Goal: Task Accomplishment & Management: Use online tool/utility

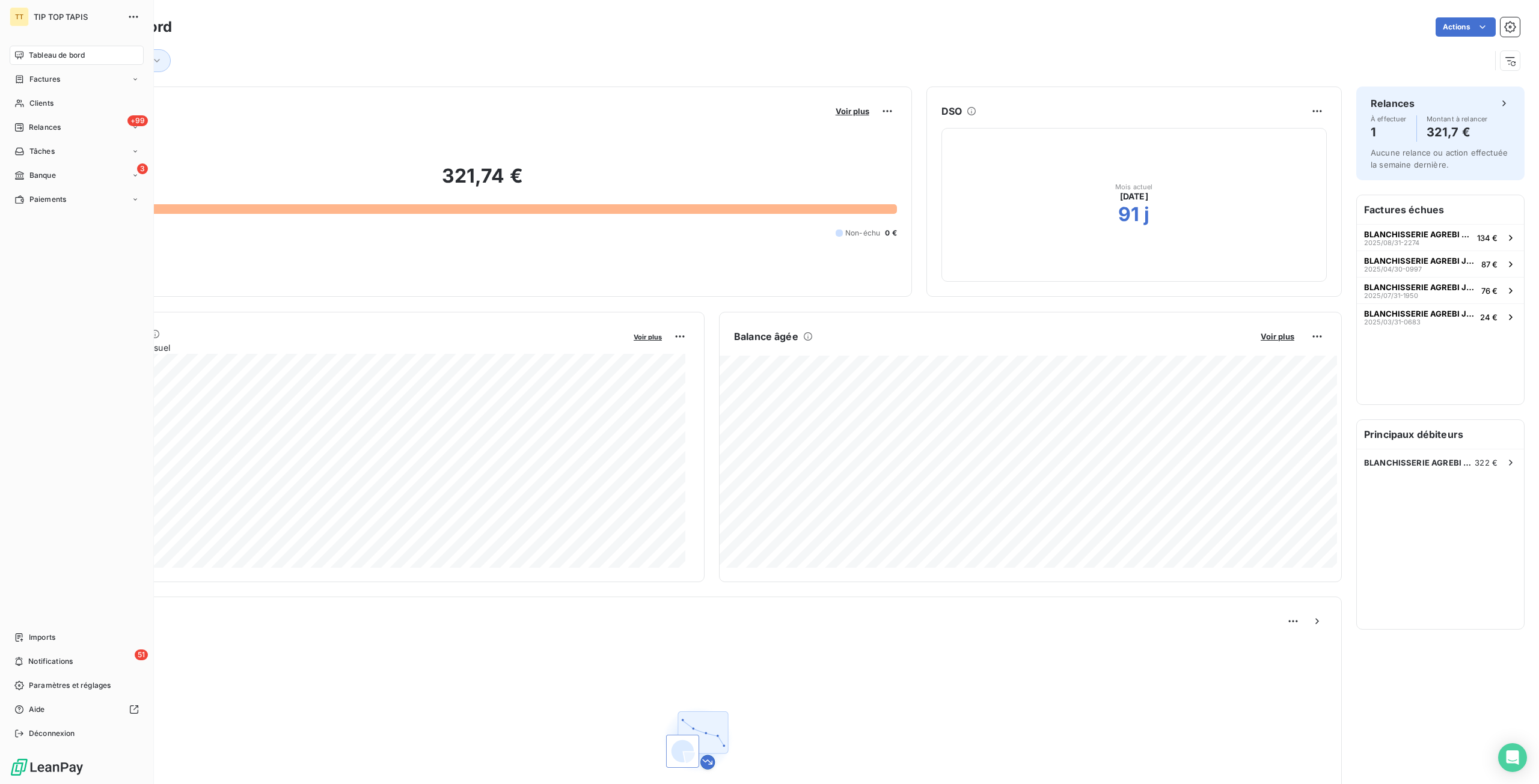
click at [37, 170] on span "Banque" at bounding box center [43, 175] width 27 height 11
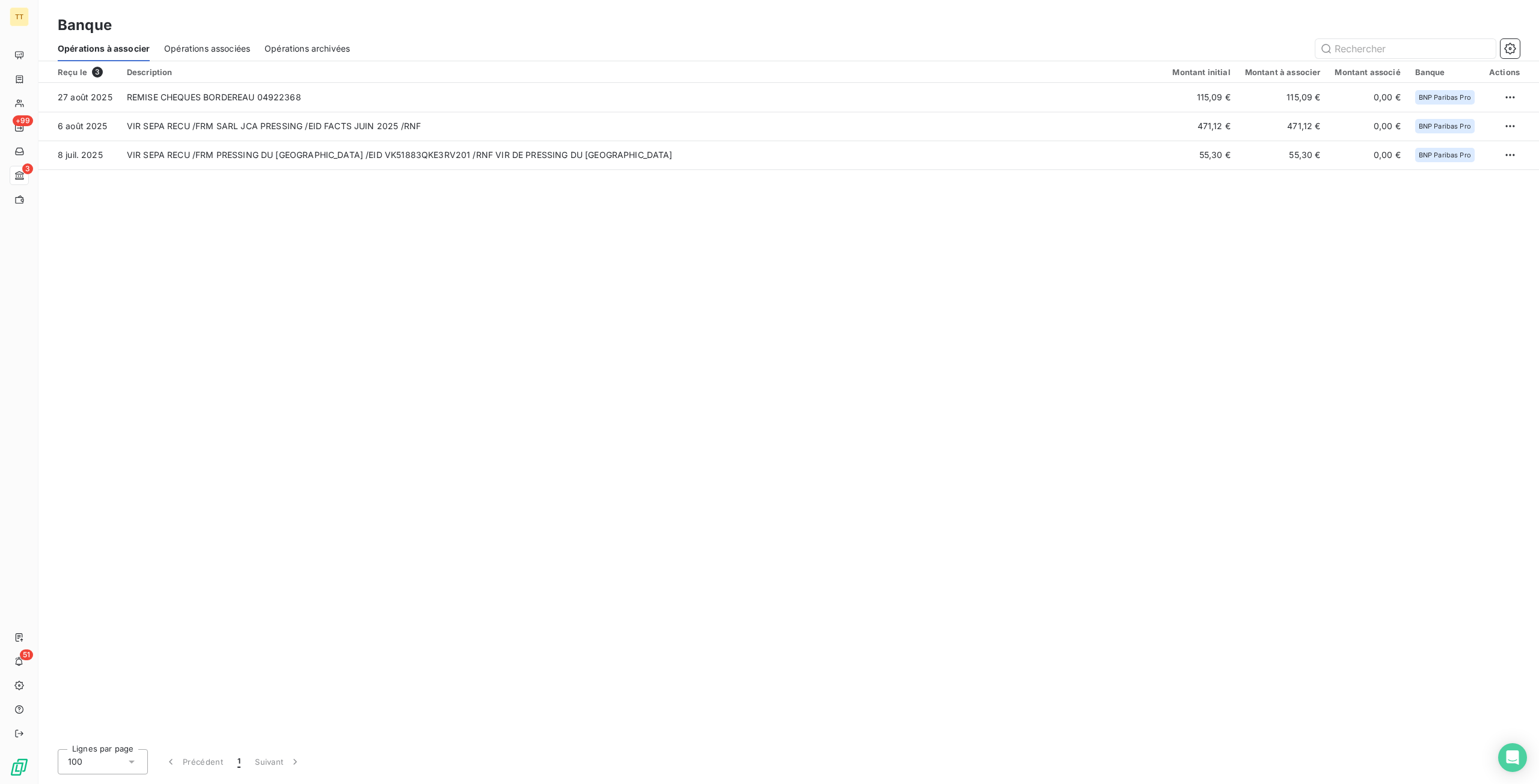
click at [515, 220] on div "Reçu le 3 Description Montant initial Montant à associer Montant associé Banque…" at bounding box center [789, 400] width 1500 height 678
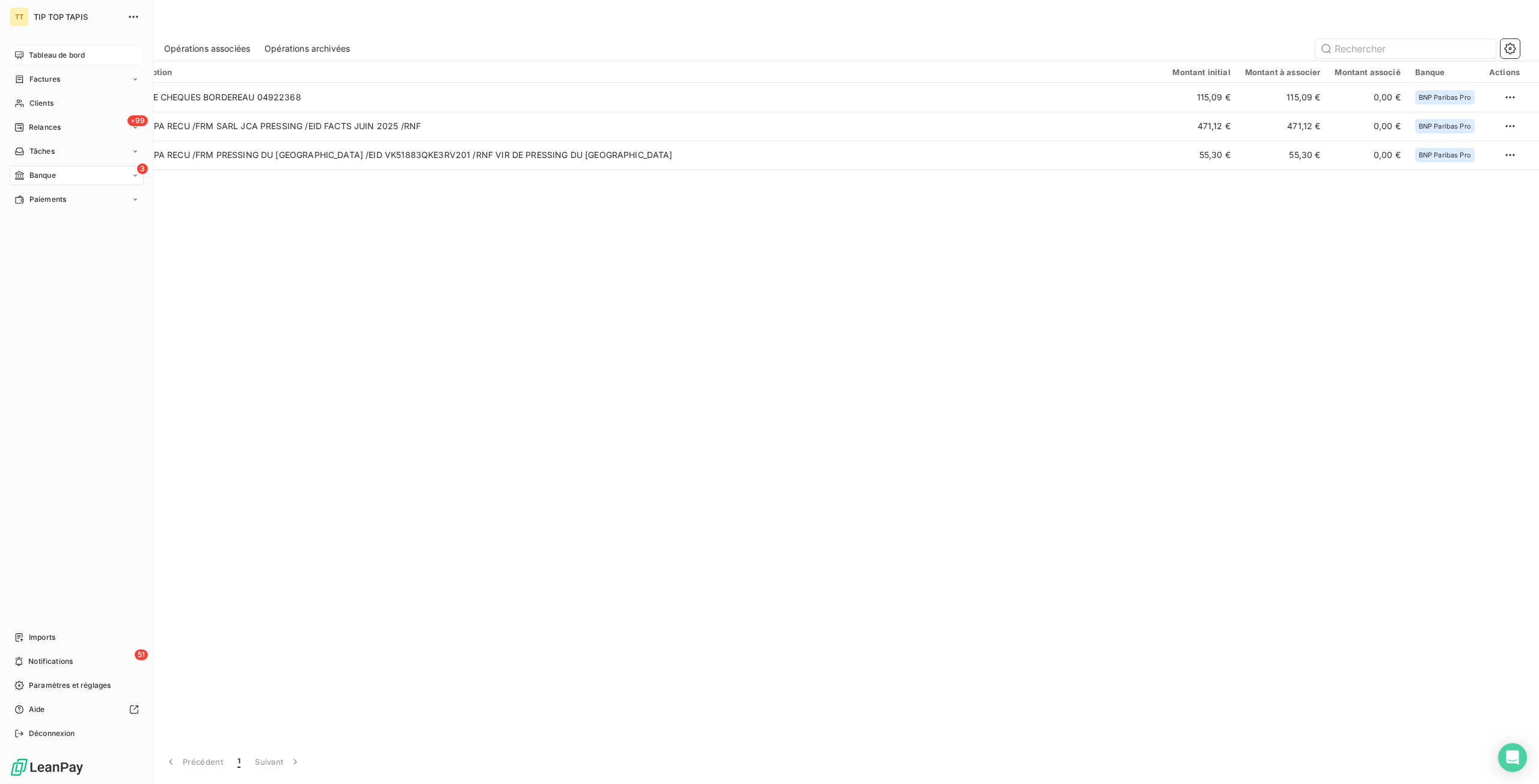
click at [41, 55] on span "Tableau de bord" at bounding box center [56, 55] width 56 height 11
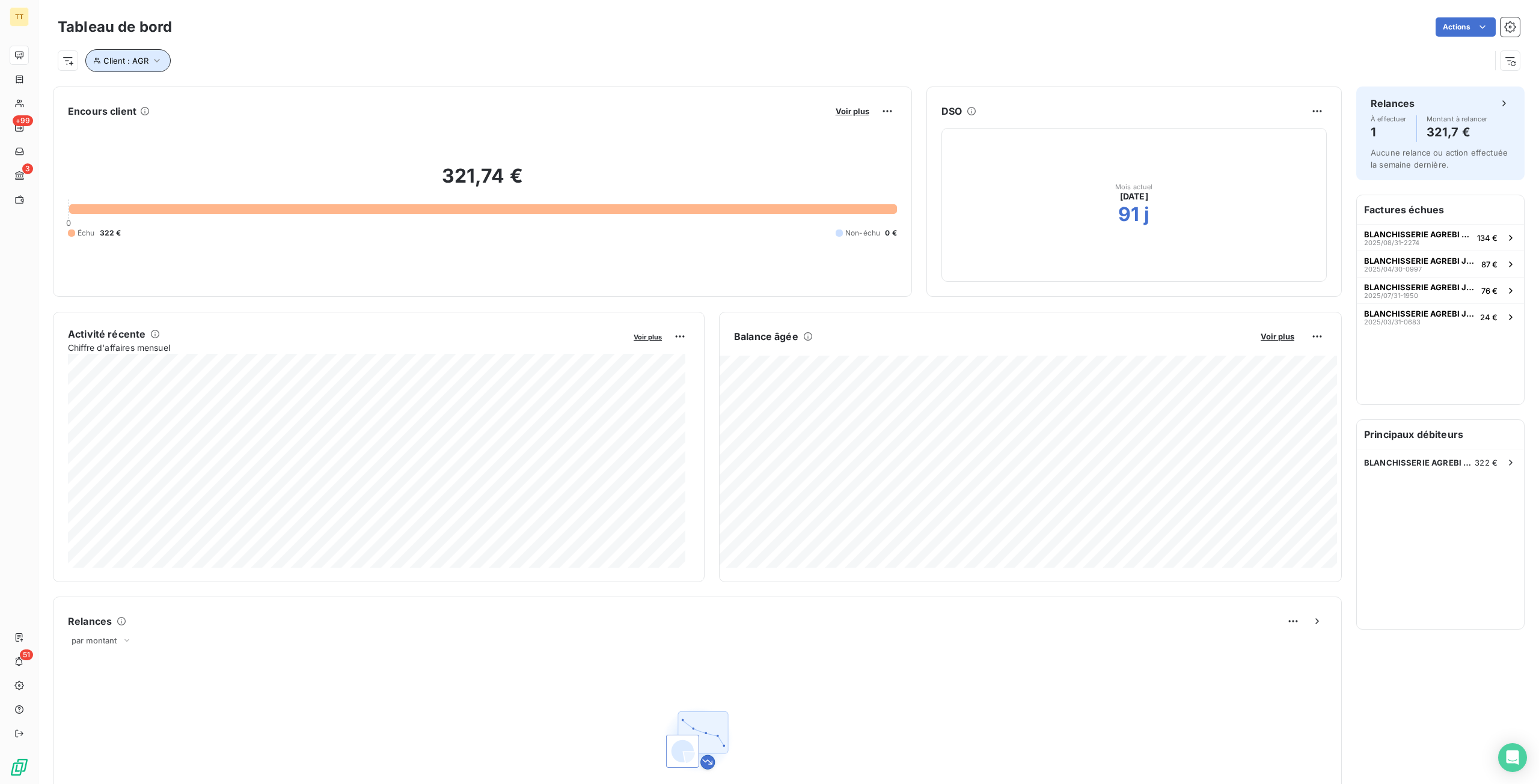
click at [150, 51] on button "Client : AGR" at bounding box center [128, 61] width 85 height 23
drag, startPoint x: 317, startPoint y: 92, endPoint x: 120, endPoint y: 89, distance: 197.0
click at [120, 89] on div "Client Contient like AGR" at bounding box center [257, 92] width 329 height 25
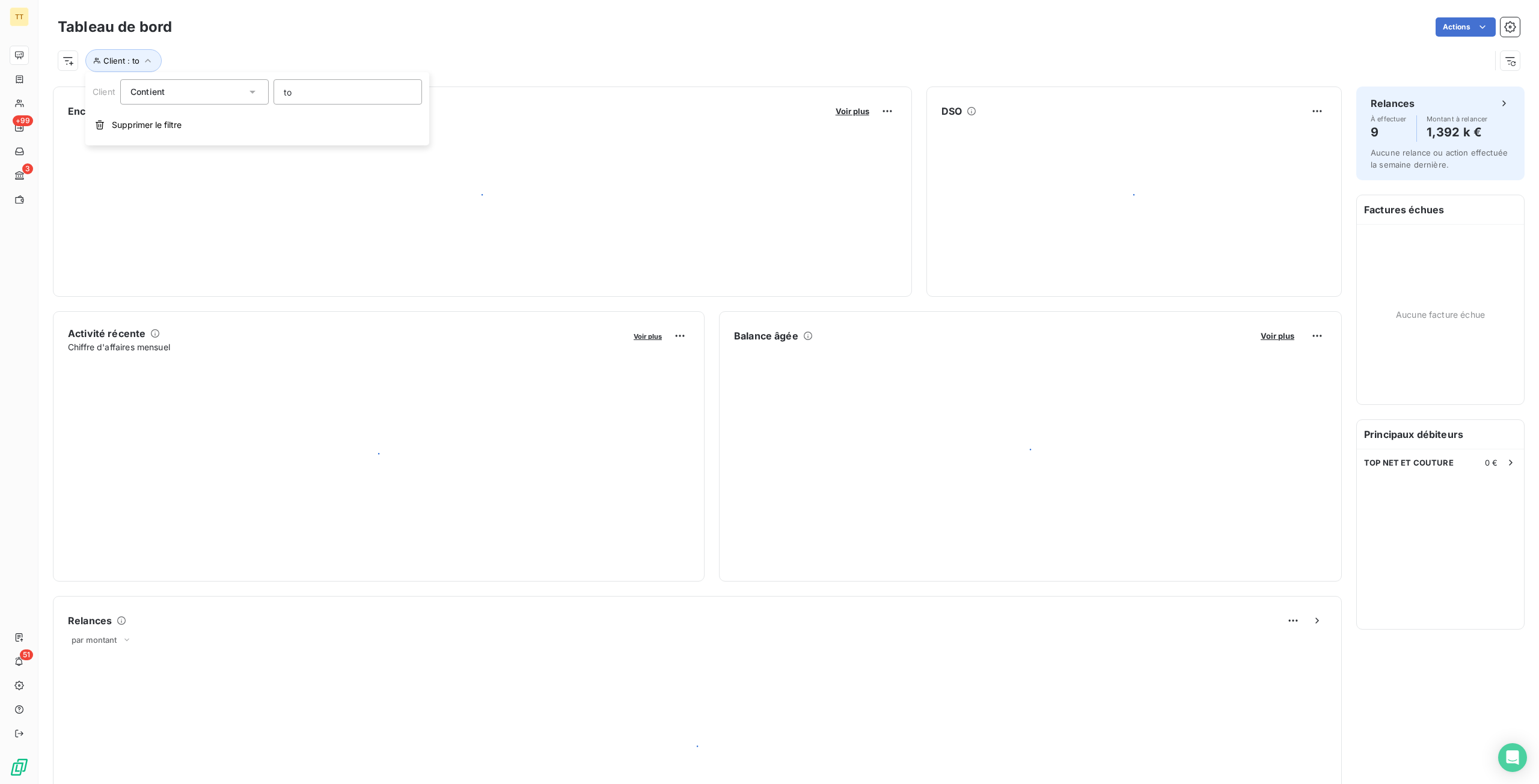
type input "t"
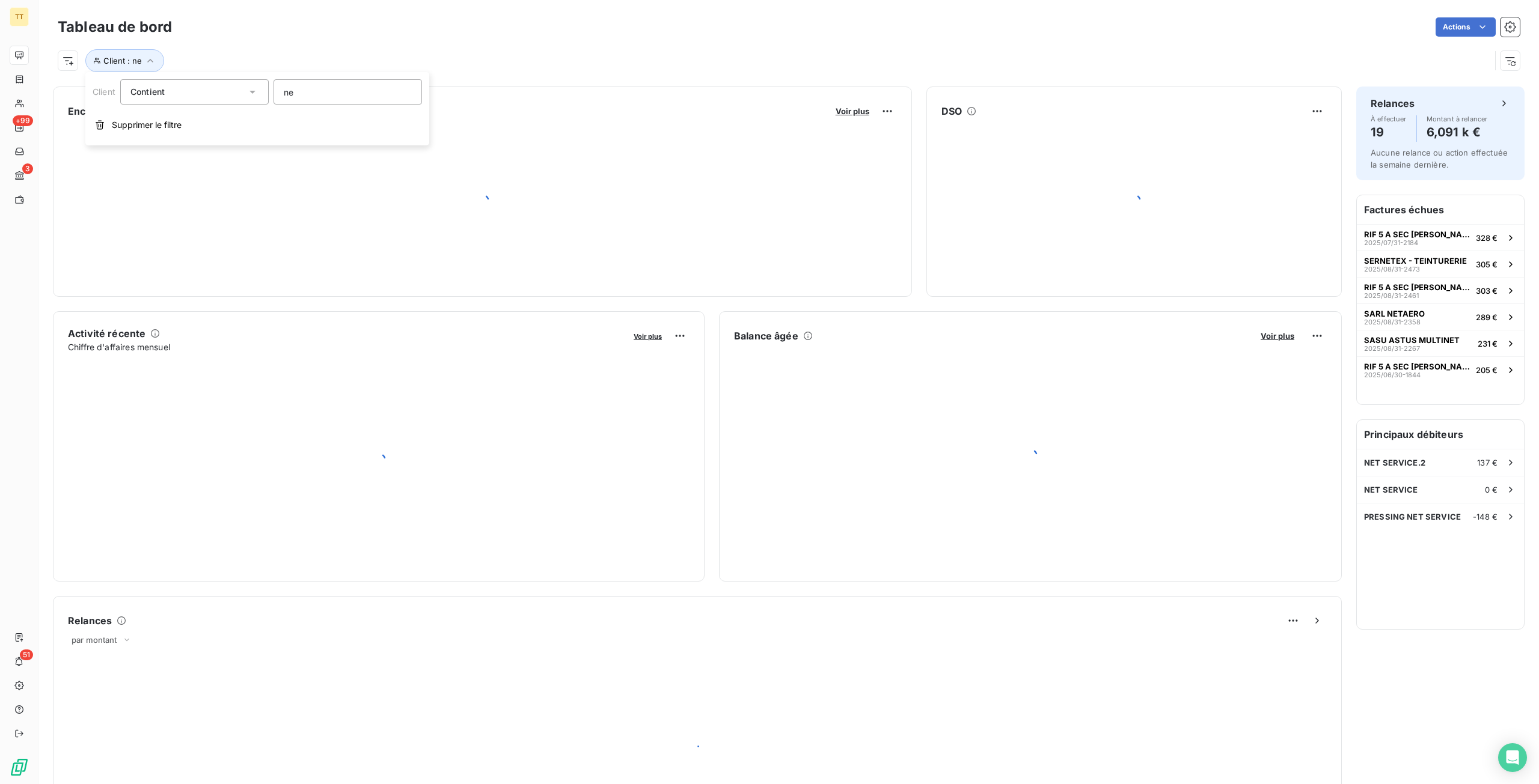
type input "n"
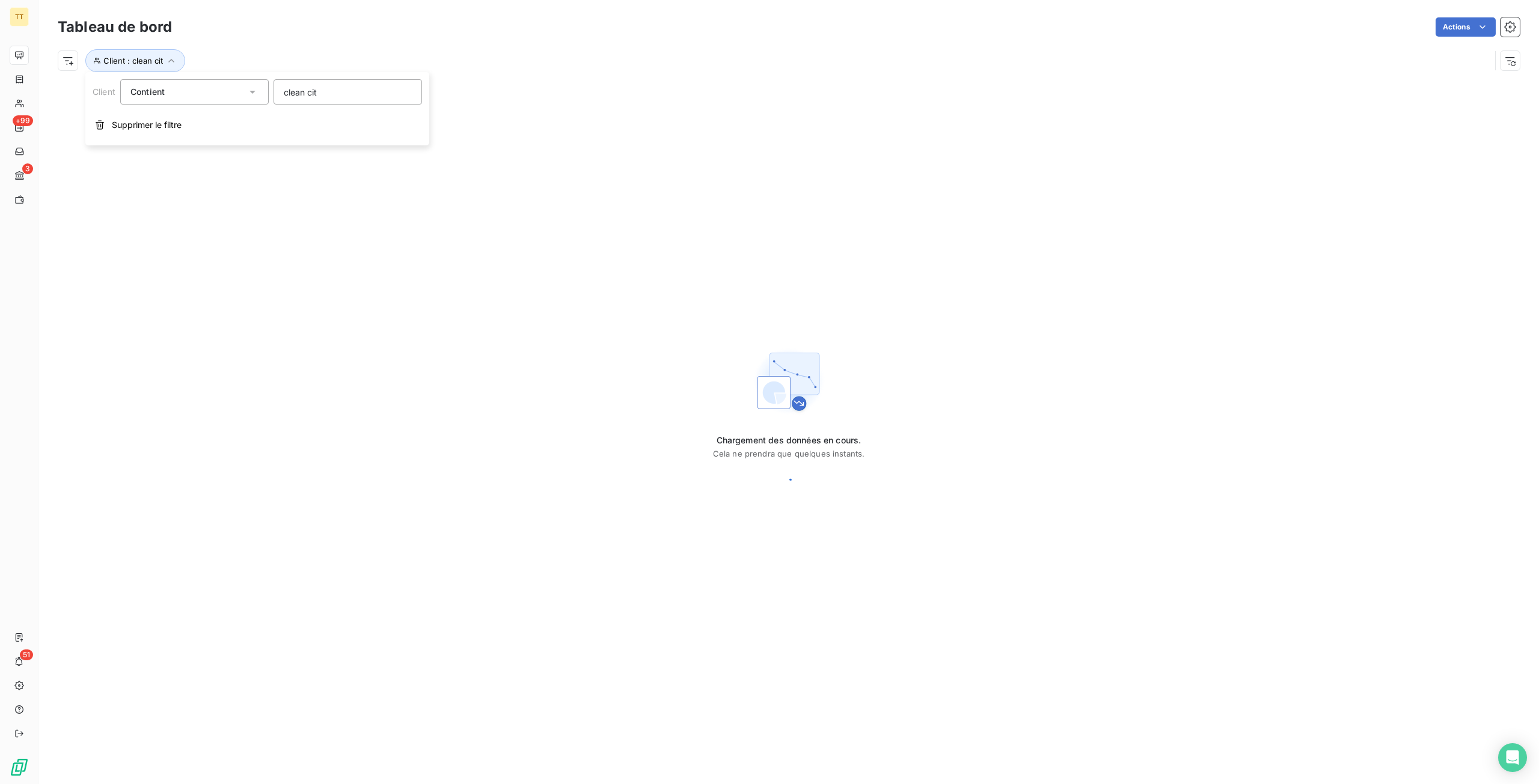
type input "clean city"
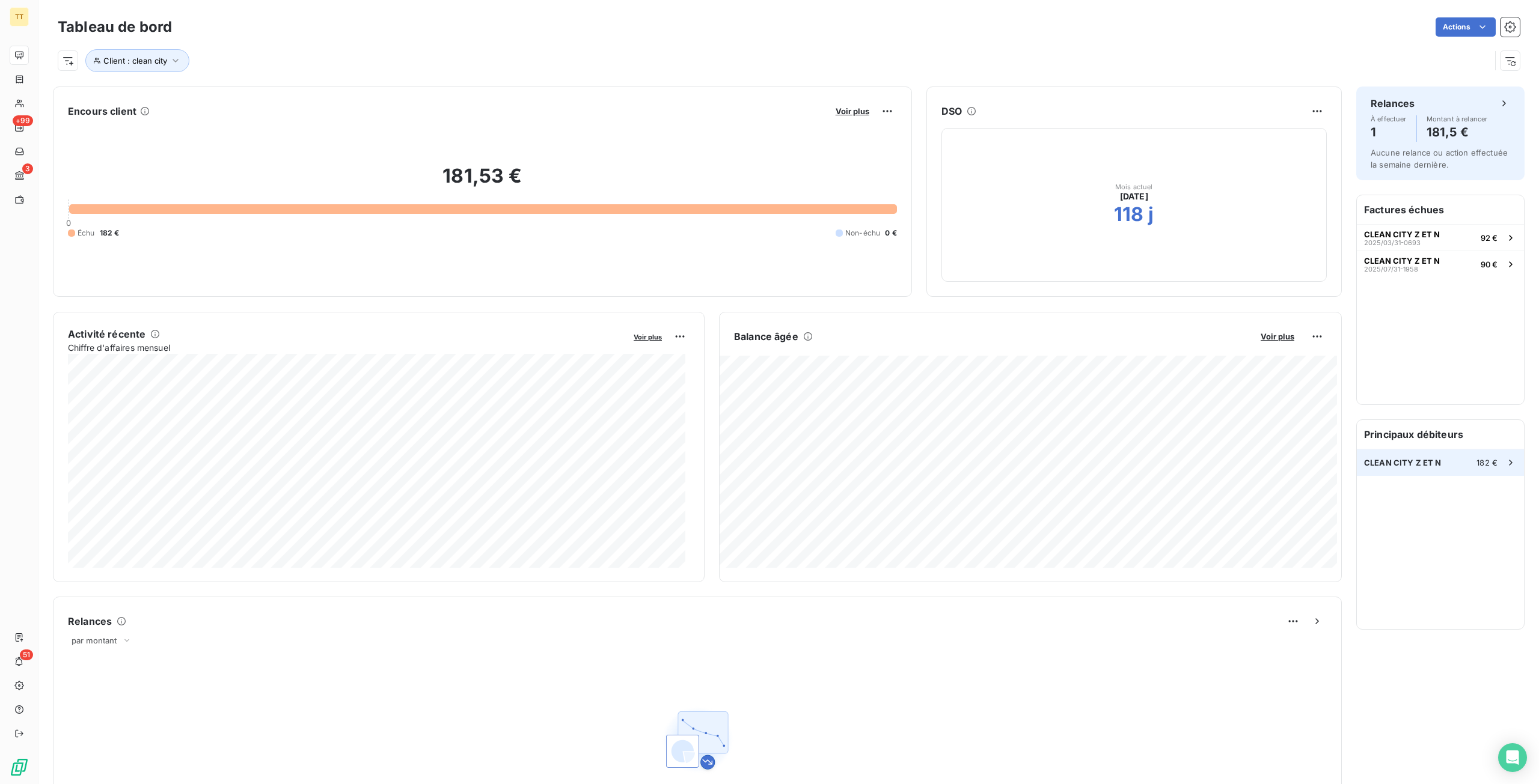
click at [1427, 452] on div "CLEAN CITY Z ET N 182 €" at bounding box center [1440, 462] width 167 height 27
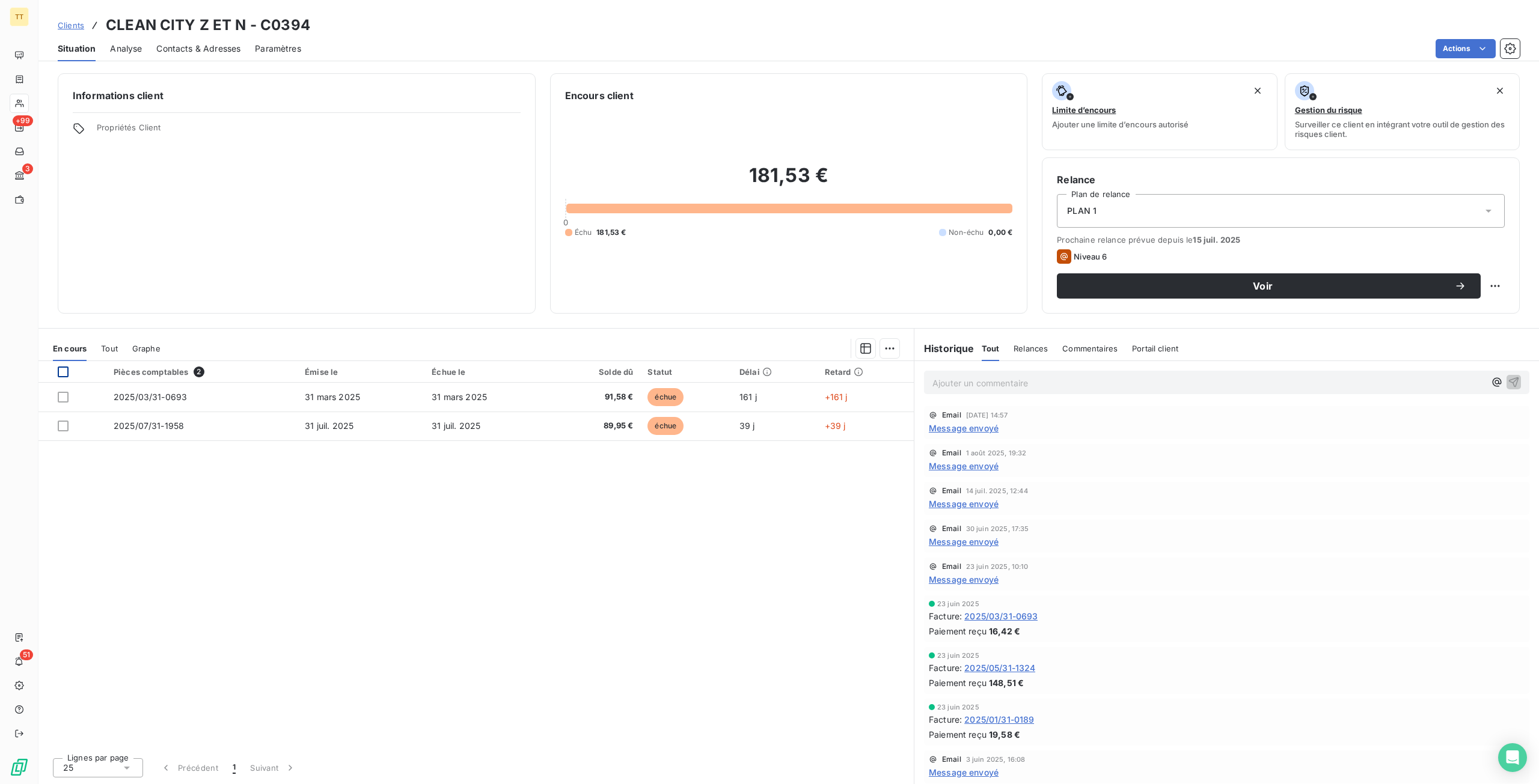
click at [62, 374] on div at bounding box center [63, 372] width 11 height 11
click at [1476, 52] on html "TT +99 3 51 Clients CLEAN CITY Z ET N - C0394 Situation Analyse Contacts & Adre…" at bounding box center [769, 392] width 1539 height 784
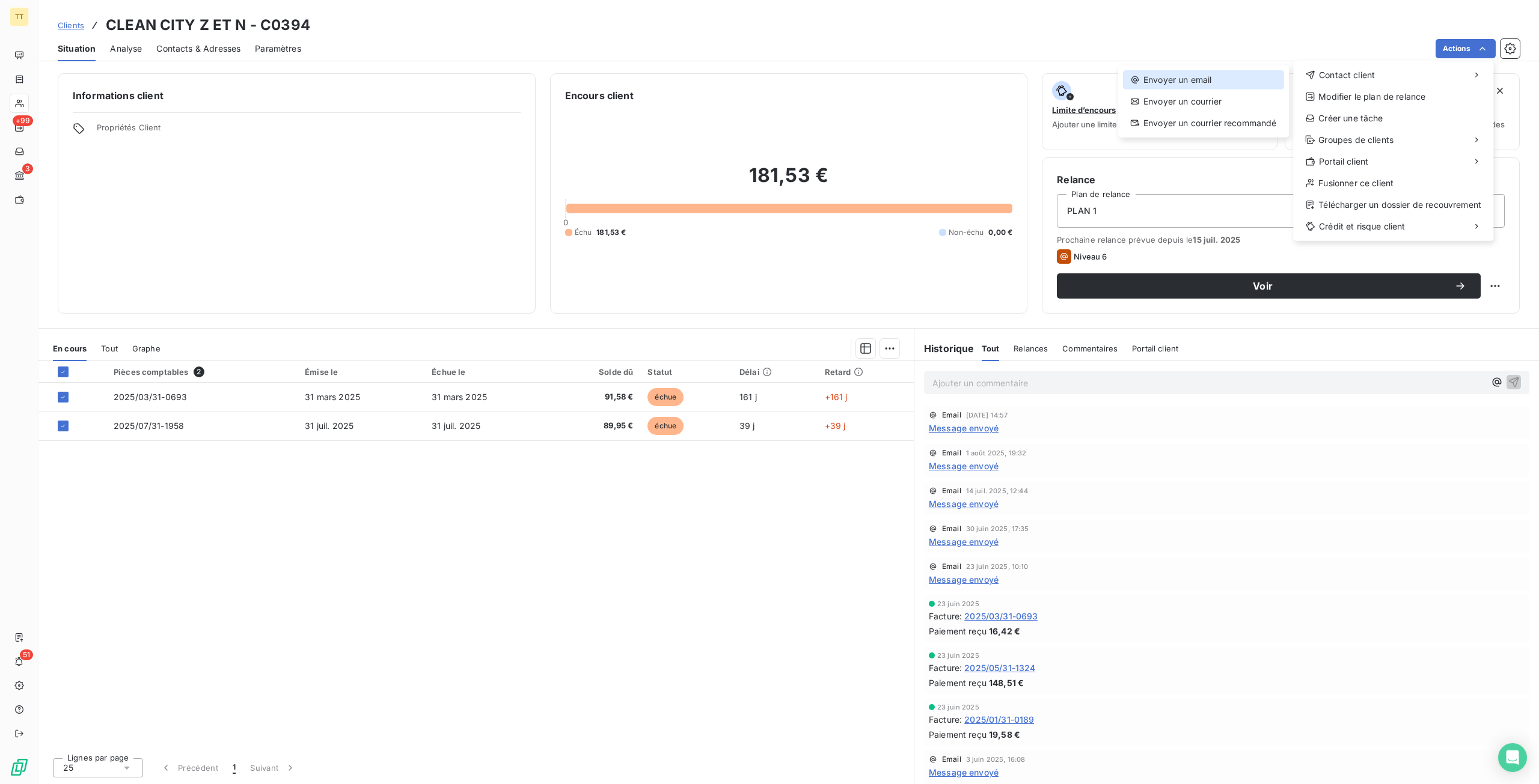
click at [1233, 88] on div "Envoyer un email" at bounding box center [1203, 80] width 161 height 19
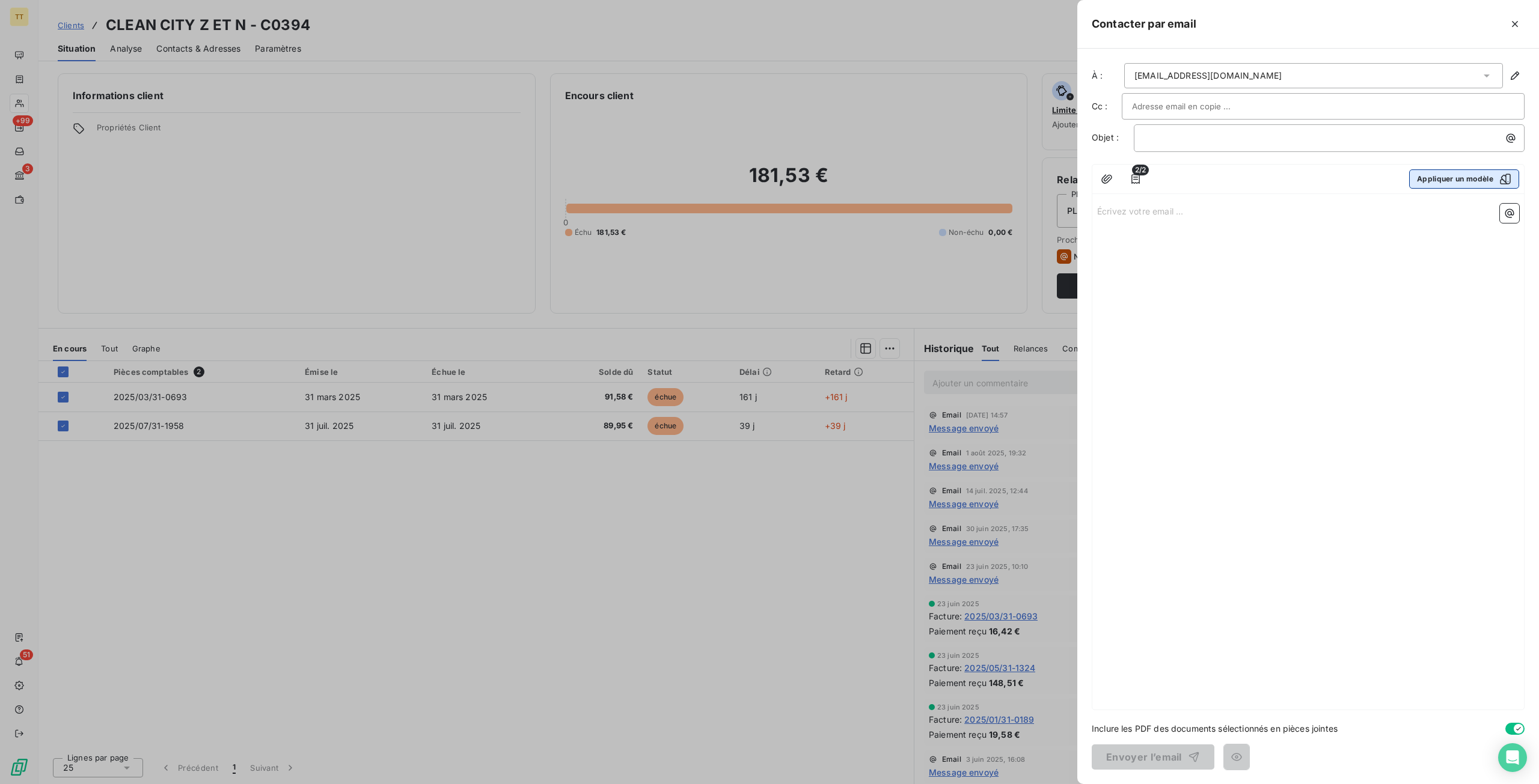
click at [1421, 177] on button "Appliquer un modèle" at bounding box center [1463, 179] width 110 height 19
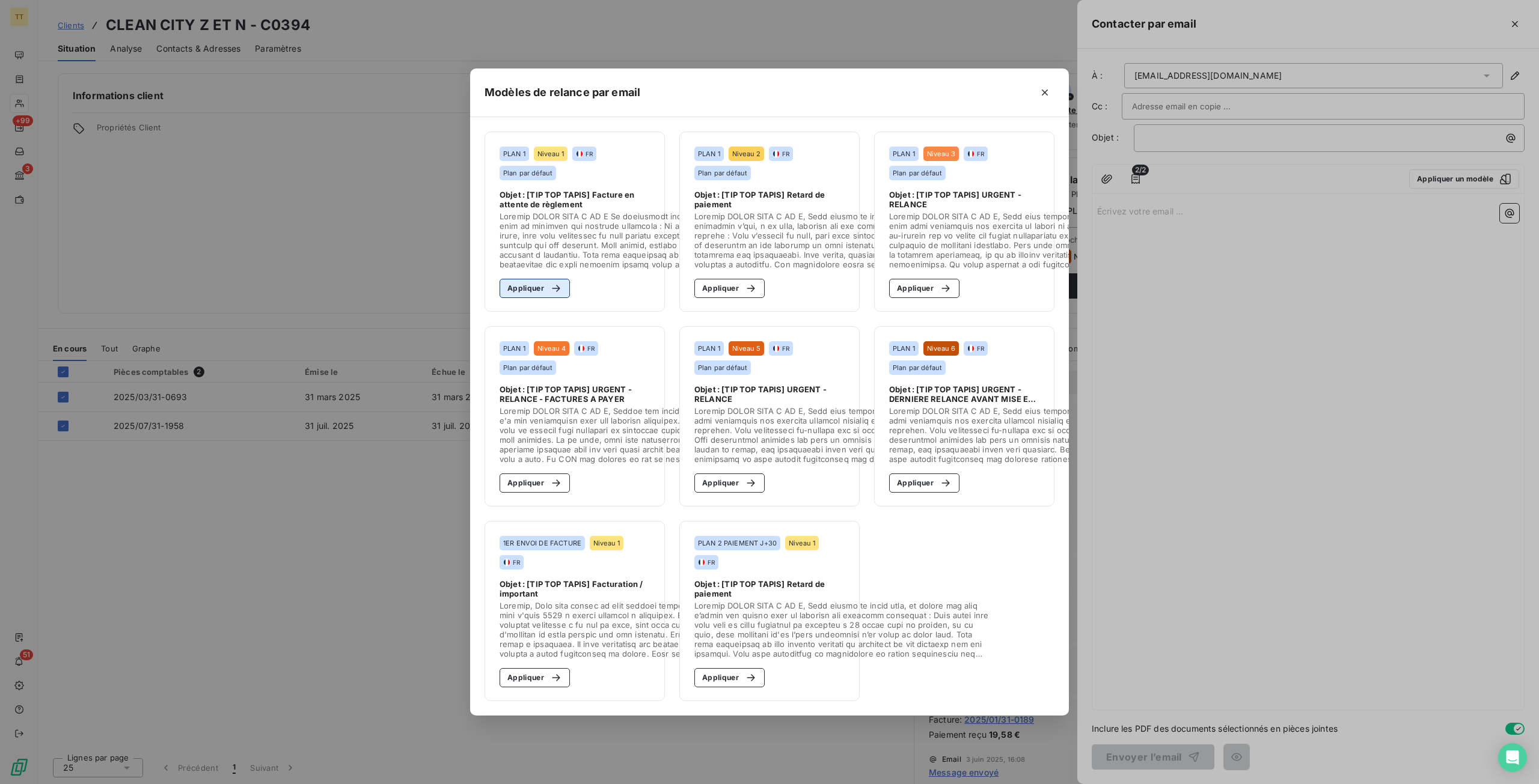
click at [524, 281] on button "Appliquer" at bounding box center [534, 288] width 70 height 19
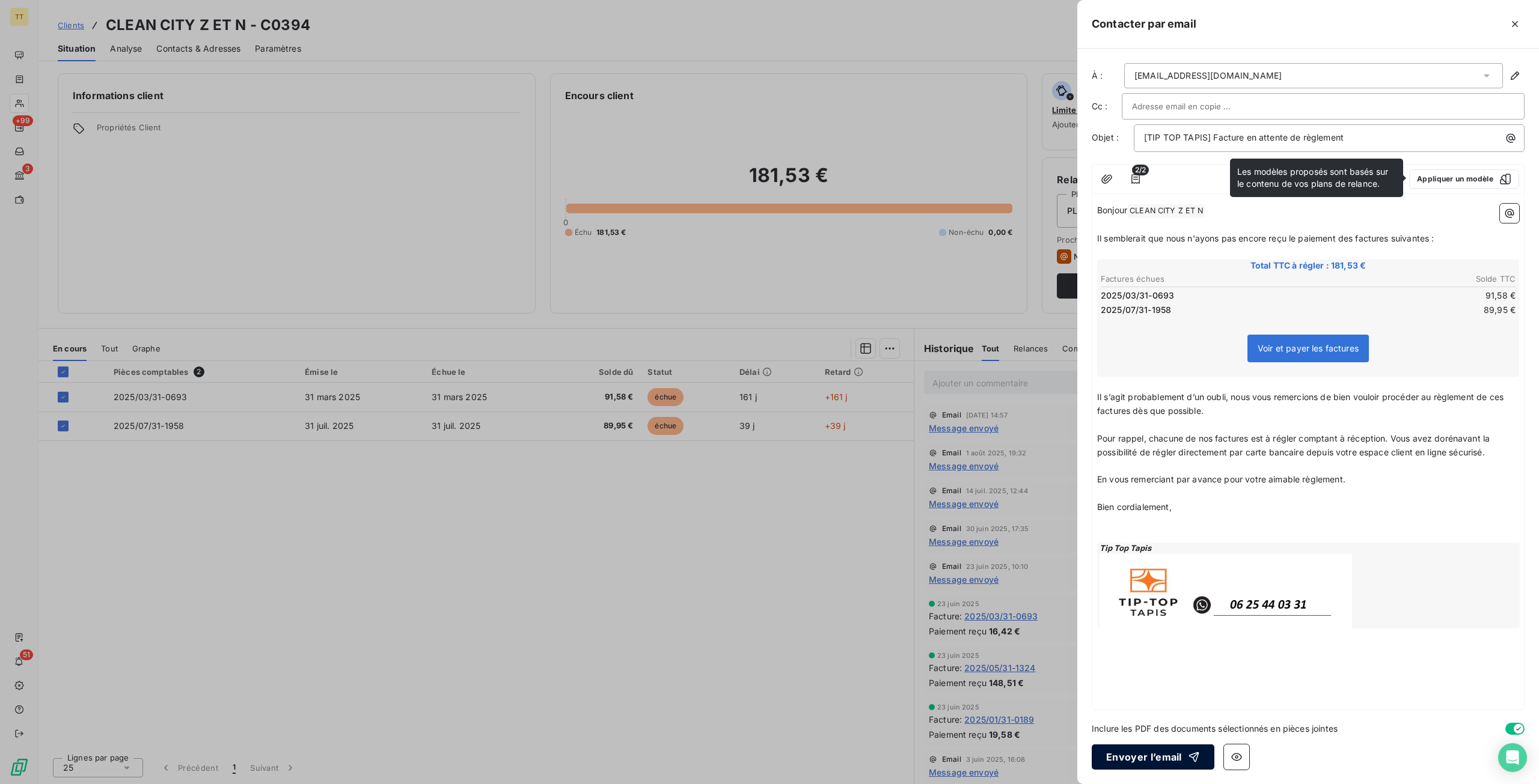
click at [1116, 753] on button "Envoyer l’email" at bounding box center [1153, 757] width 122 height 25
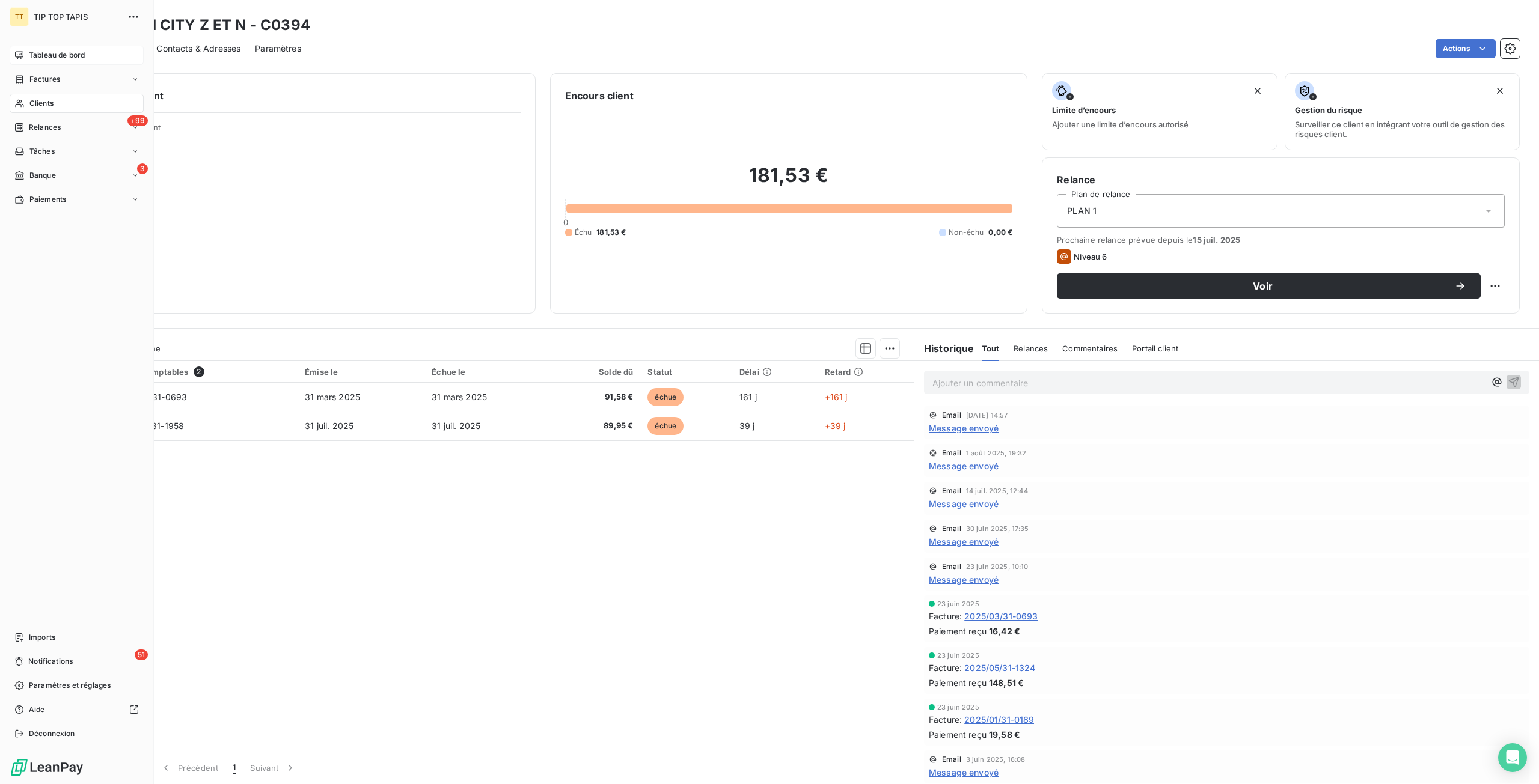
click at [51, 55] on span "Tableau de bord" at bounding box center [56, 55] width 56 height 11
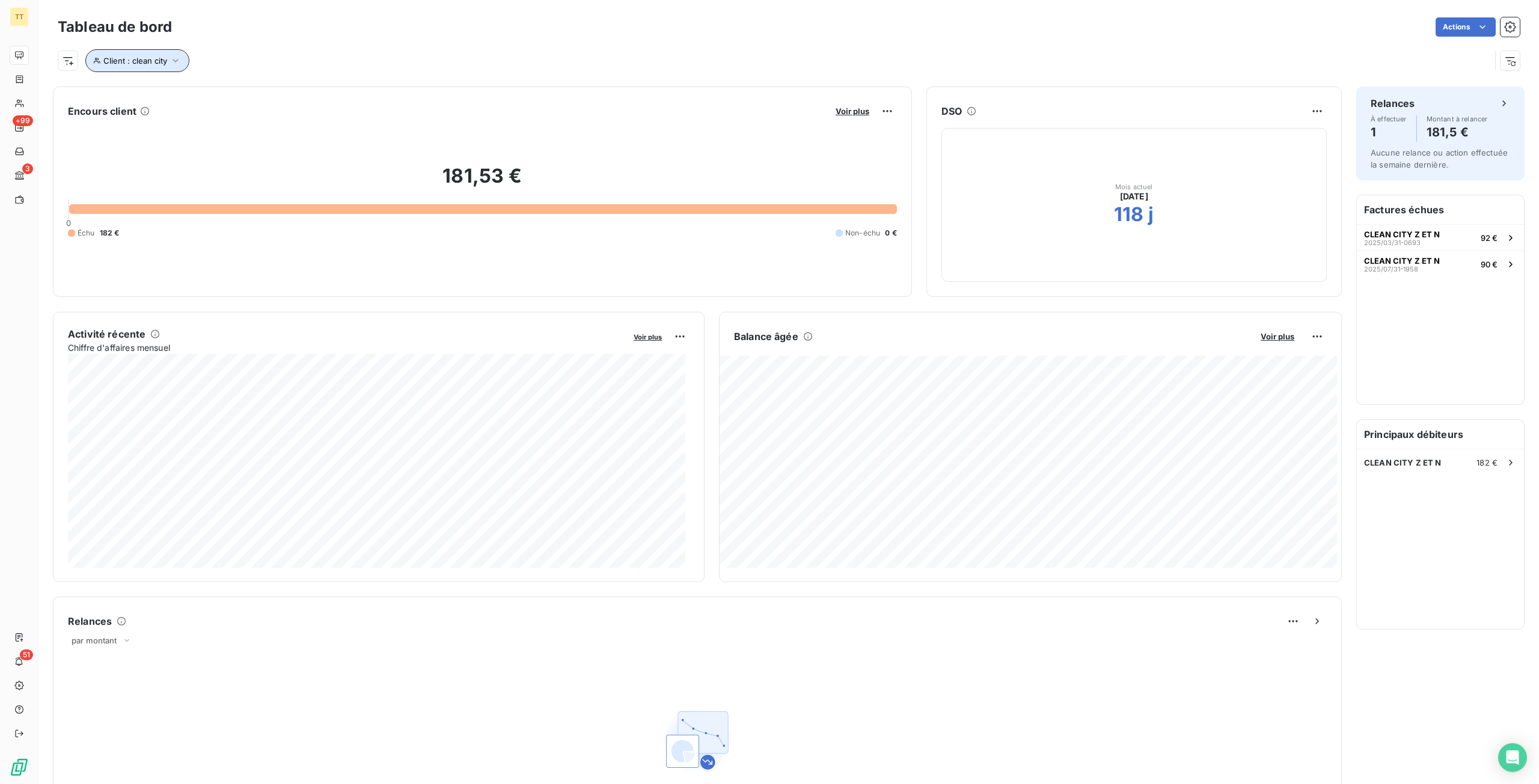
click at [153, 67] on button "Client : clean city" at bounding box center [137, 61] width 104 height 23
drag, startPoint x: 376, startPoint y: 96, endPoint x: 125, endPoint y: 108, distance: 251.3
click at [127, 108] on div "Client Contient like clean city Supprimer le filtre" at bounding box center [257, 109] width 344 height 74
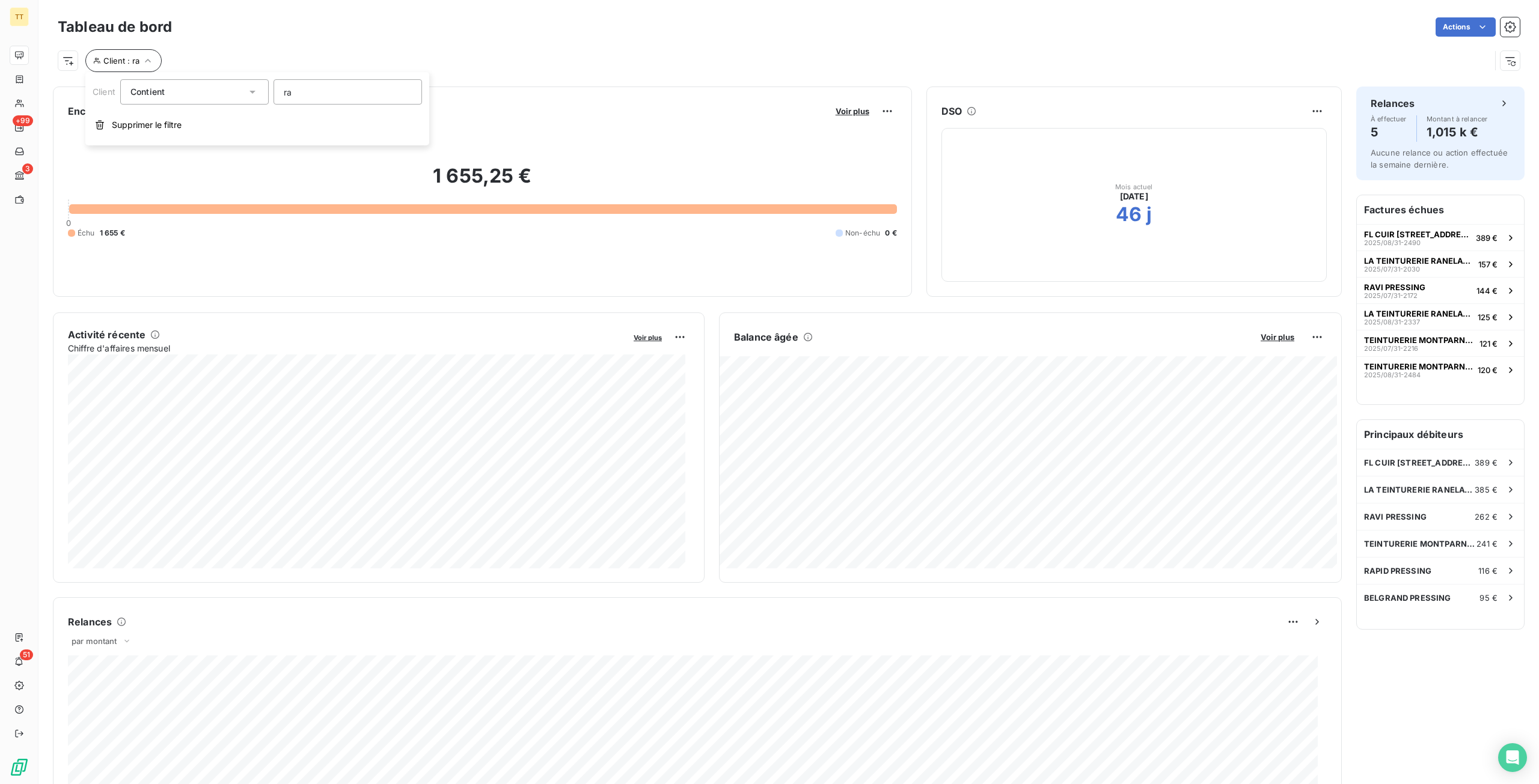
type input "r"
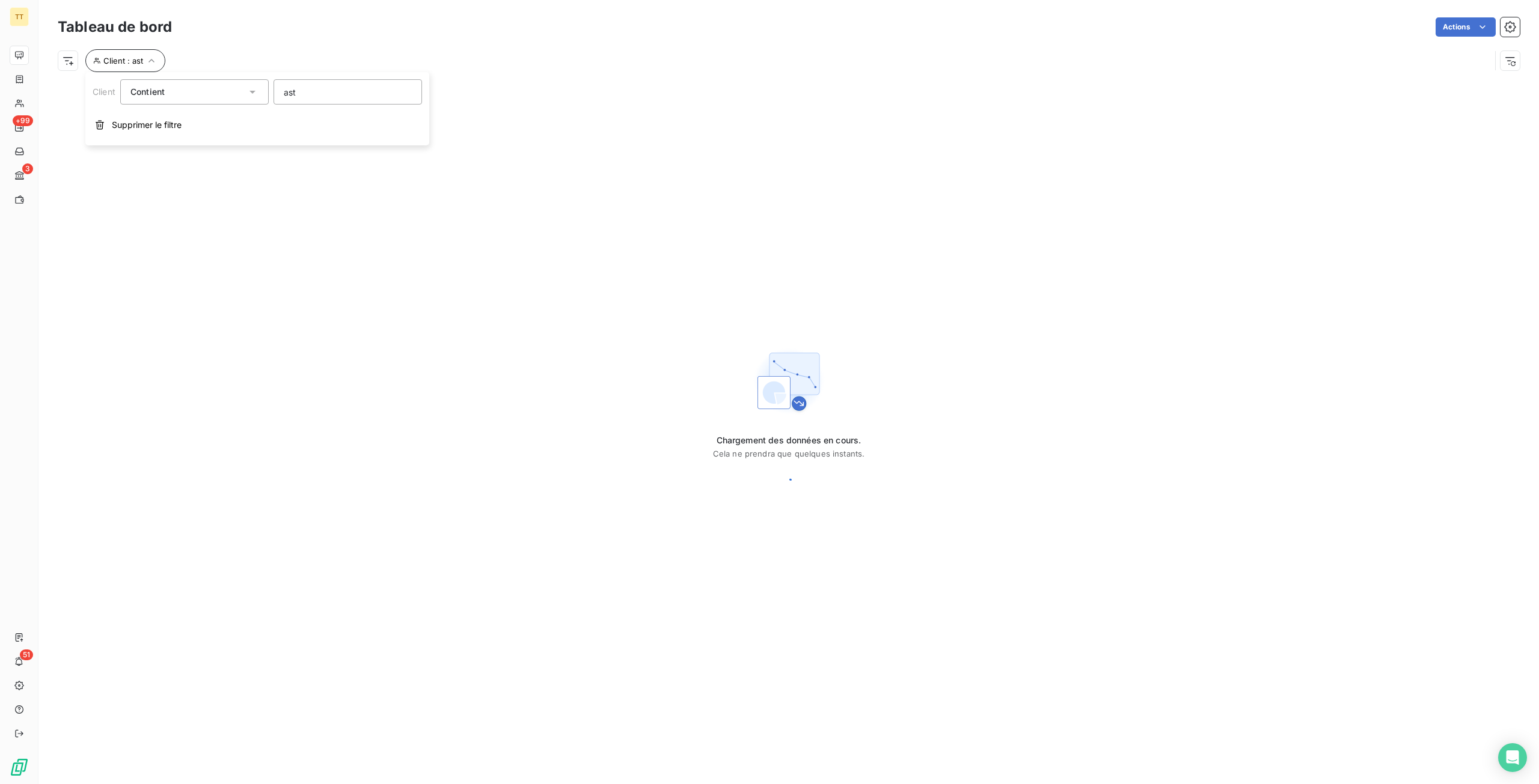
type input "astu"
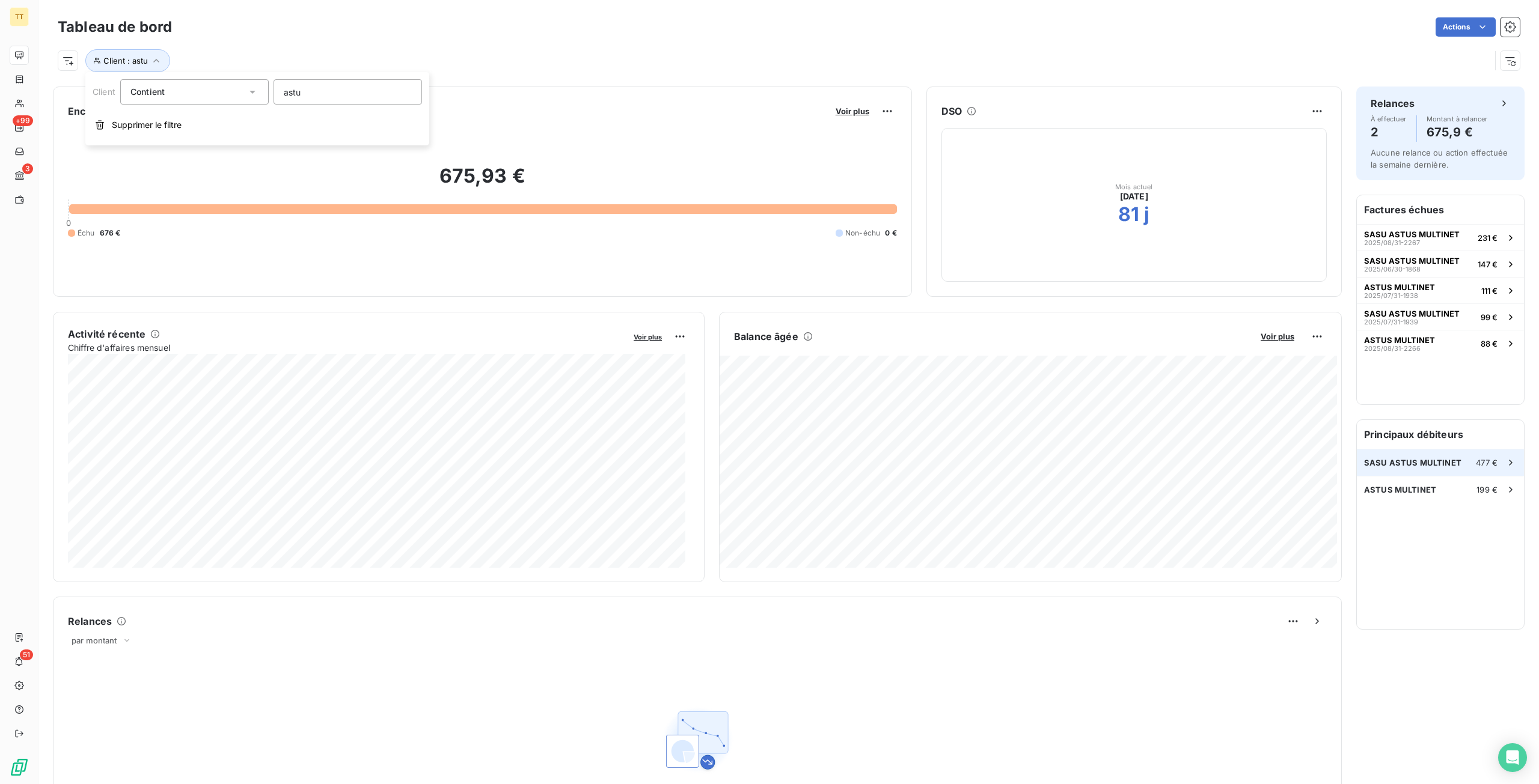
click at [1423, 473] on div "SASU ASTUS MULTINET 477 €" at bounding box center [1440, 462] width 167 height 27
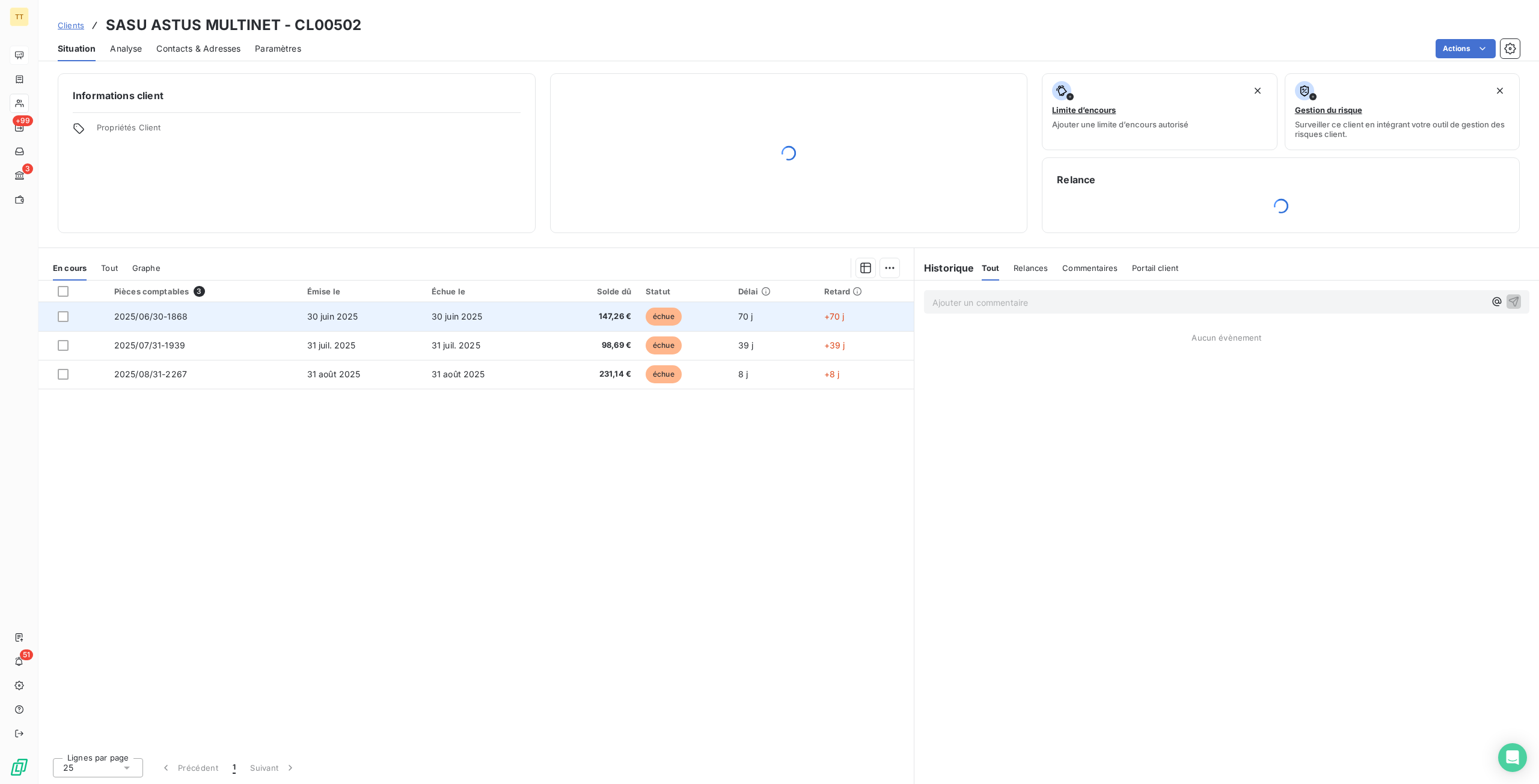
click at [529, 305] on td "30 juin 2025" at bounding box center [487, 316] width 124 height 29
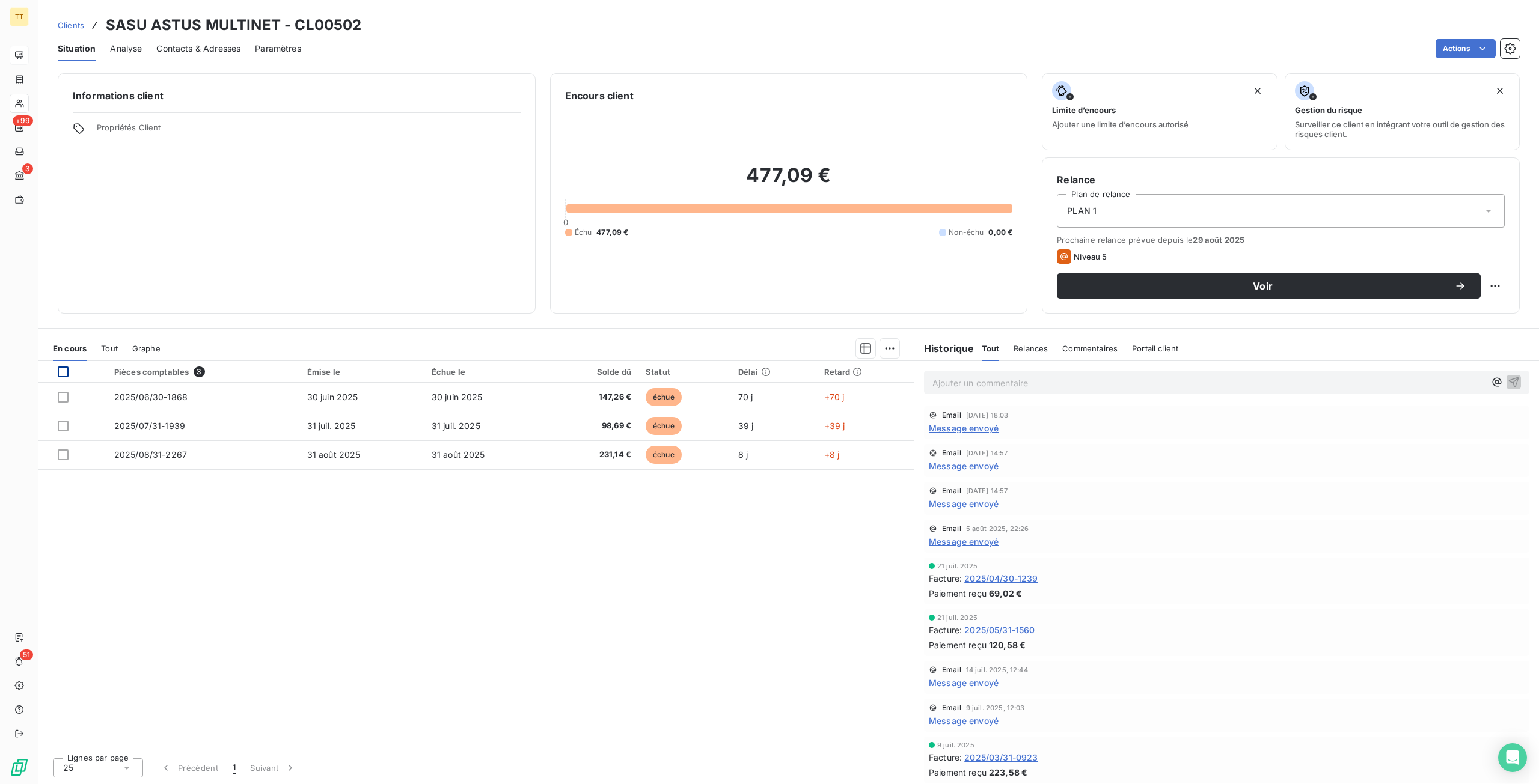
click at [67, 367] on div at bounding box center [63, 372] width 11 height 11
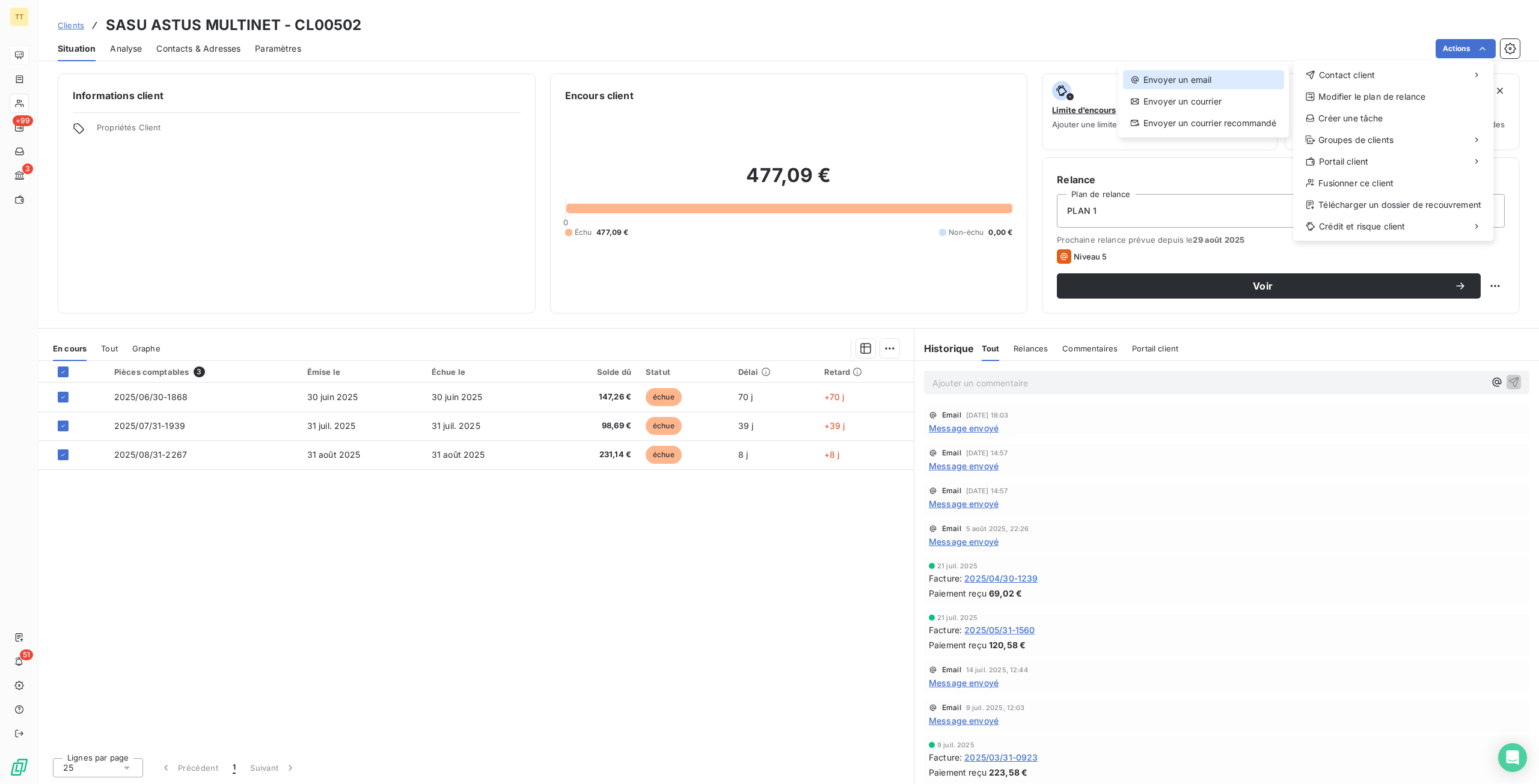
click at [1271, 81] on div "Envoyer un email" at bounding box center [1203, 80] width 161 height 19
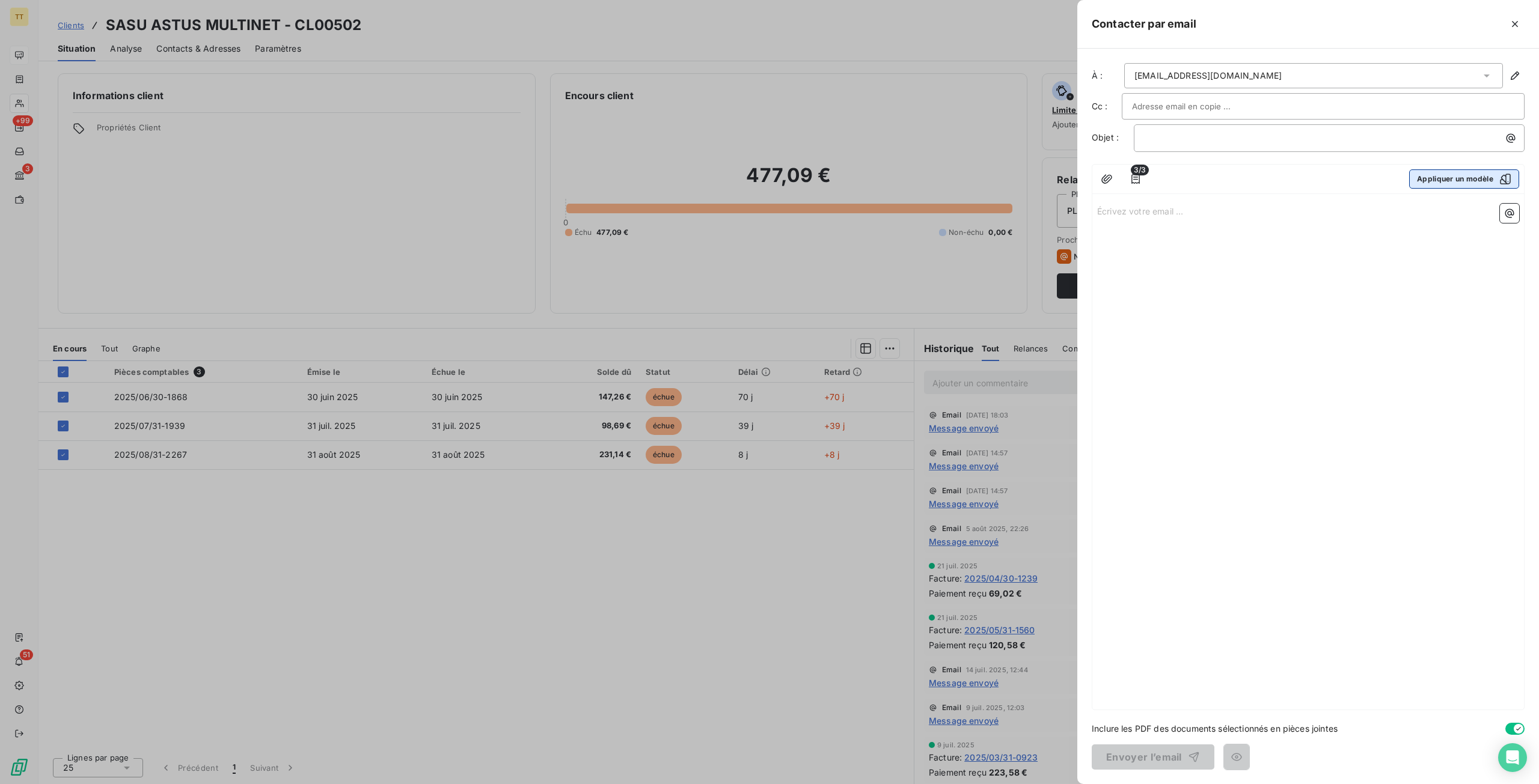
click at [1450, 184] on button "Appliquer un modèle" at bounding box center [1463, 179] width 110 height 19
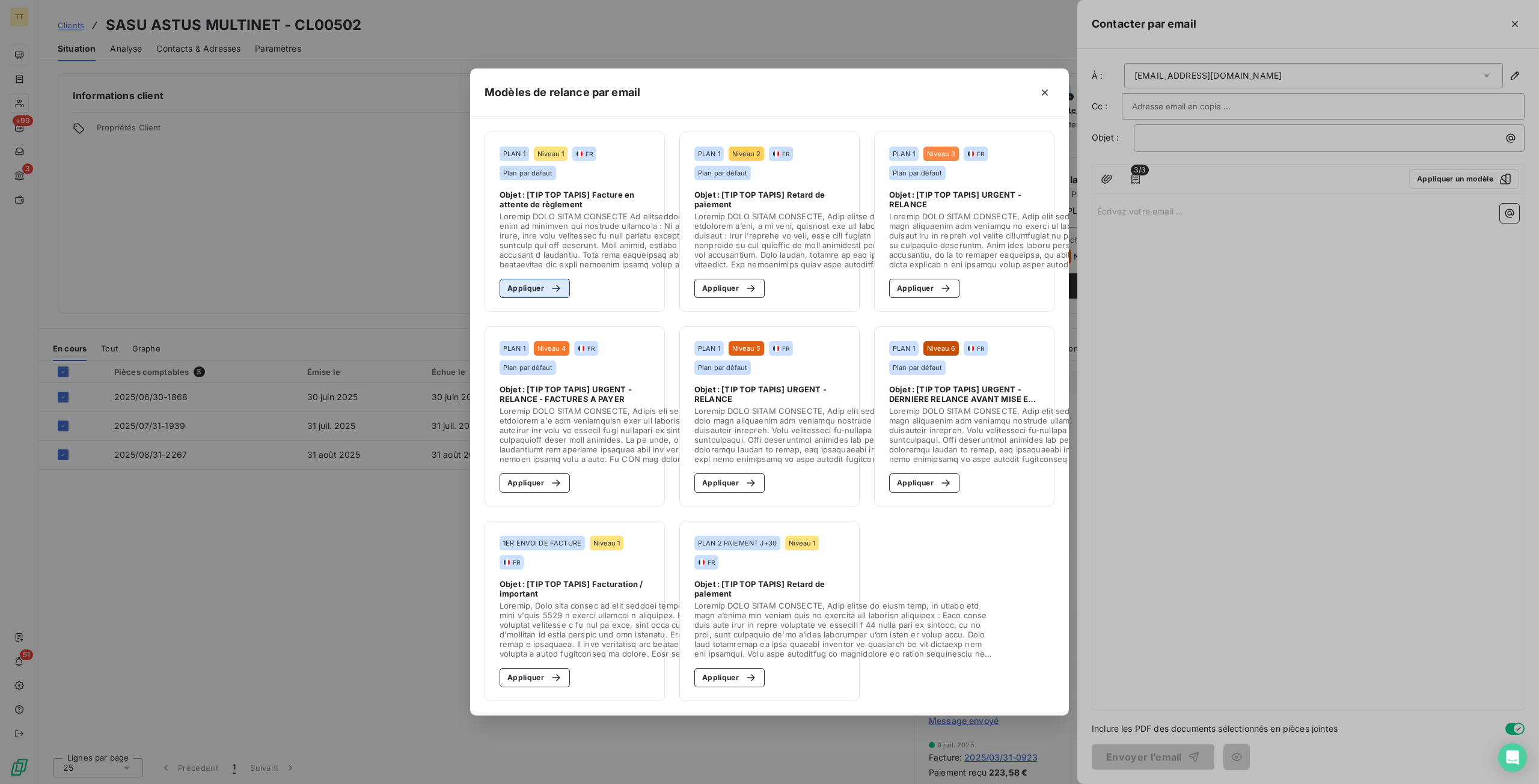
drag, startPoint x: 523, startPoint y: 286, endPoint x: 626, endPoint y: 488, distance: 226.7
click at [524, 286] on button "Appliquer" at bounding box center [534, 288] width 70 height 19
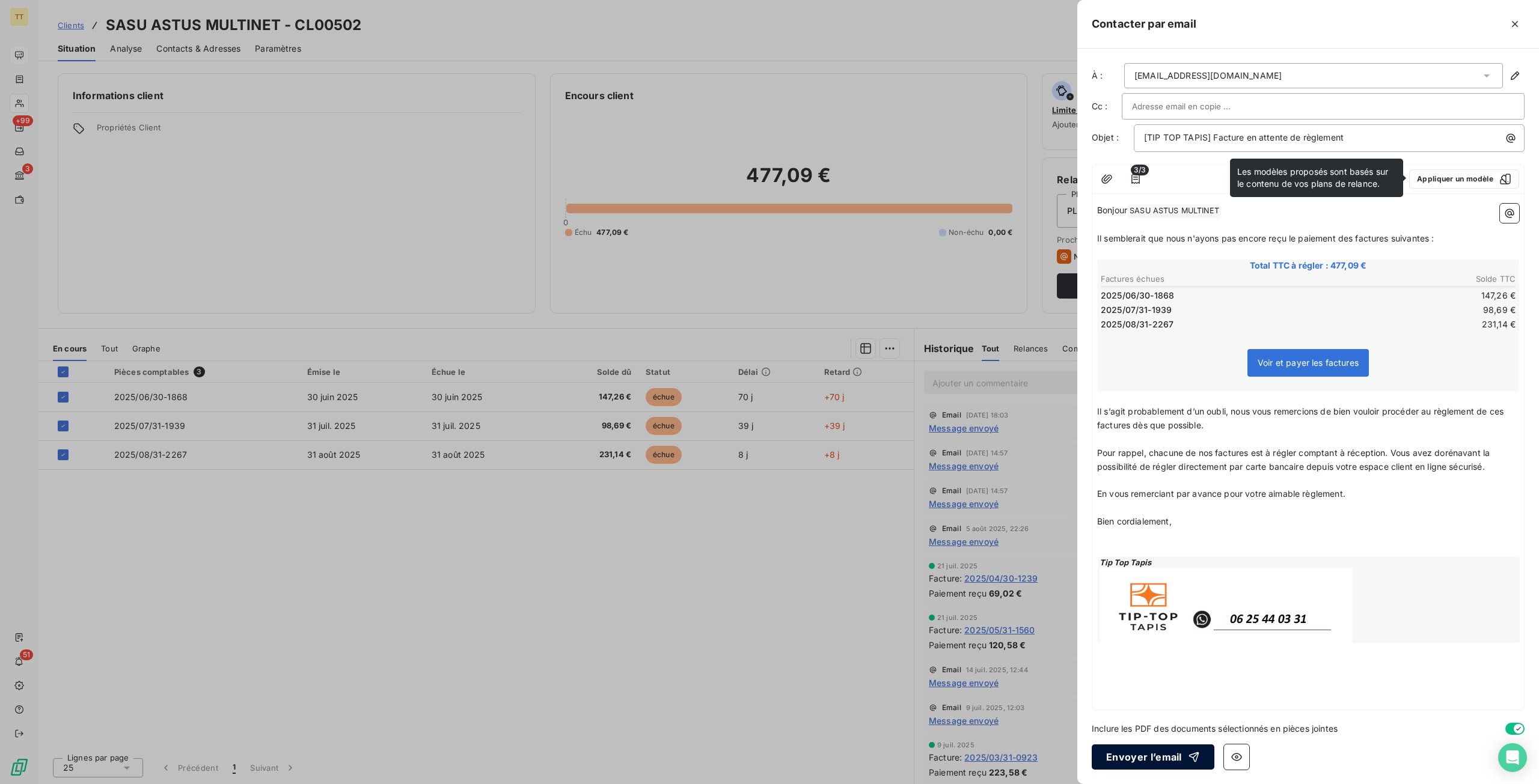
click at [1159, 765] on button "Envoyer l’email" at bounding box center [1153, 757] width 122 height 25
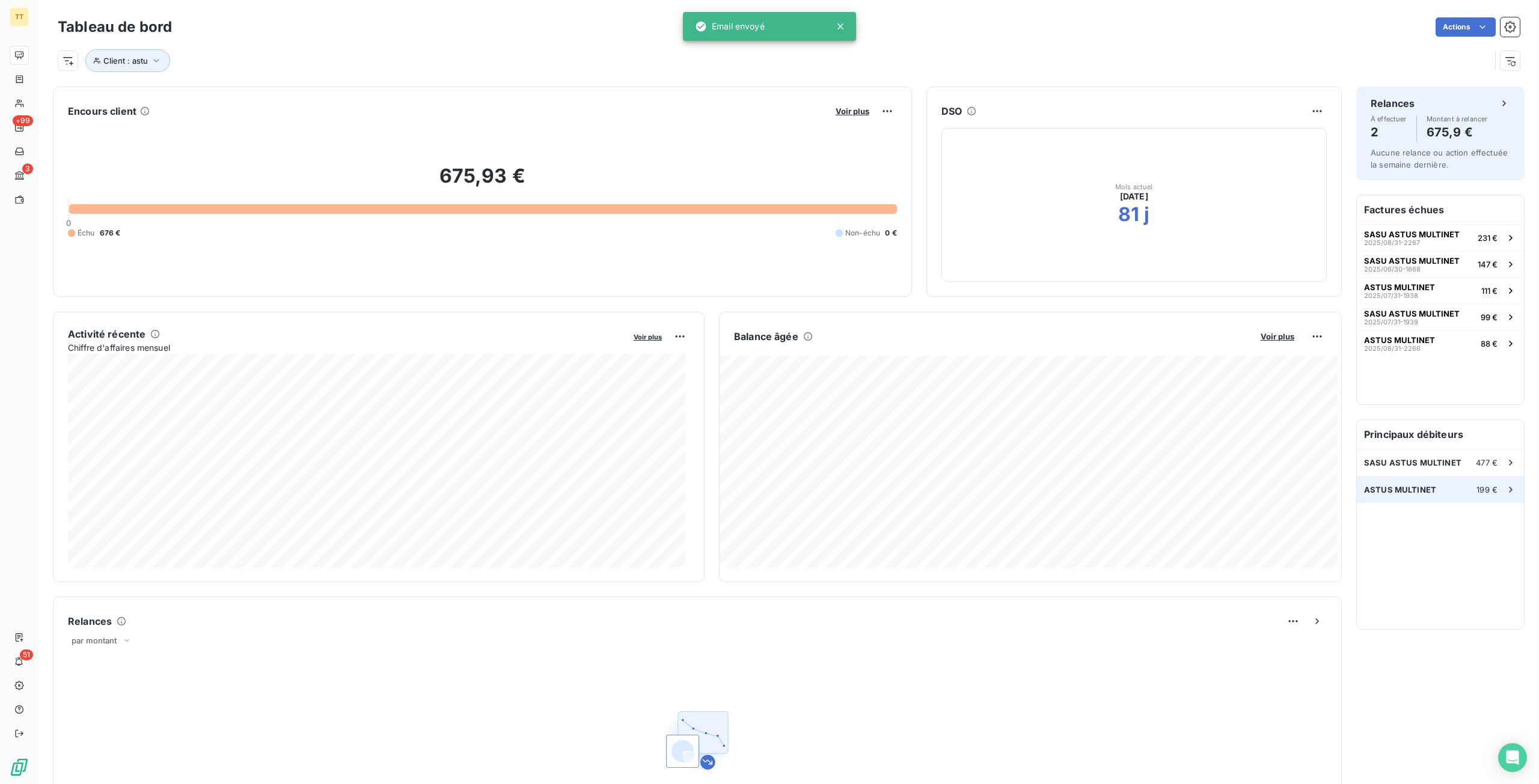
click at [1373, 481] on div "ASTUS MULTINET 199 €" at bounding box center [1440, 490] width 167 height 27
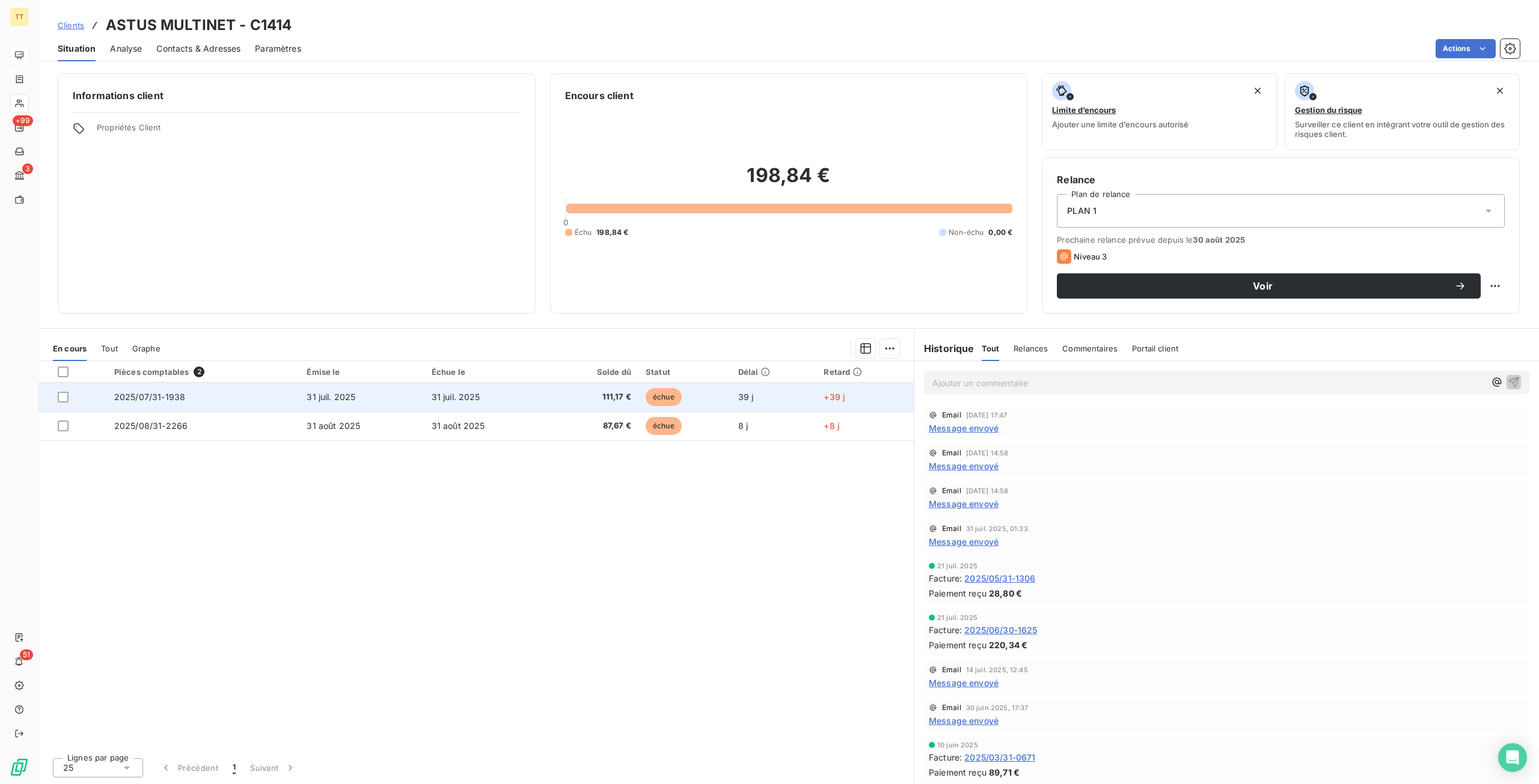
click at [549, 396] on td "111,17 €" at bounding box center [593, 396] width 89 height 29
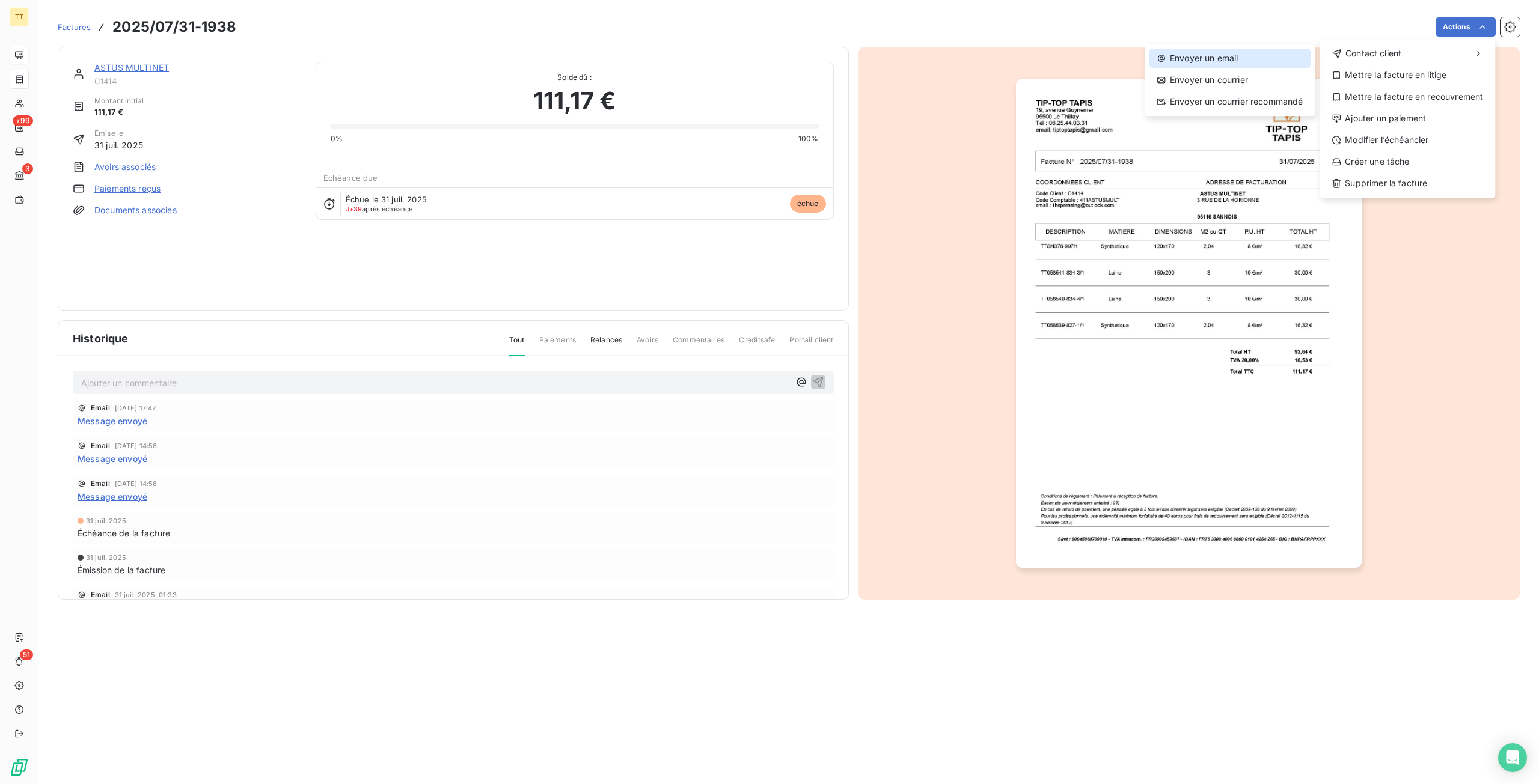
click at [1278, 56] on div "Envoyer un email" at bounding box center [1230, 58] width 161 height 19
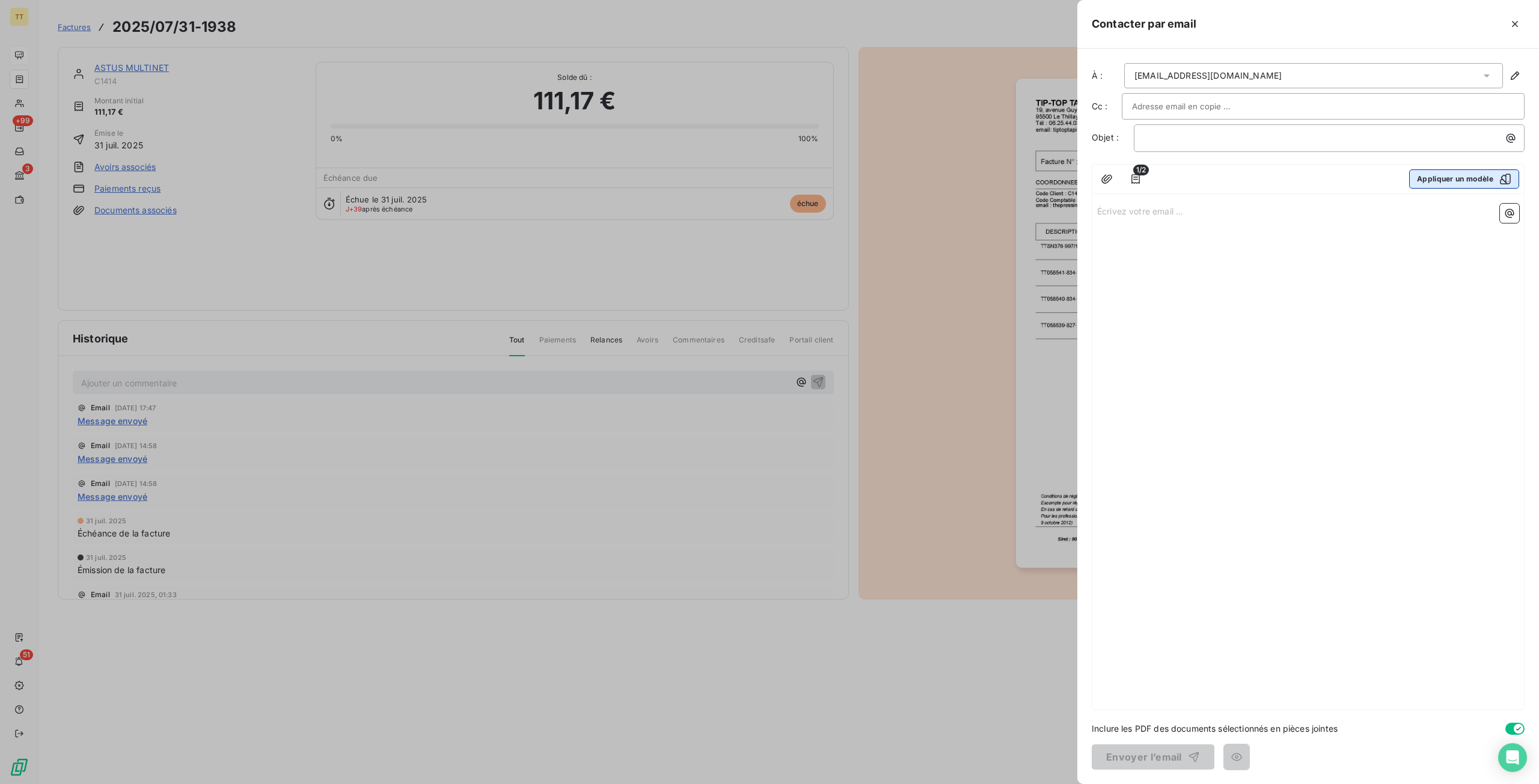
click at [1449, 178] on button "Appliquer un modèle" at bounding box center [1463, 179] width 110 height 19
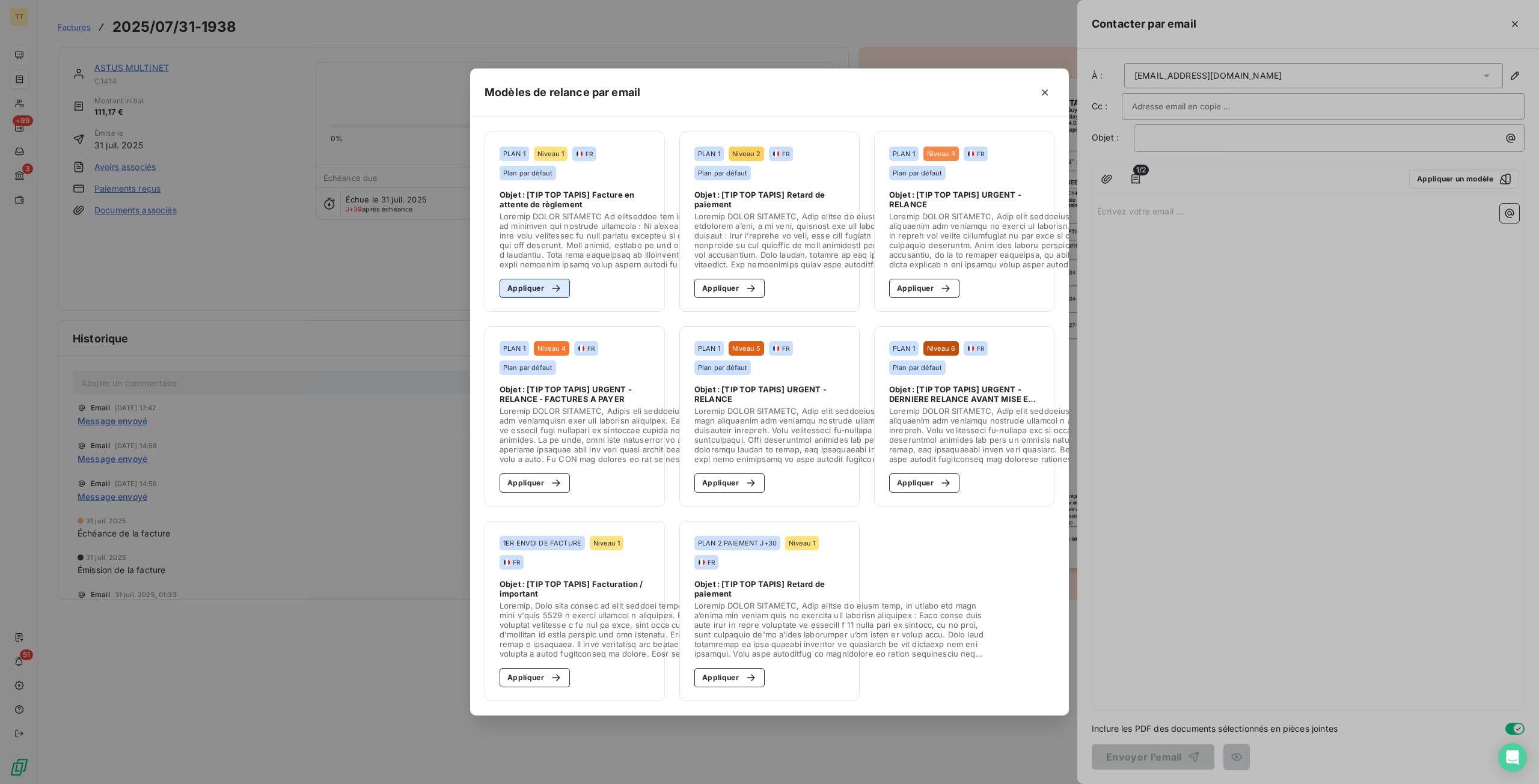
click at [554, 285] on icon "button" at bounding box center [555, 288] width 8 height 7
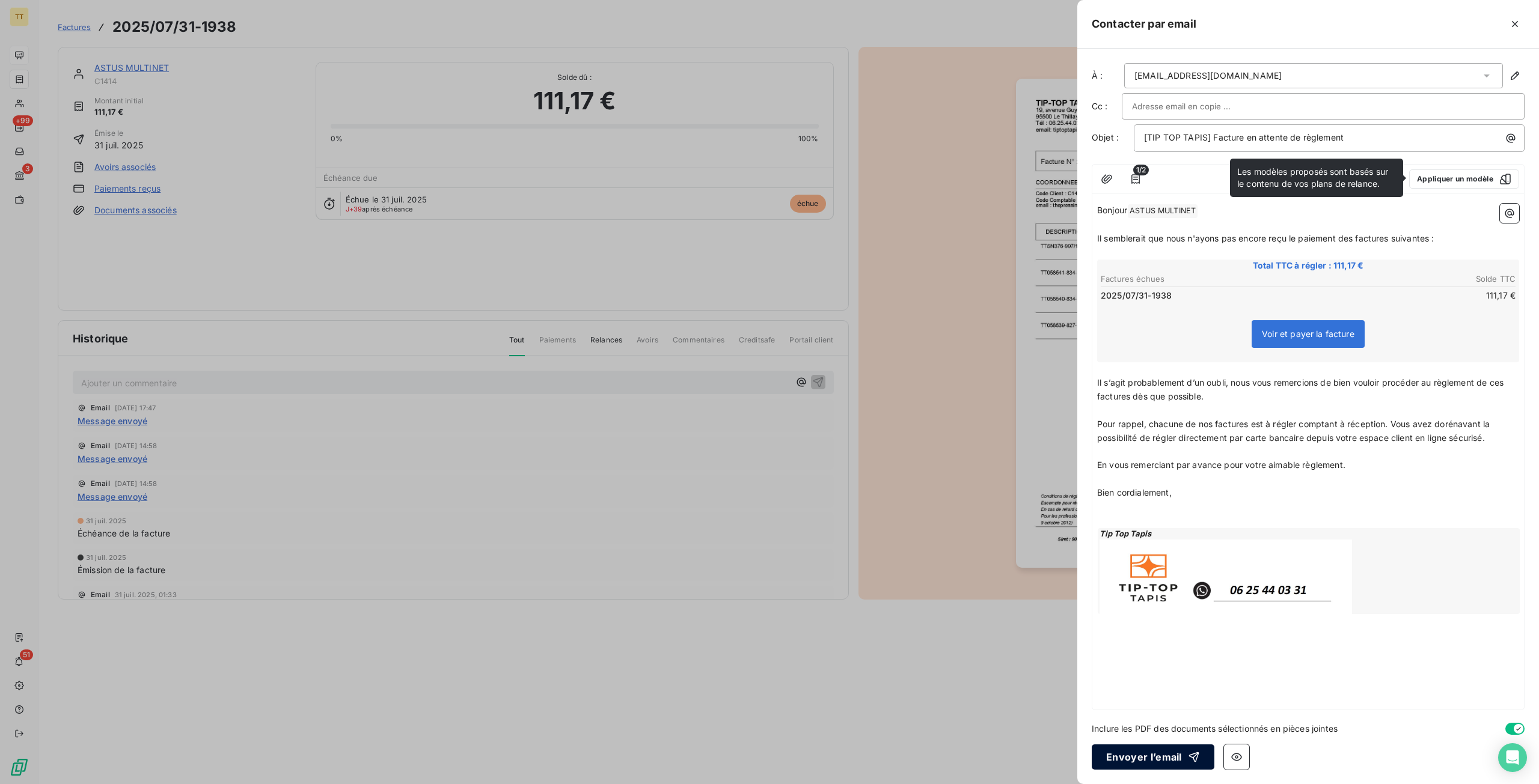
click at [1139, 759] on button "Envoyer l’email" at bounding box center [1153, 757] width 122 height 25
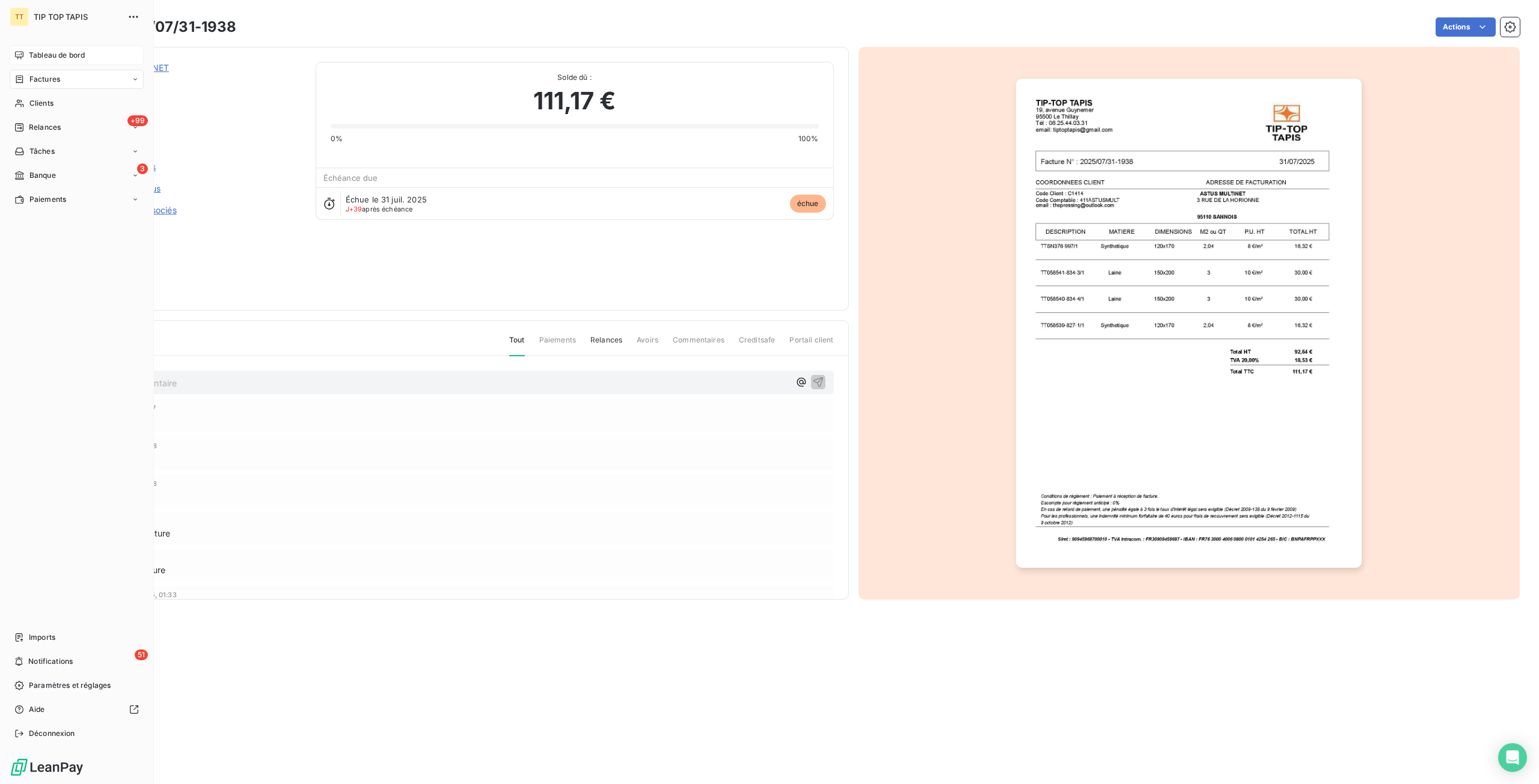
click at [32, 53] on span "Tableau de bord" at bounding box center [56, 55] width 56 height 11
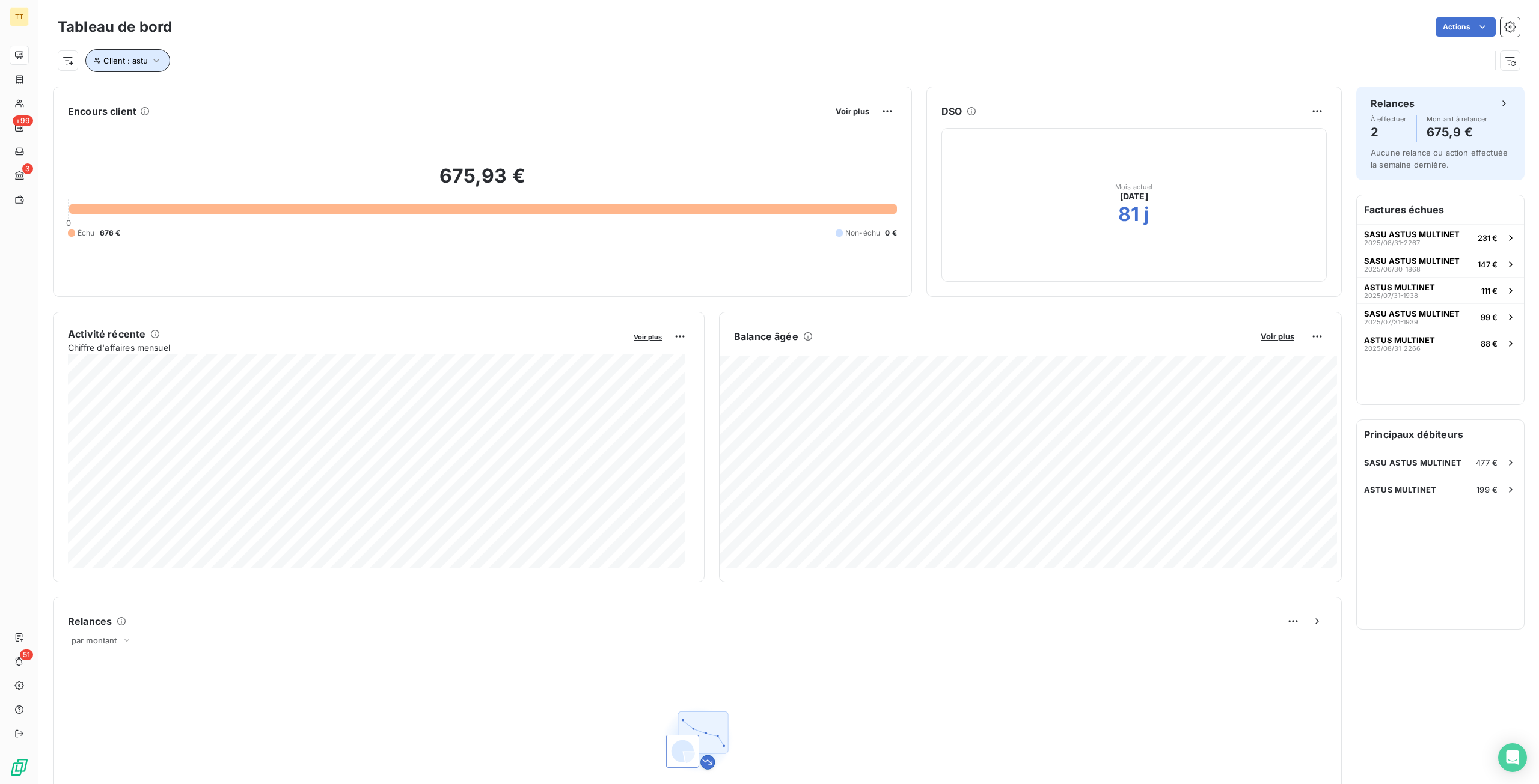
click at [132, 62] on span "Client : astu" at bounding box center [126, 60] width 44 height 10
drag, startPoint x: 310, startPoint y: 88, endPoint x: 277, endPoint y: 93, distance: 33.4
click at [277, 93] on input "astu" at bounding box center [348, 92] width 149 height 25
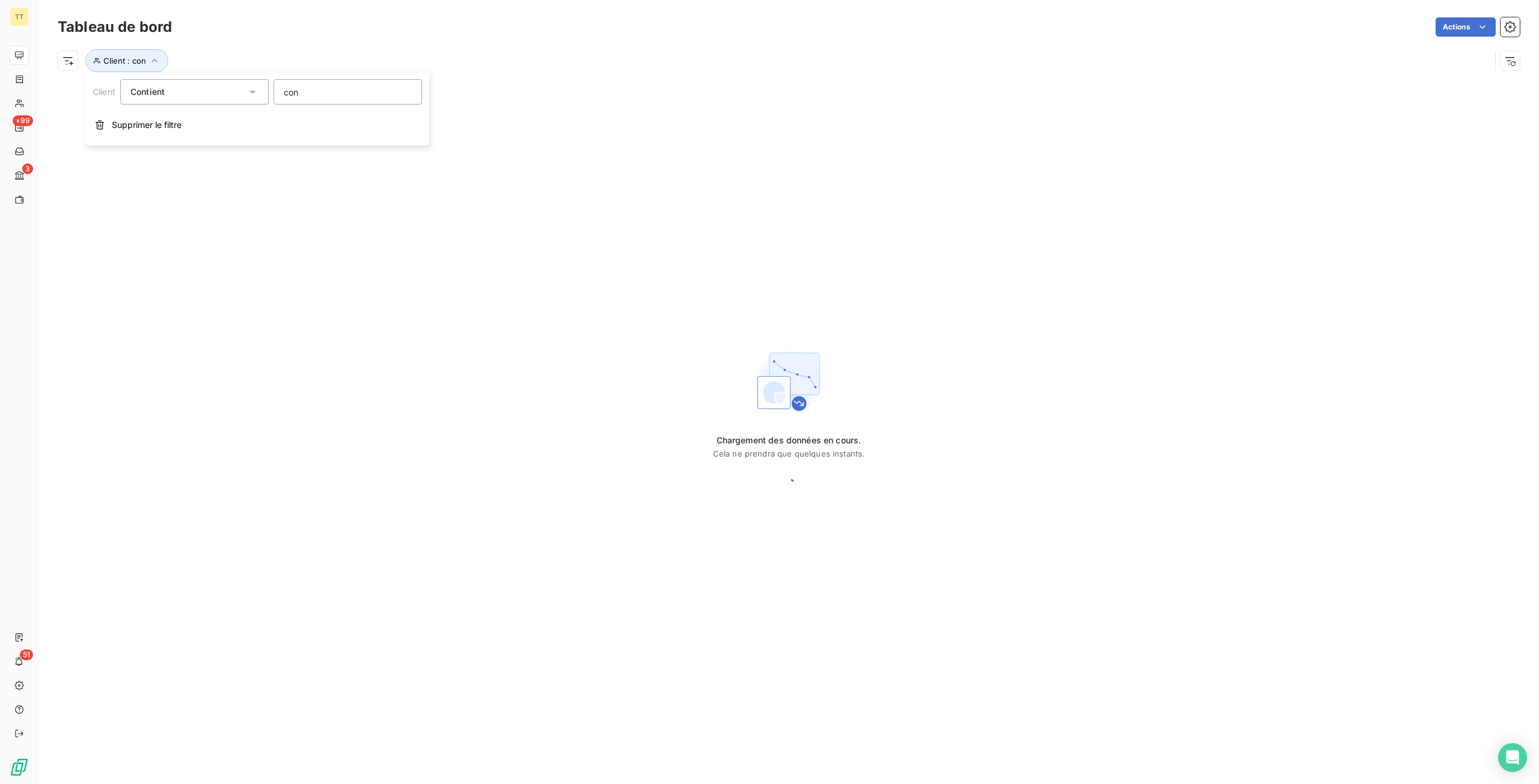
type input "conv"
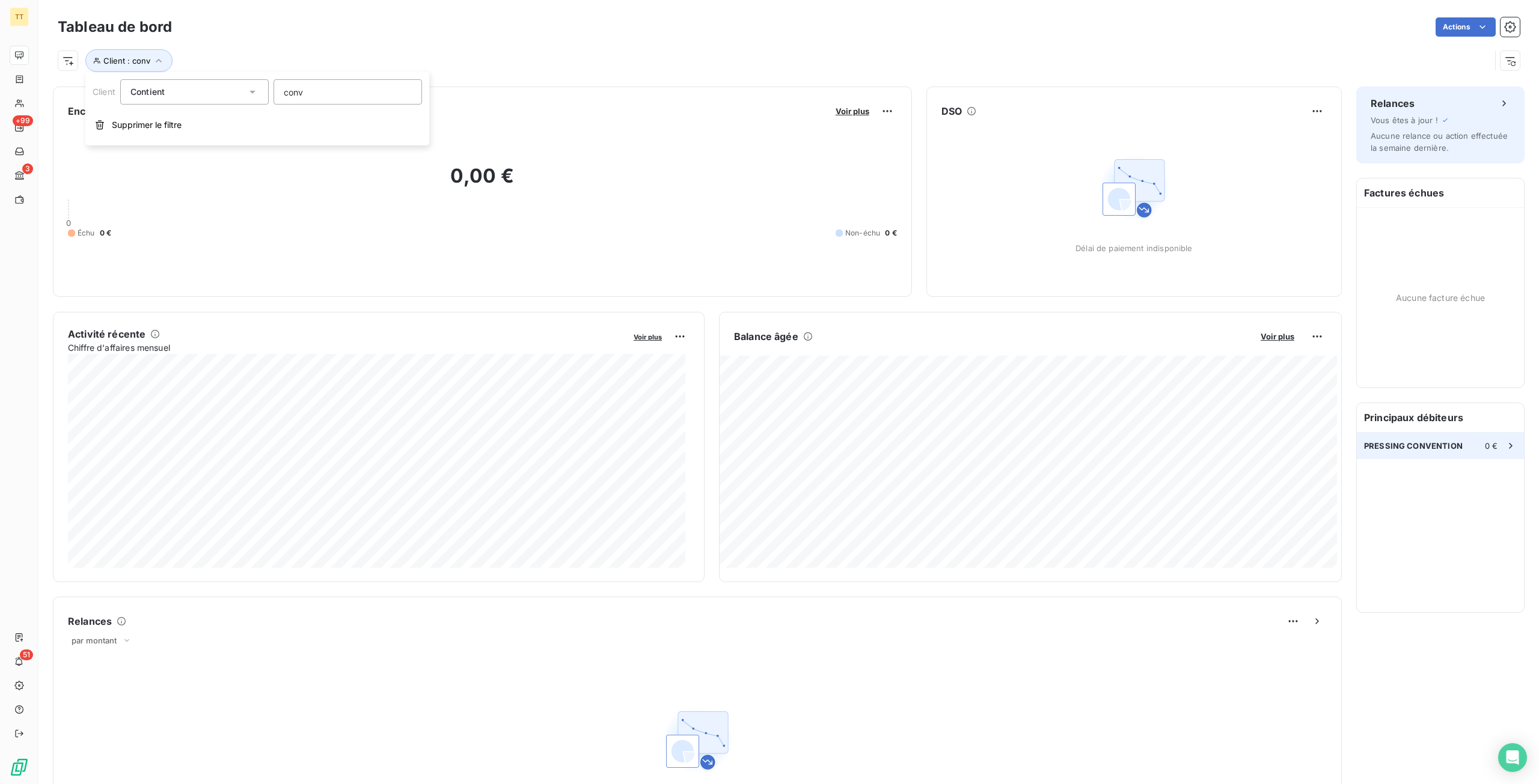
click at [1437, 448] on span "PRESSING CONVENTION" at bounding box center [1413, 445] width 98 height 10
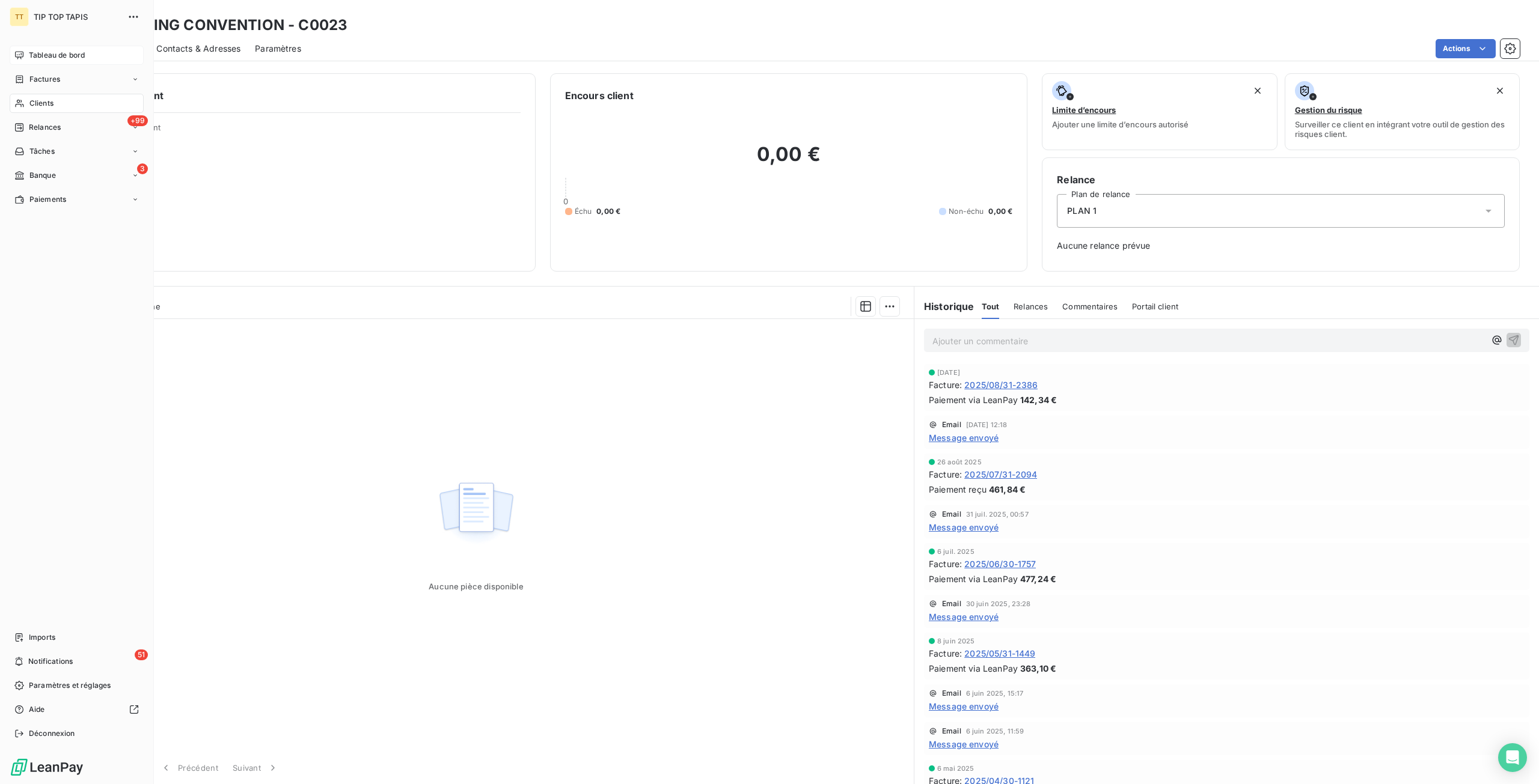
click at [37, 53] on span "Tableau de bord" at bounding box center [56, 55] width 56 height 11
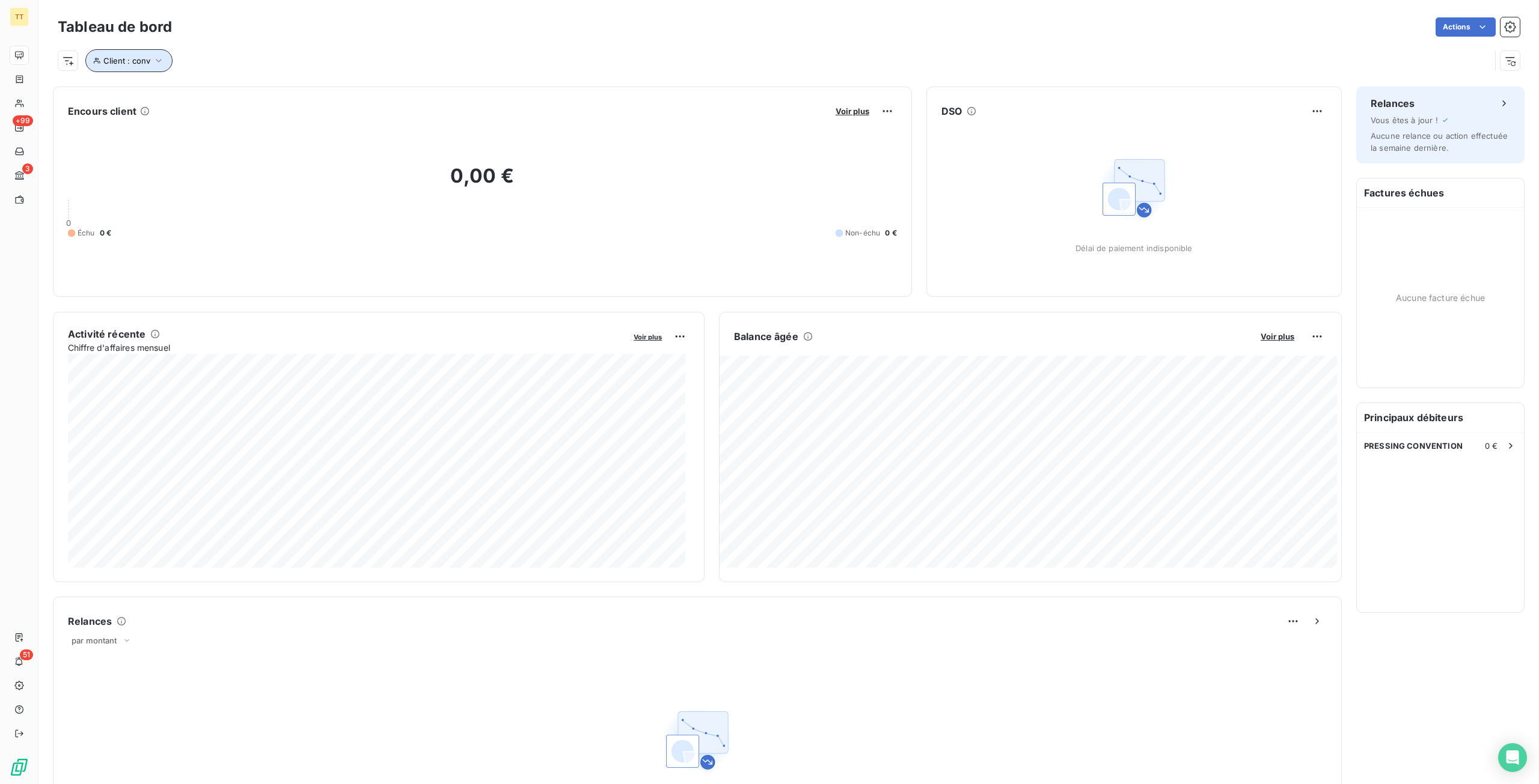
drag, startPoint x: 124, startPoint y: 58, endPoint x: 137, endPoint y: 70, distance: 17.7
click at [124, 58] on span "Client : conv" at bounding box center [127, 60] width 47 height 10
drag, startPoint x: 309, startPoint y: 91, endPoint x: 278, endPoint y: 111, distance: 36.9
click at [278, 111] on div "Client Contient like conv Supprimer le filtre" at bounding box center [257, 109] width 344 height 74
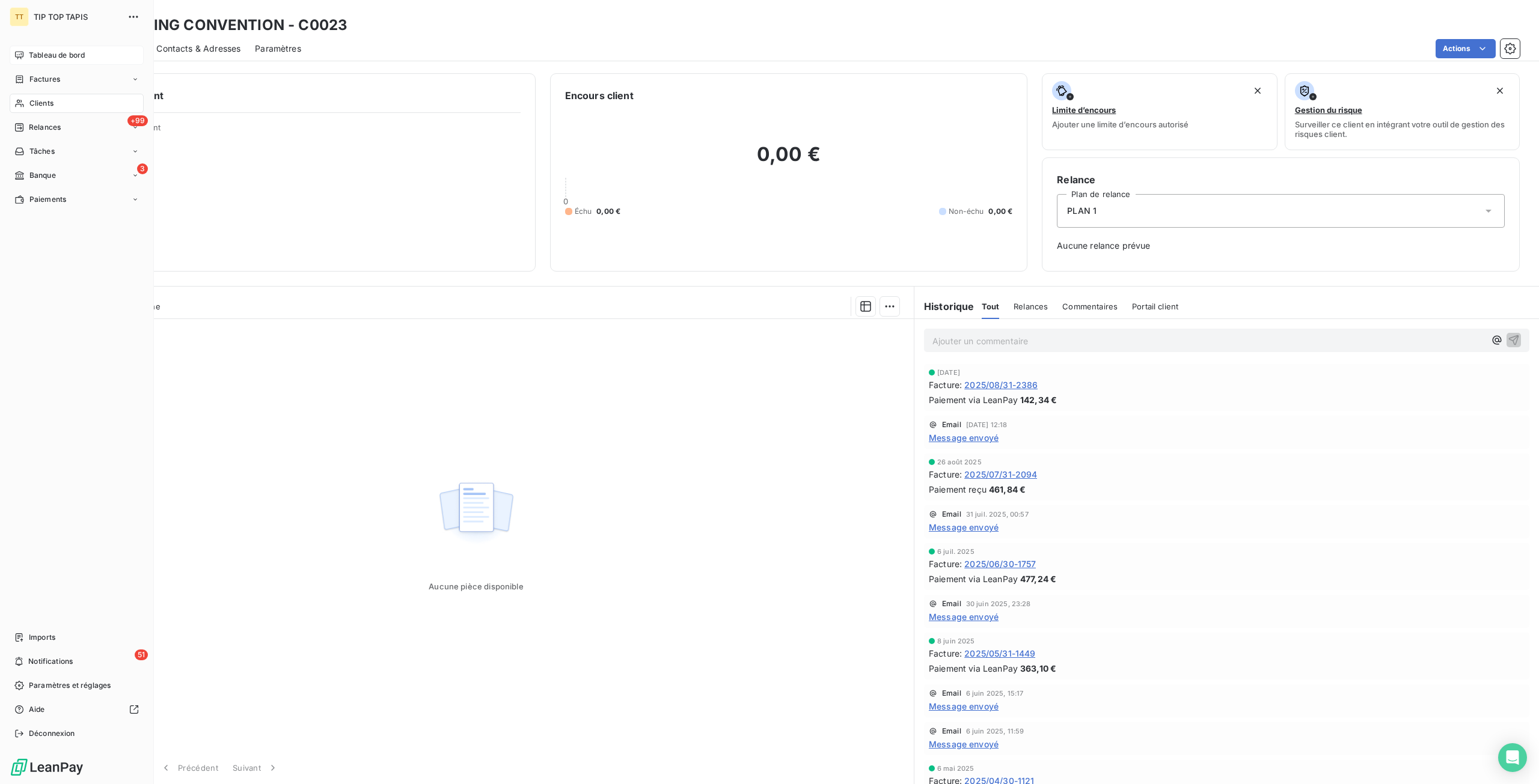
click at [20, 53] on icon at bounding box center [19, 55] width 8 height 8
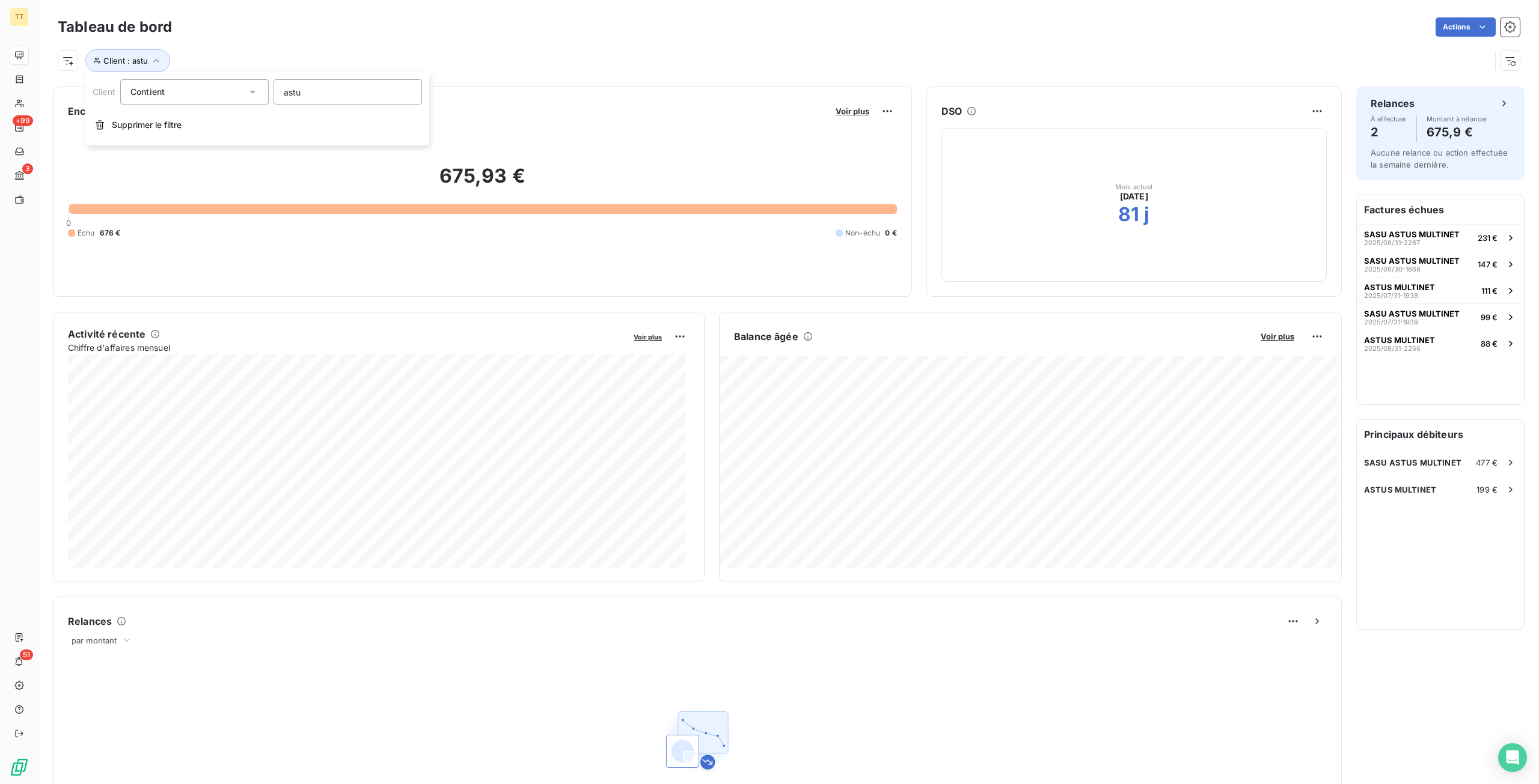
type input "astus"
click at [1405, 481] on div "ASTUS MULTINET 199 €" at bounding box center [1440, 490] width 167 height 27
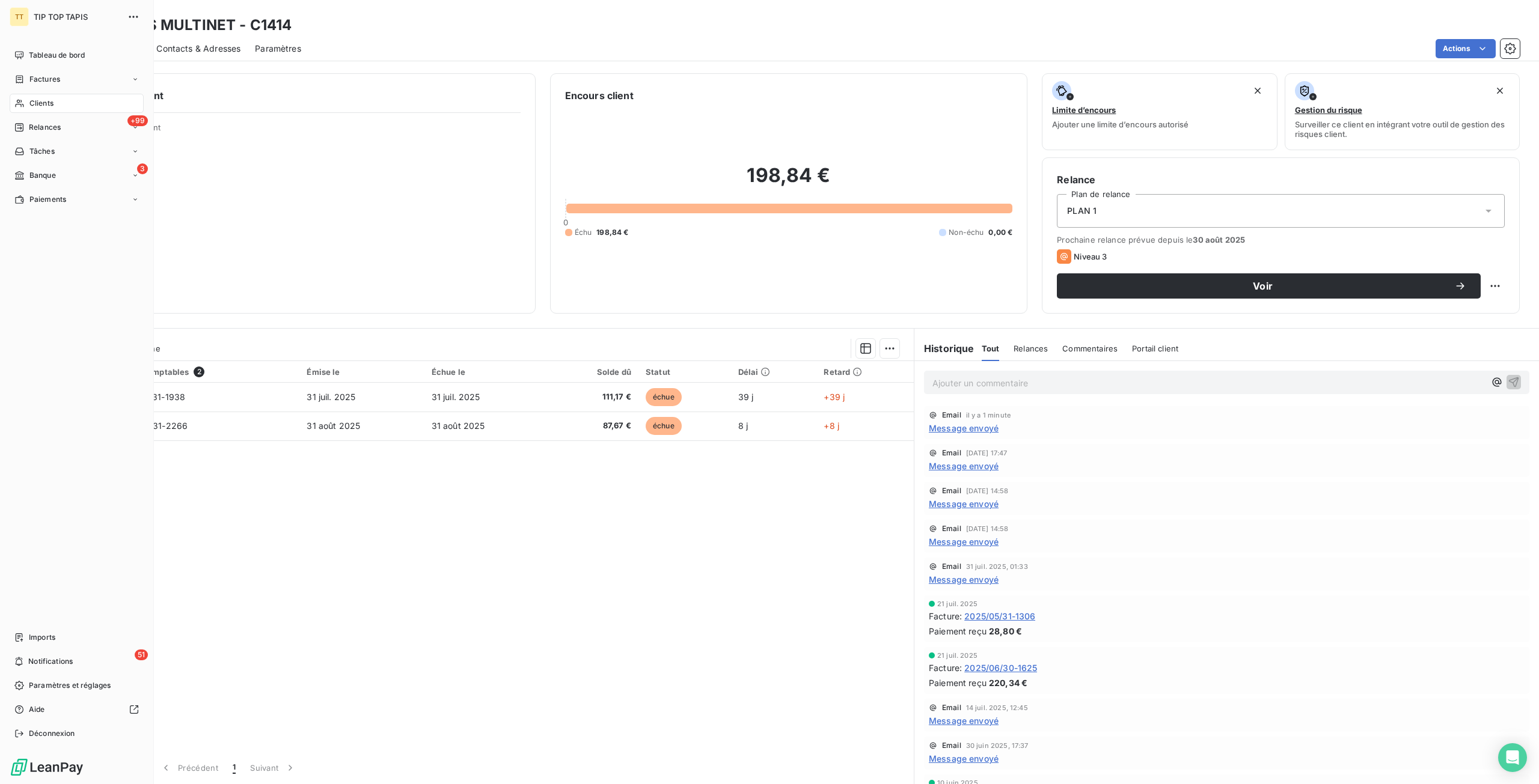
click at [58, 42] on div "TT TIP TOP TAPIS Tableau de bord Factures Clients +99 Relances Tâches 3 Banque …" at bounding box center [77, 392] width 154 height 784
click at [58, 50] on span "Tableau de bord" at bounding box center [56, 55] width 56 height 11
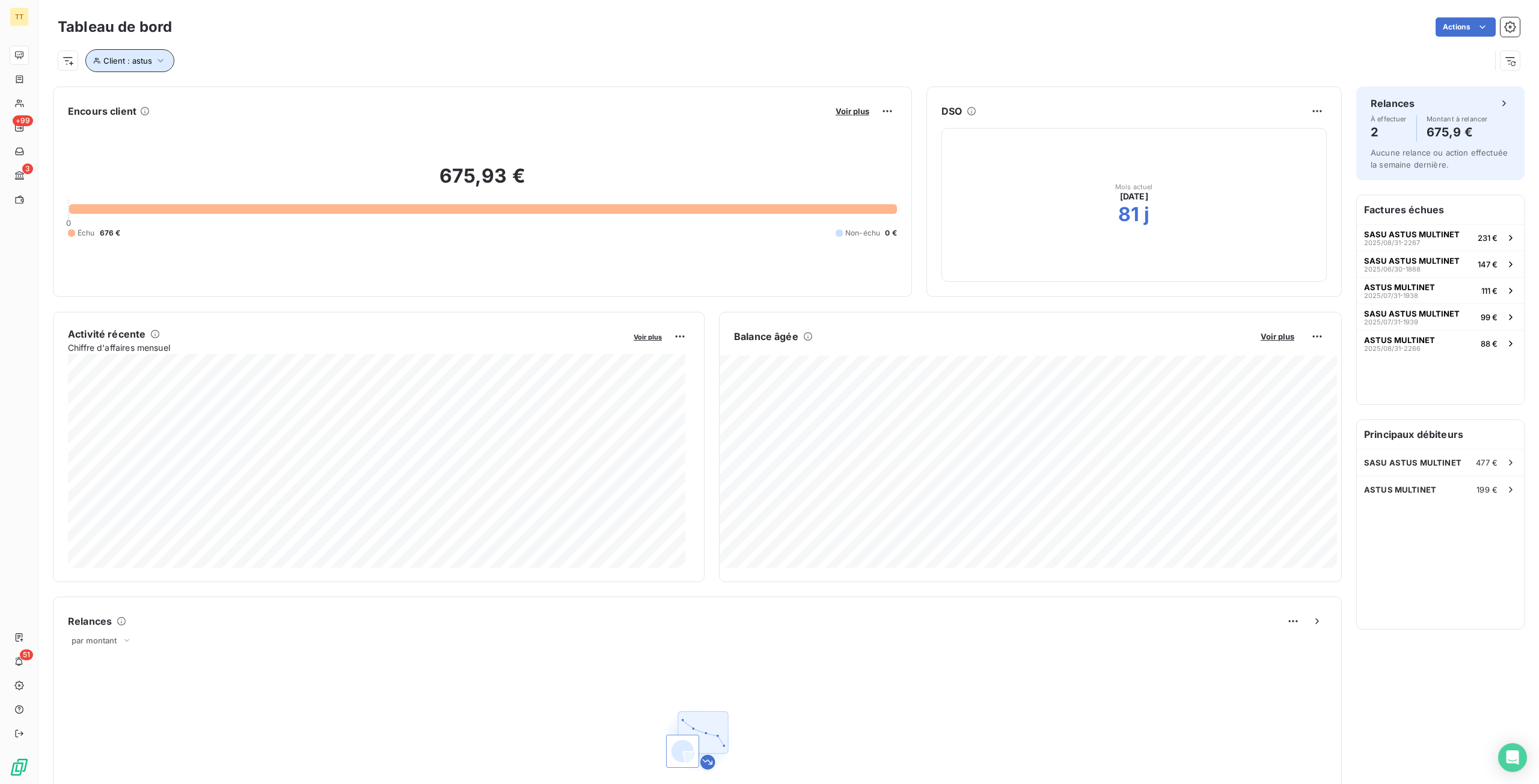
click at [131, 60] on span "Client : astus" at bounding box center [128, 60] width 49 height 10
drag, startPoint x: 329, startPoint y: 88, endPoint x: 238, endPoint y: 86, distance: 91.0
click at [239, 87] on div "Client Contient like astus" at bounding box center [257, 92] width 329 height 25
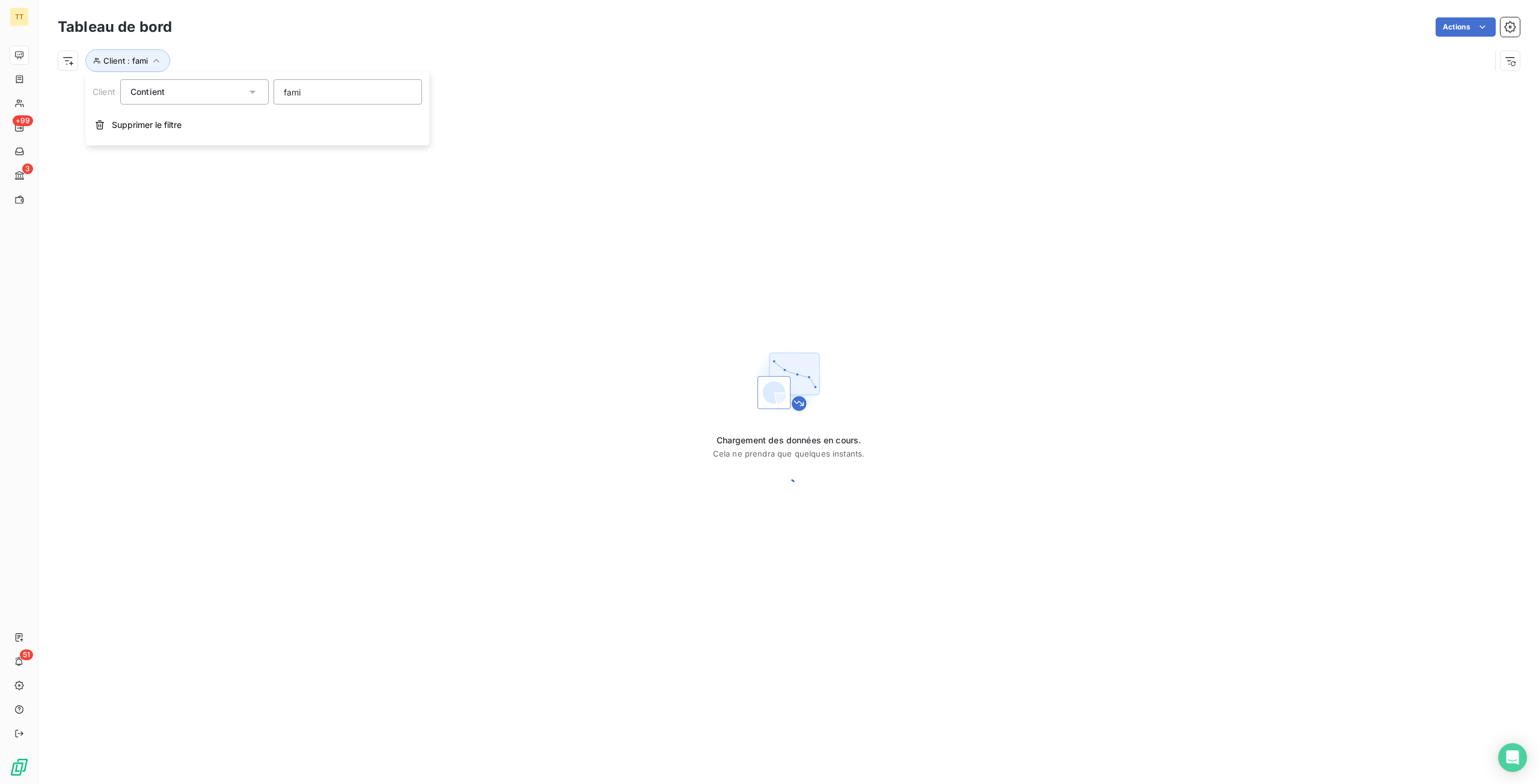
type input "famil"
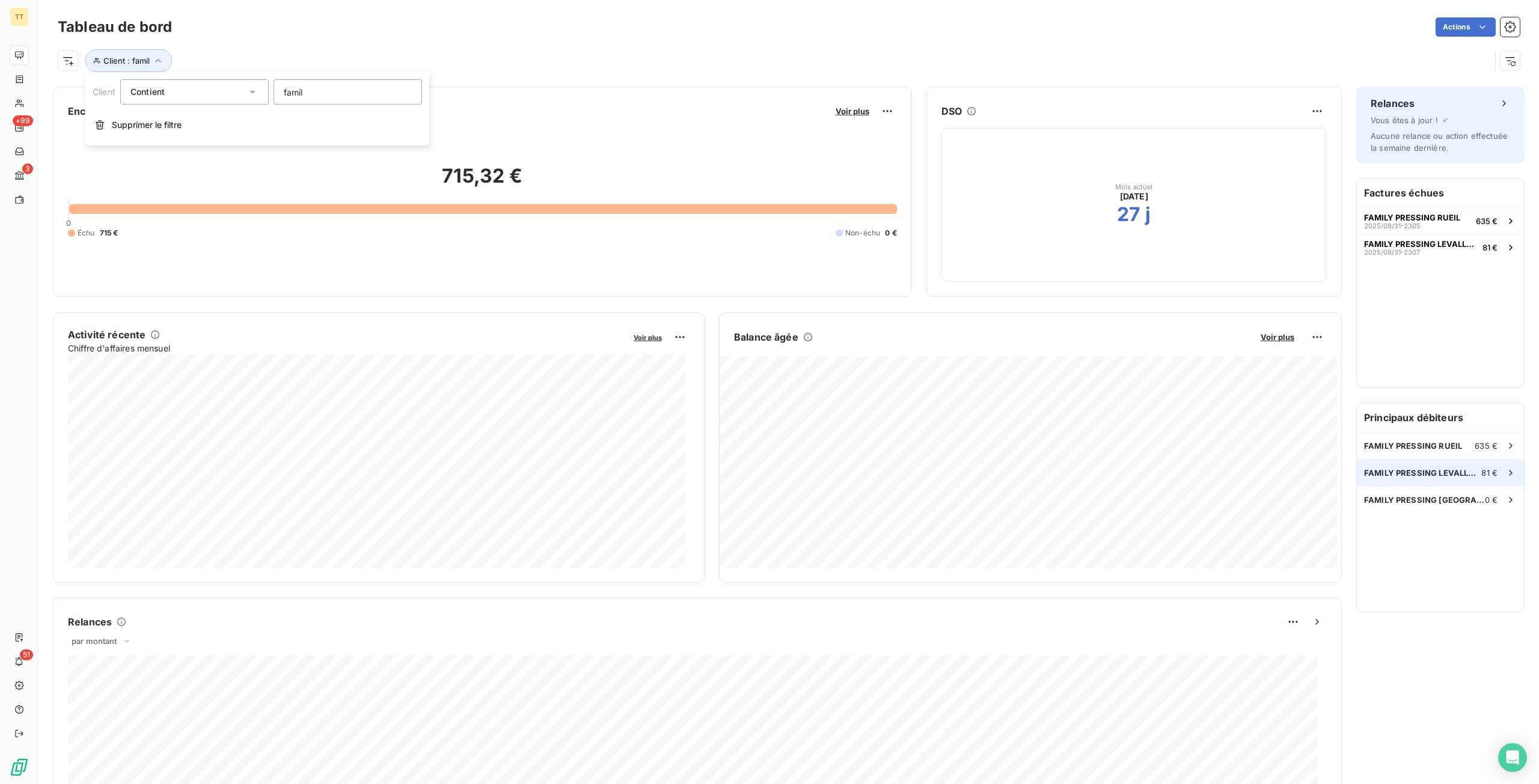
click at [1439, 481] on div "FAMILY PRESSING LEVALLOIS 81 €" at bounding box center [1440, 473] width 167 height 27
click at [1474, 436] on div "FAMILY PRESSING RUEIL 635 €" at bounding box center [1440, 446] width 167 height 27
click at [149, 60] on button "Client : famil" at bounding box center [128, 61] width 86 height 23
drag, startPoint x: 326, startPoint y: 96, endPoint x: 197, endPoint y: 87, distance: 129.3
click at [197, 87] on div "Client Contient like famil" at bounding box center [257, 92] width 329 height 25
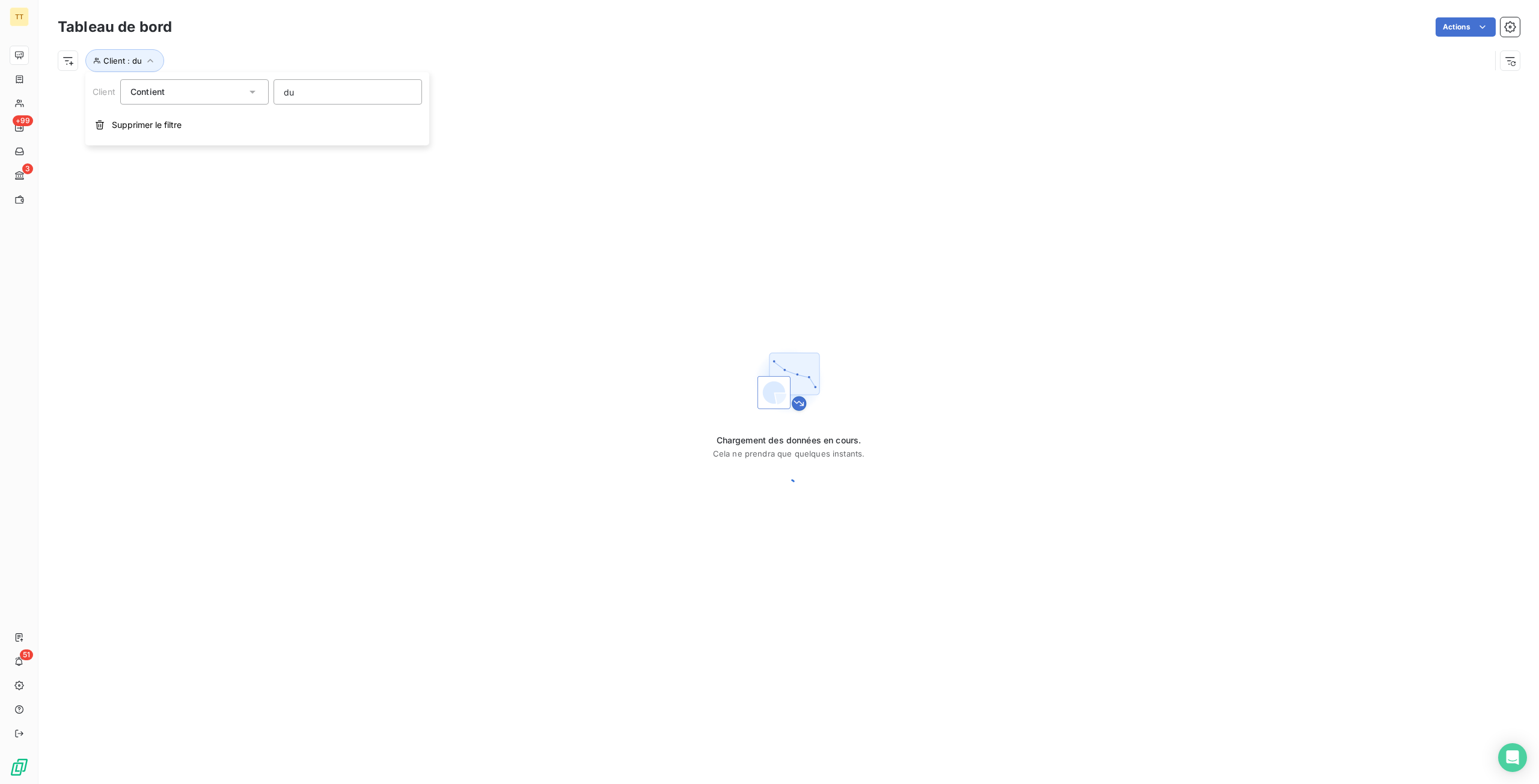
type input "du v"
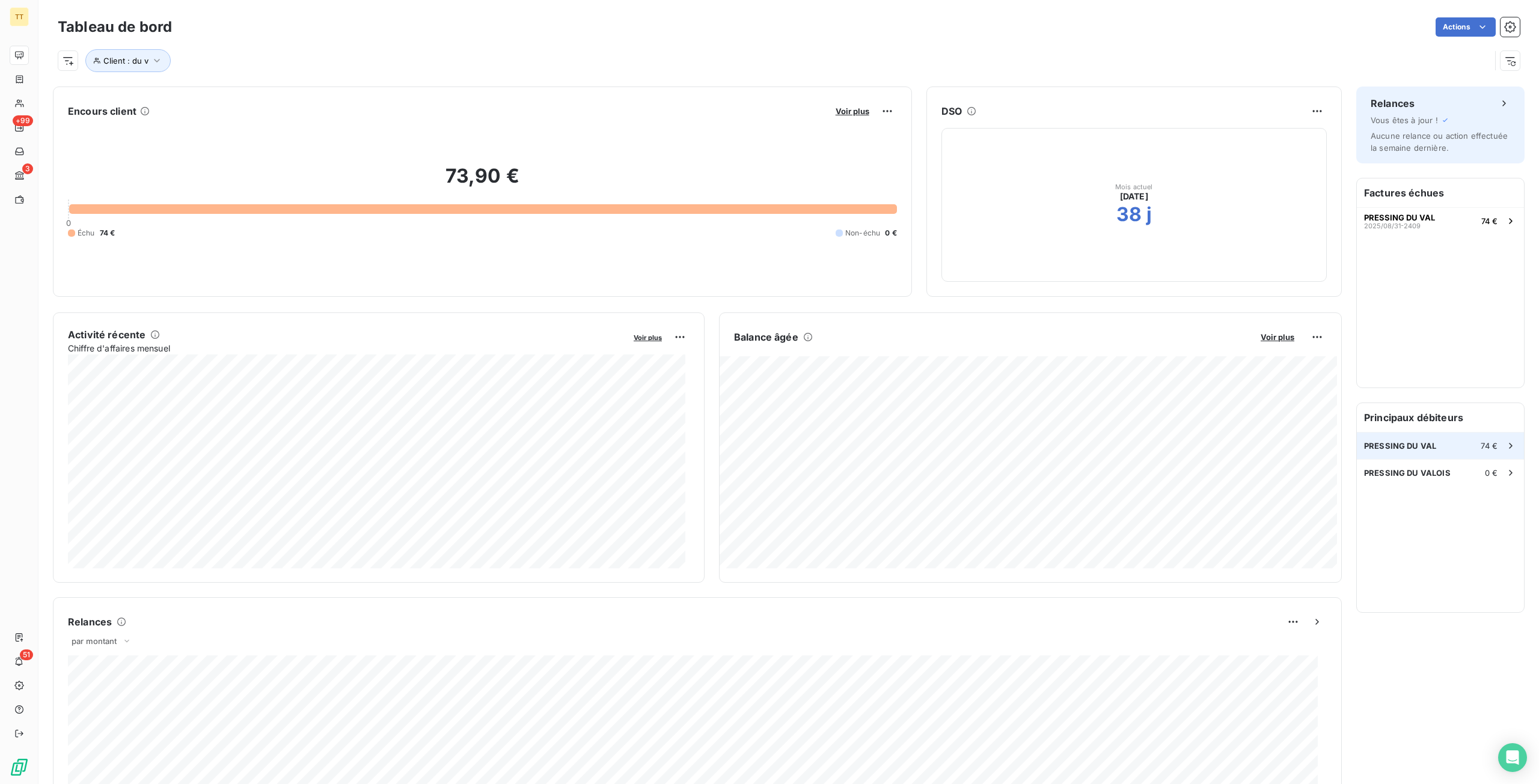
click at [1370, 444] on span "PRESSING DU VAL" at bounding box center [1400, 445] width 72 height 10
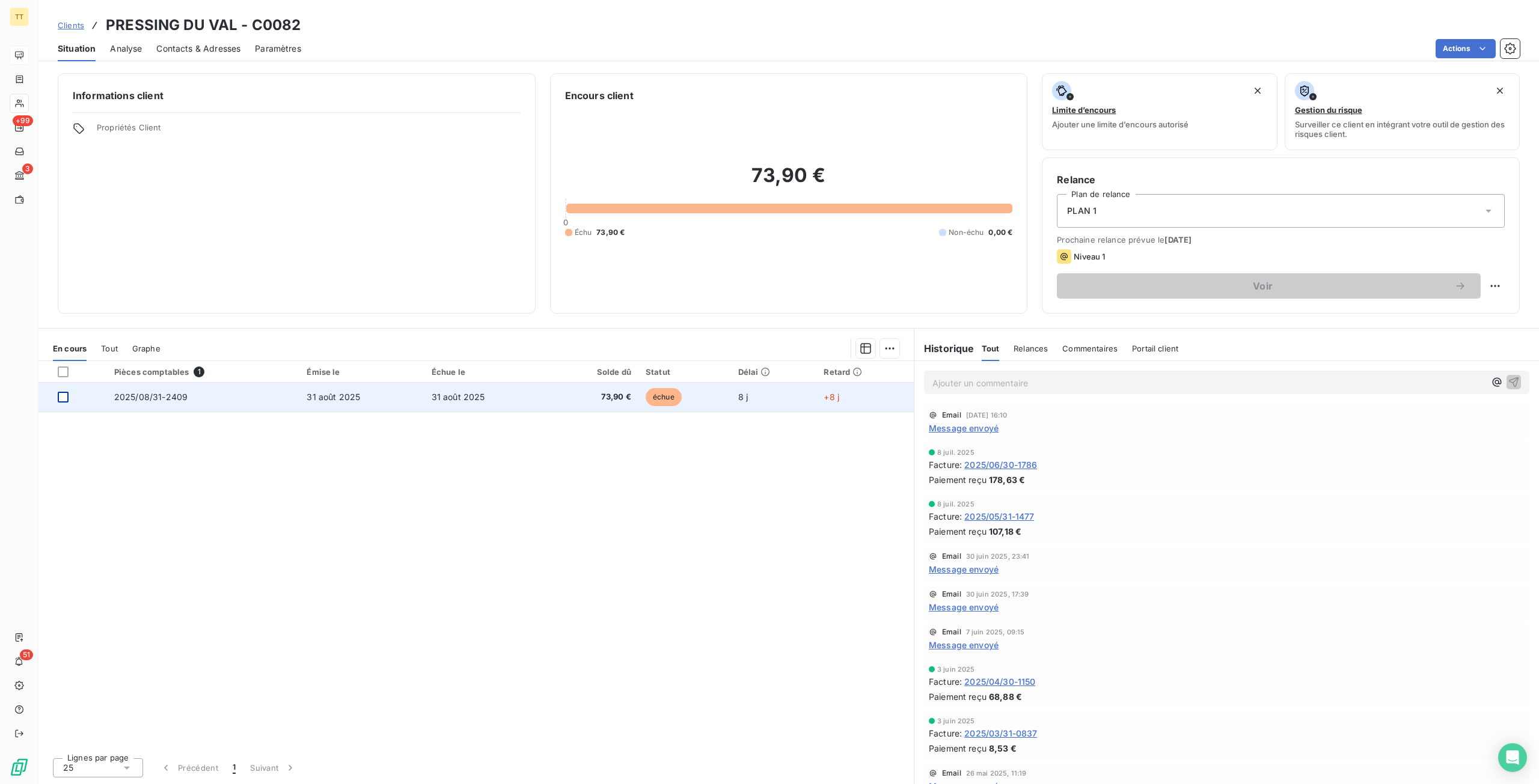
click at [62, 396] on div at bounding box center [63, 397] width 11 height 11
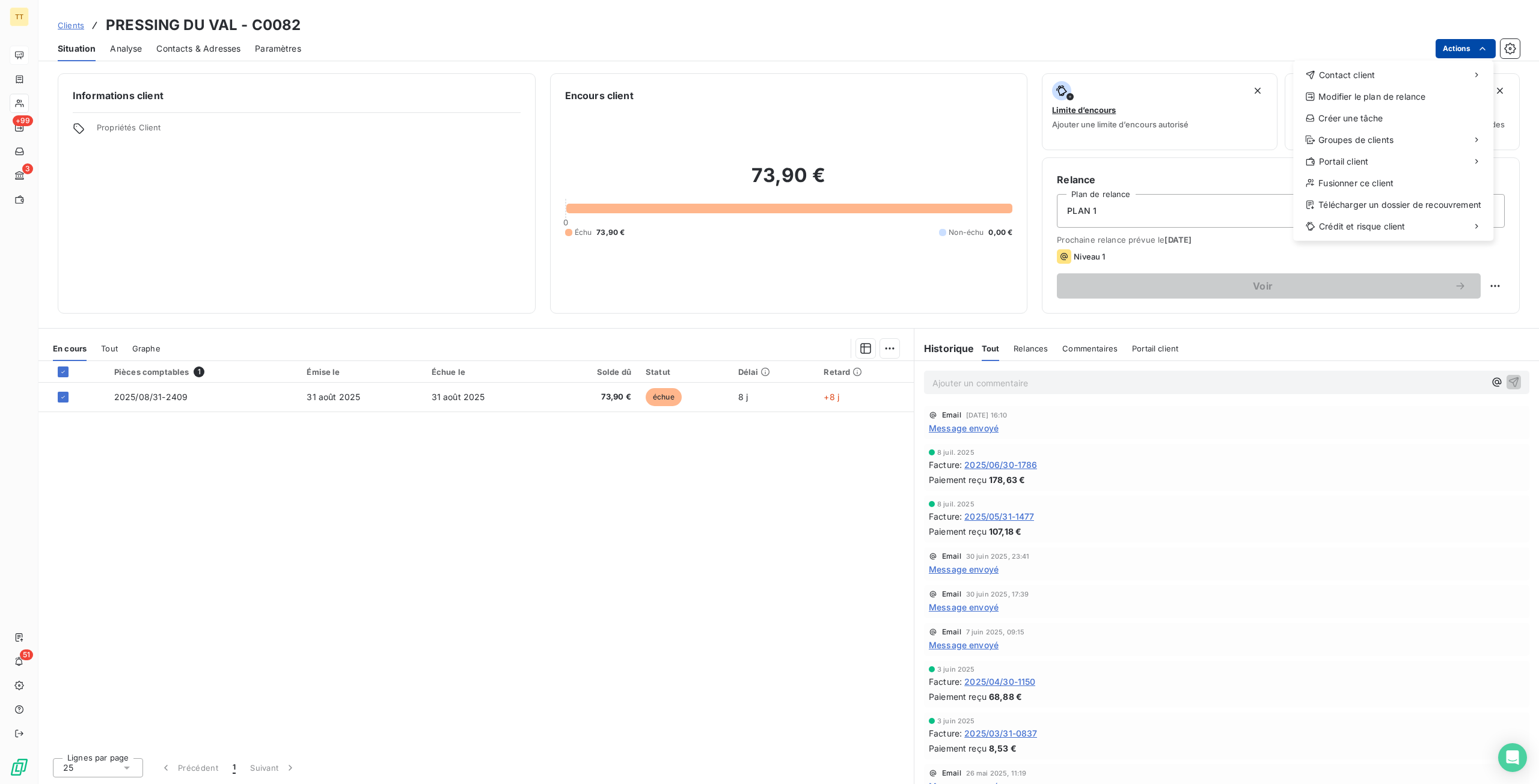
click at [1446, 47] on html "TT +99 3 51 Clients PRESSING DU VAL - C0082 Situation Analyse Contacts & Adress…" at bounding box center [769, 392] width 1539 height 784
click at [1213, 72] on div "Envoyer un email" at bounding box center [1203, 80] width 161 height 19
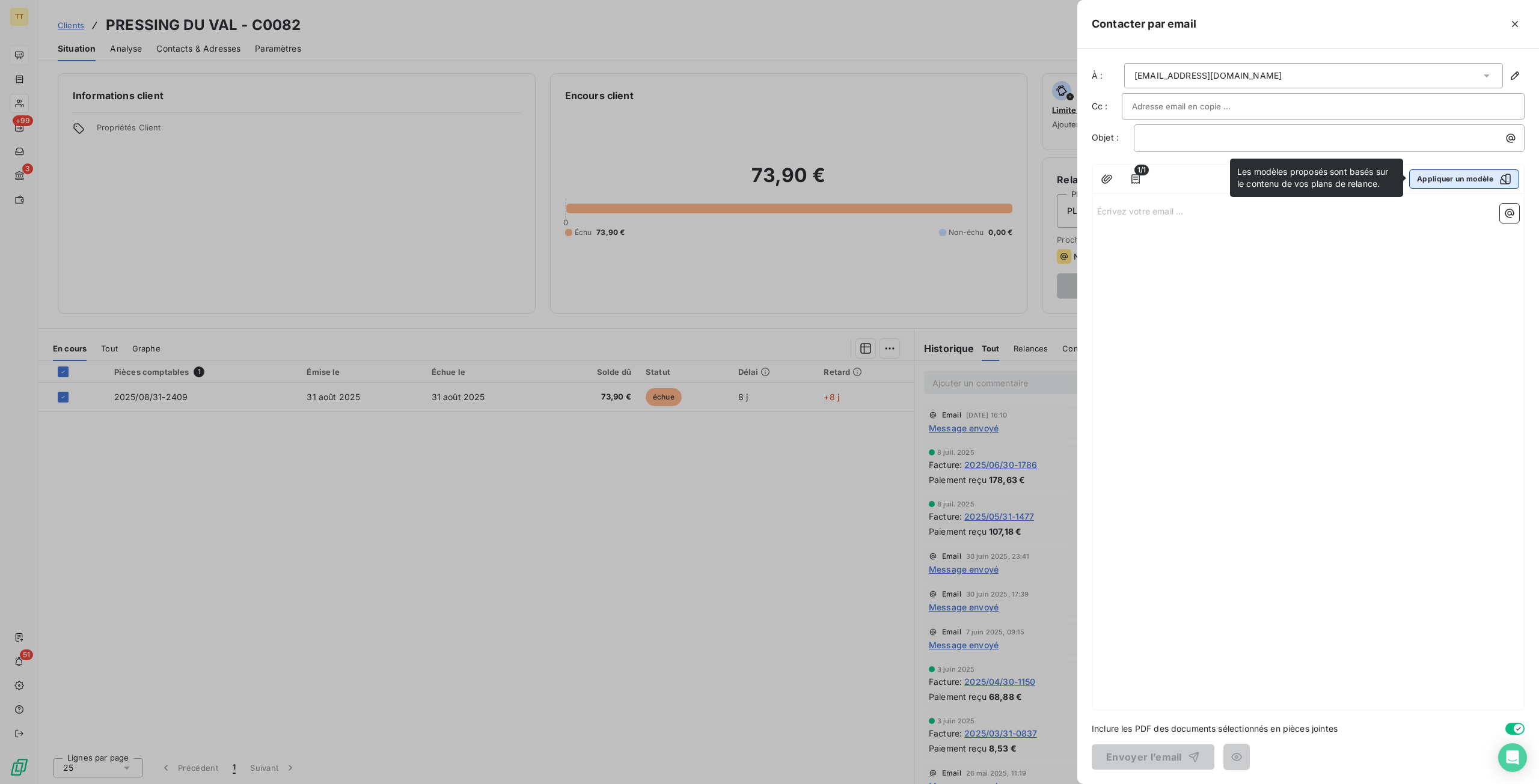
click at [1444, 171] on button "Appliquer un modèle" at bounding box center [1463, 179] width 110 height 19
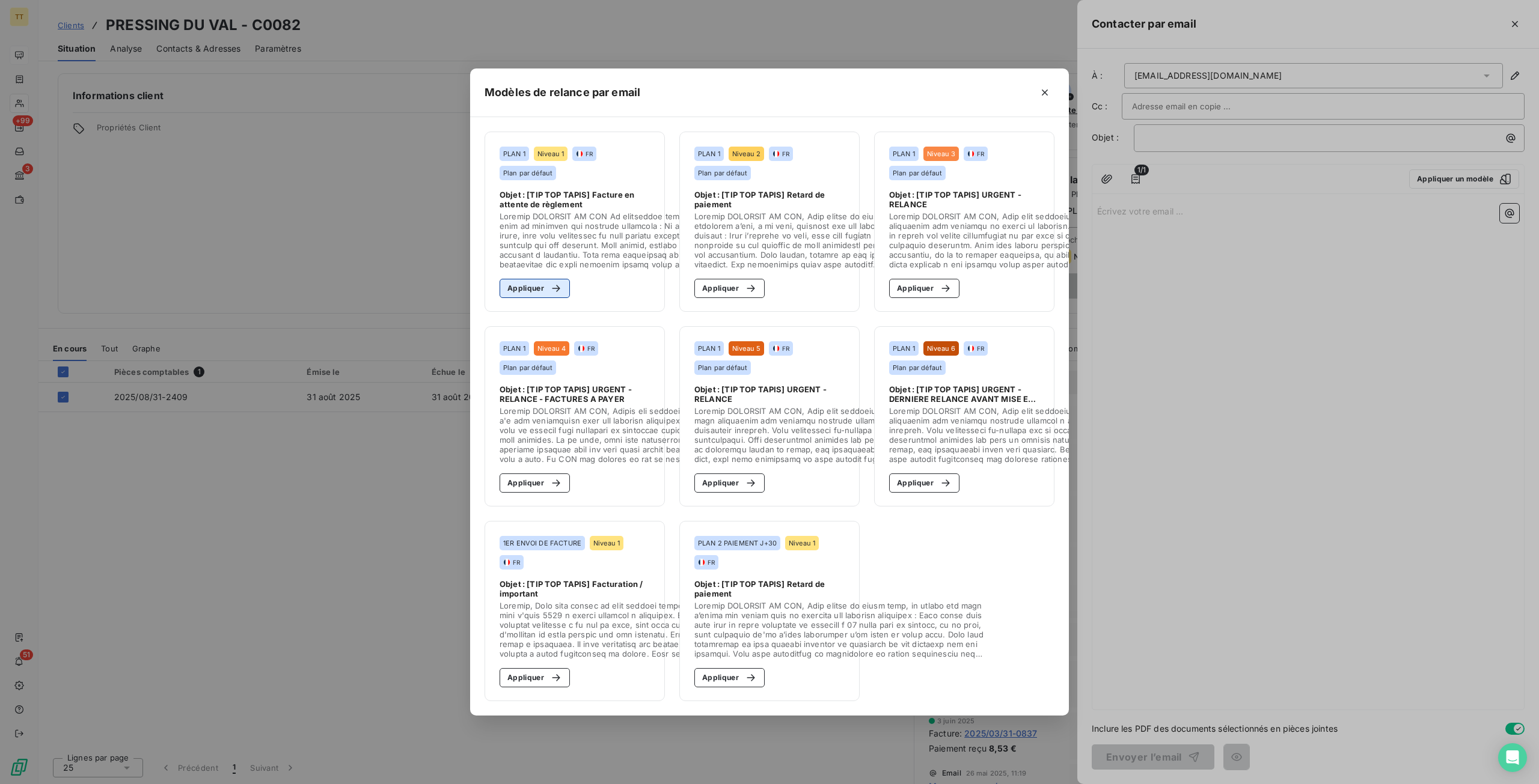
click at [563, 281] on button "Appliquer" at bounding box center [534, 288] width 70 height 19
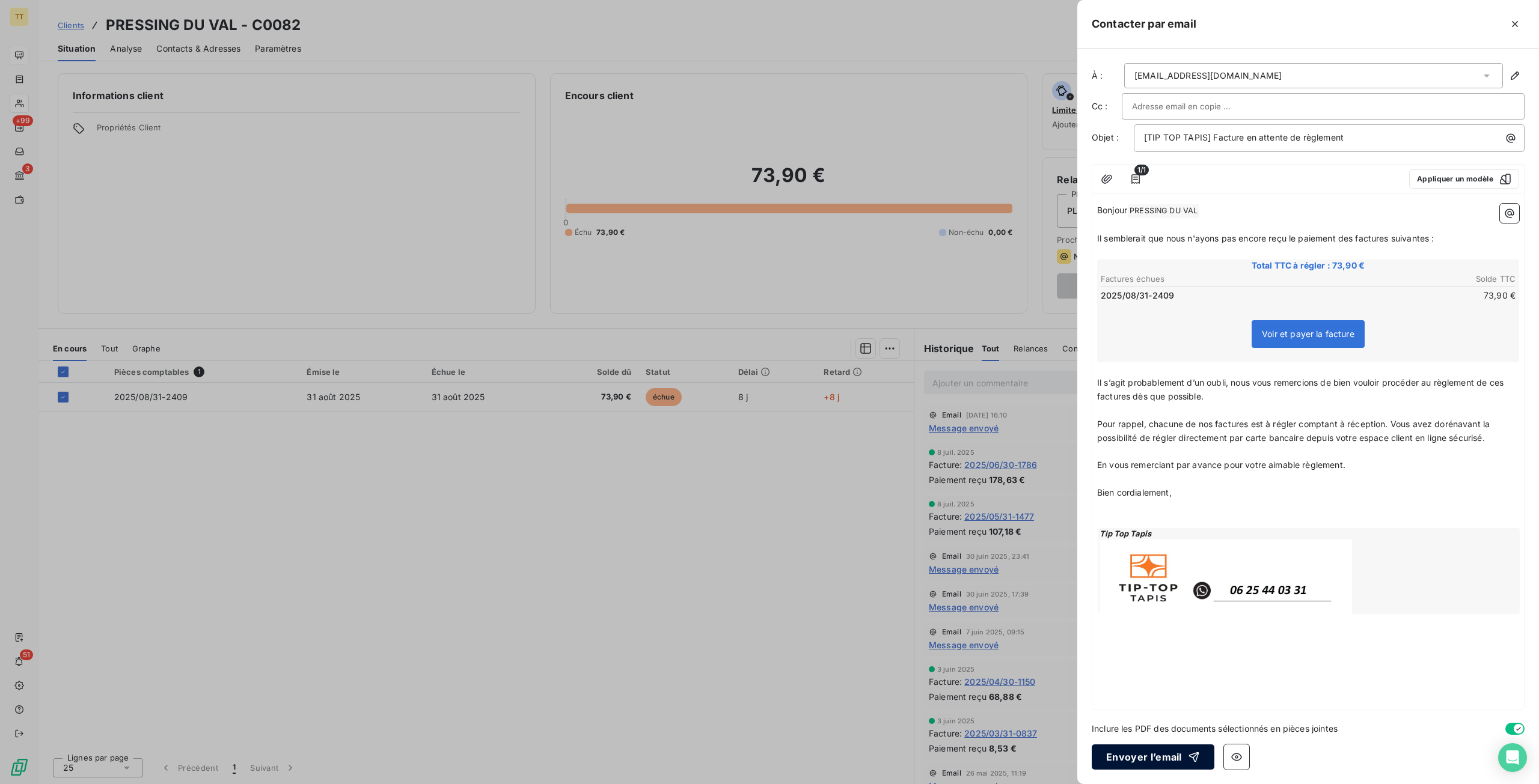
click at [1191, 759] on icon "button" at bounding box center [1193, 757] width 10 height 10
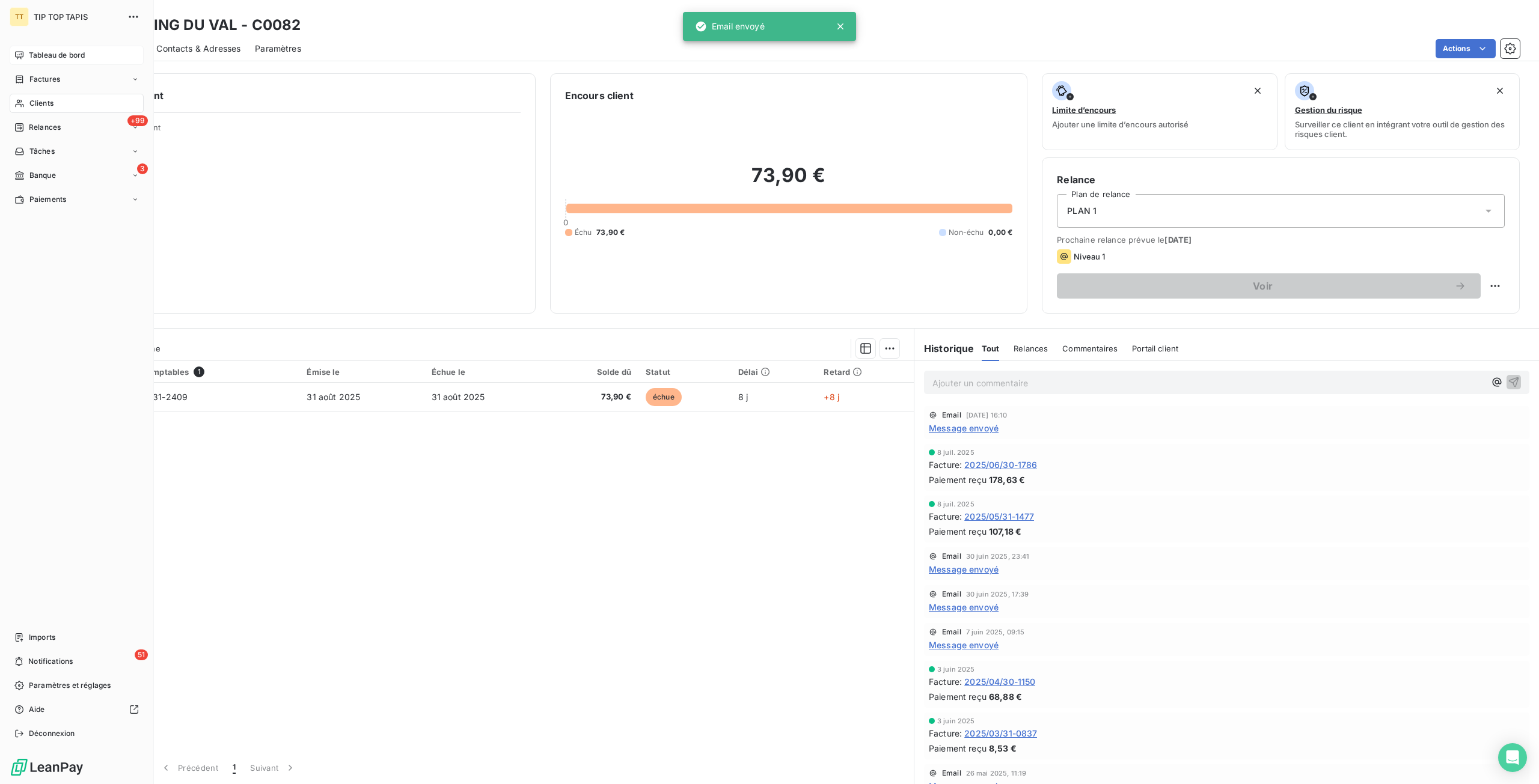
drag, startPoint x: 28, startPoint y: 56, endPoint x: 102, endPoint y: 70, distance: 75.3
click at [28, 56] on div "Tableau de bord" at bounding box center [76, 55] width 134 height 19
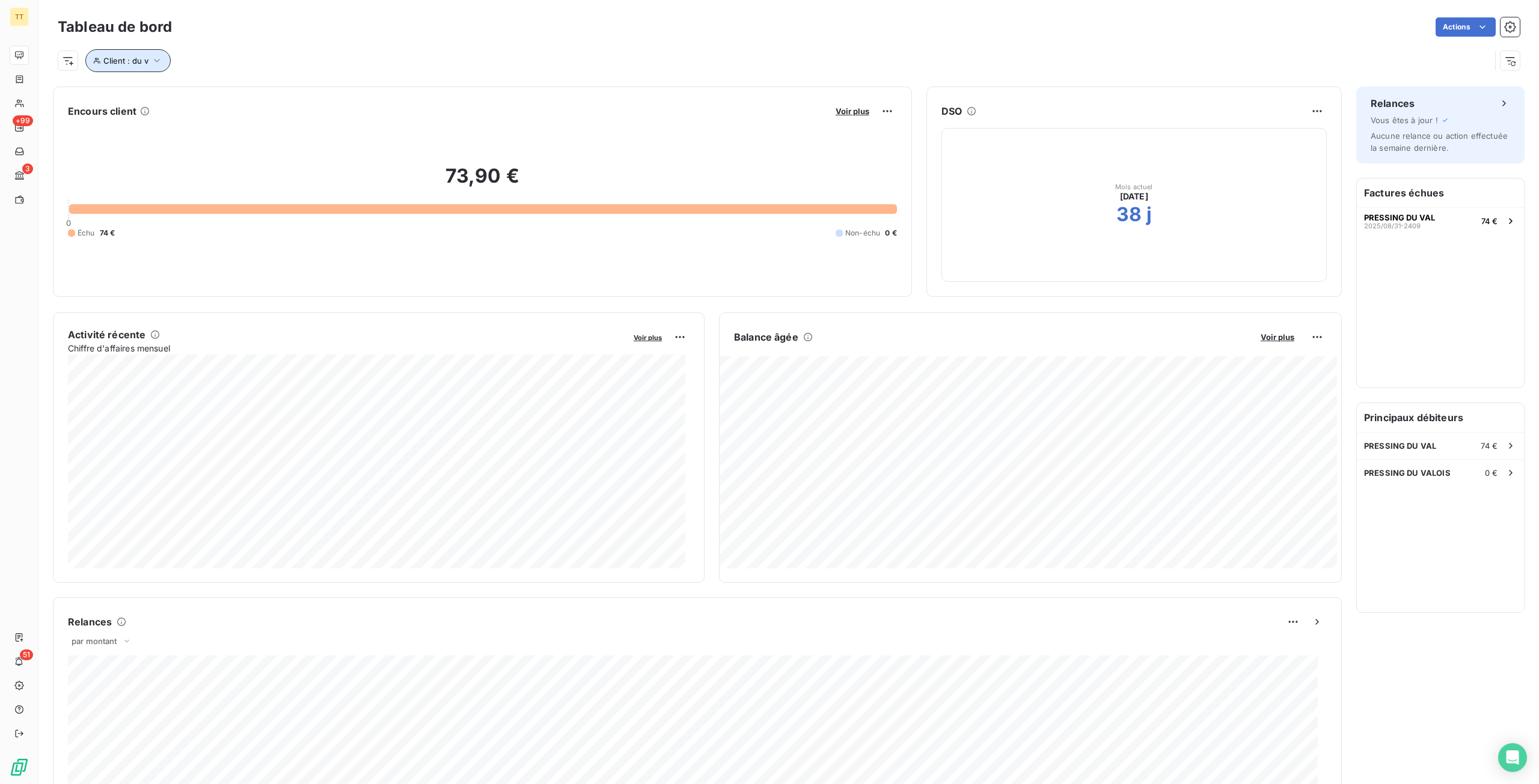
click at [102, 68] on button "Client : du v" at bounding box center [128, 61] width 85 height 23
drag, startPoint x: 360, startPoint y: 96, endPoint x: 242, endPoint y: 96, distance: 118.0
click at [242, 96] on div "Client Contient like du v" at bounding box center [257, 92] width 329 height 25
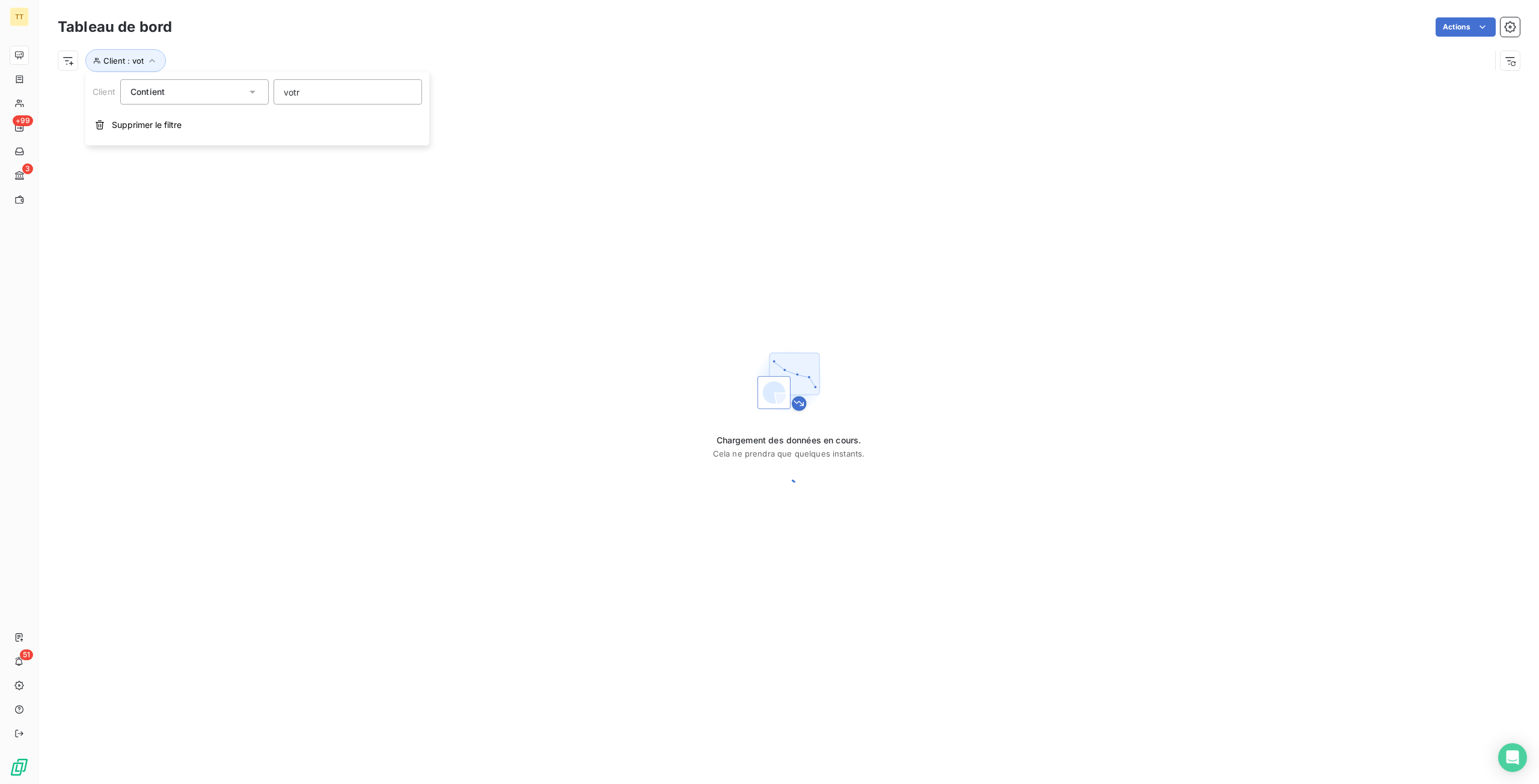
type input "votre"
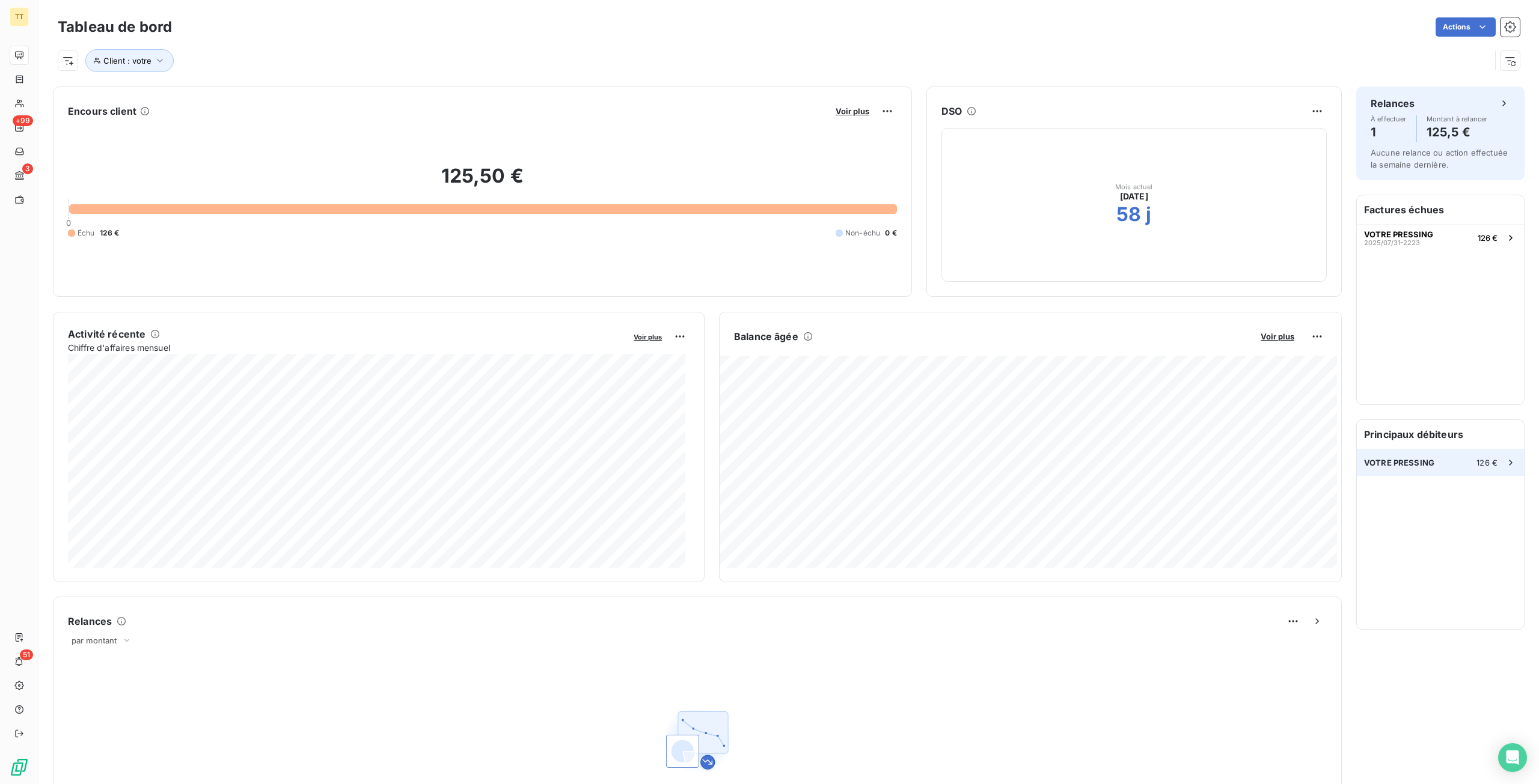
click at [1446, 463] on div "VOTRE PRESSING 126 €" at bounding box center [1440, 462] width 167 height 27
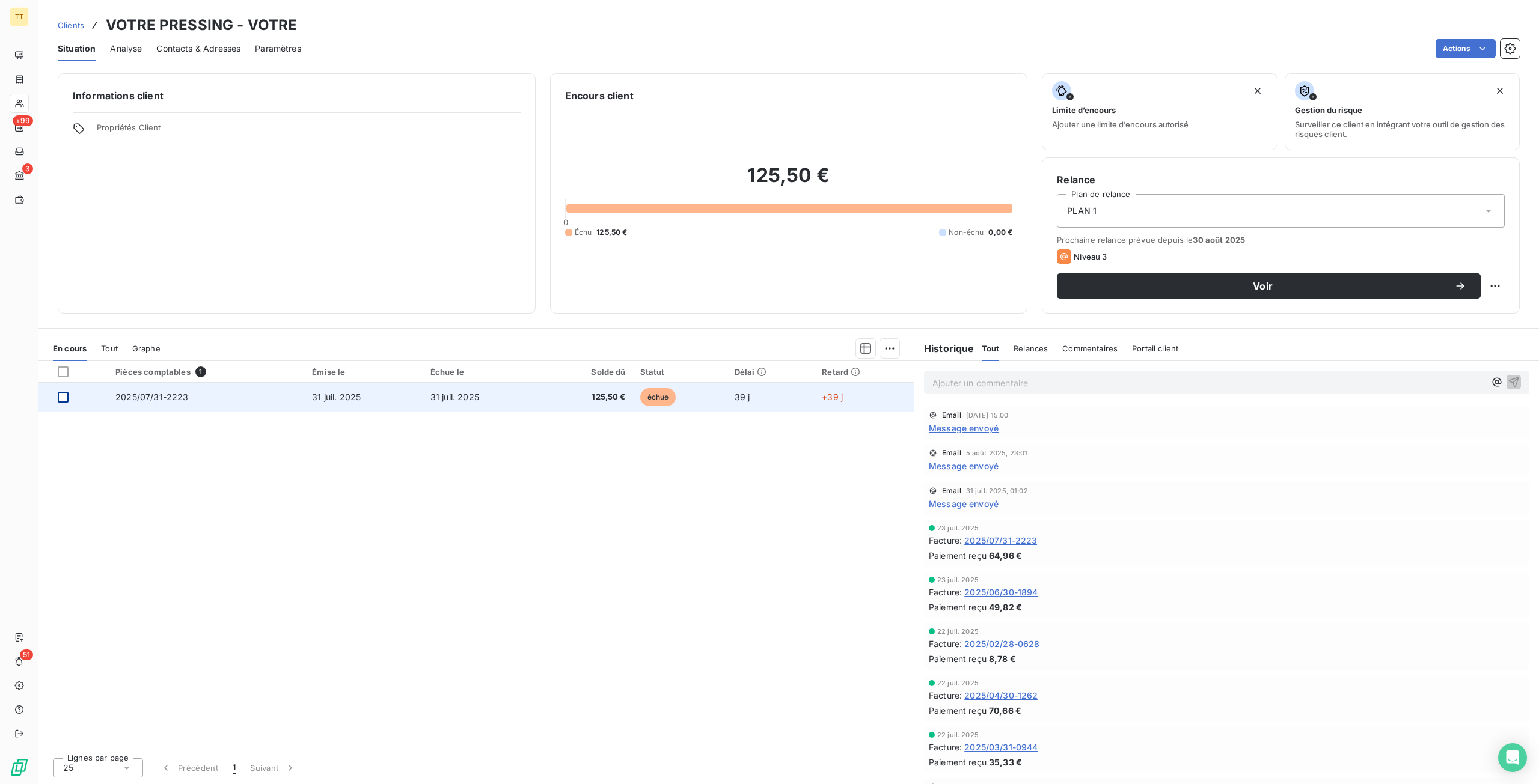
click at [62, 398] on div at bounding box center [63, 397] width 11 height 11
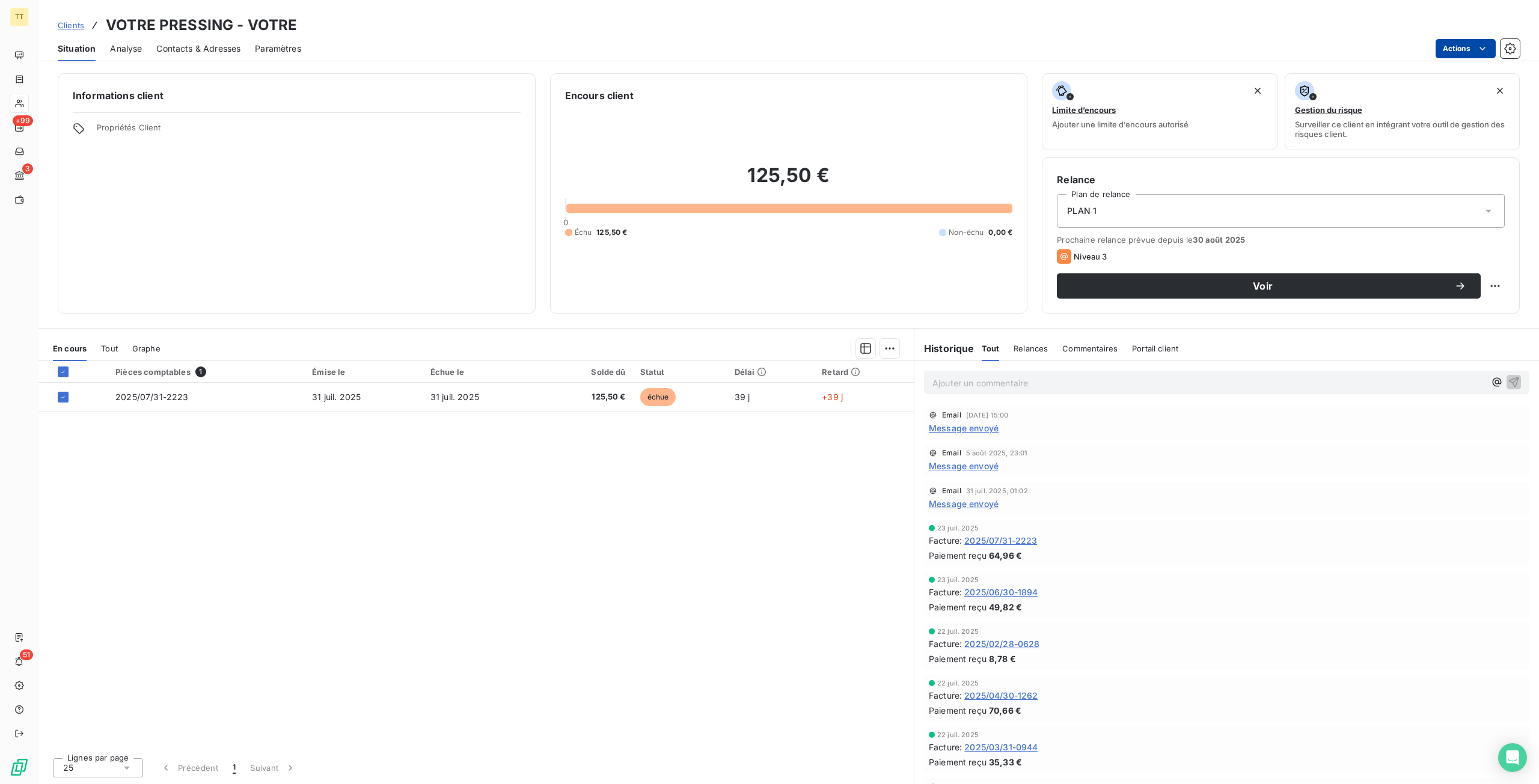
click at [1456, 53] on html "TT +99 3 51 Clients VOTRE PRESSING - VOTRE Situation Analyse Contacts & Adresse…" at bounding box center [769, 392] width 1539 height 784
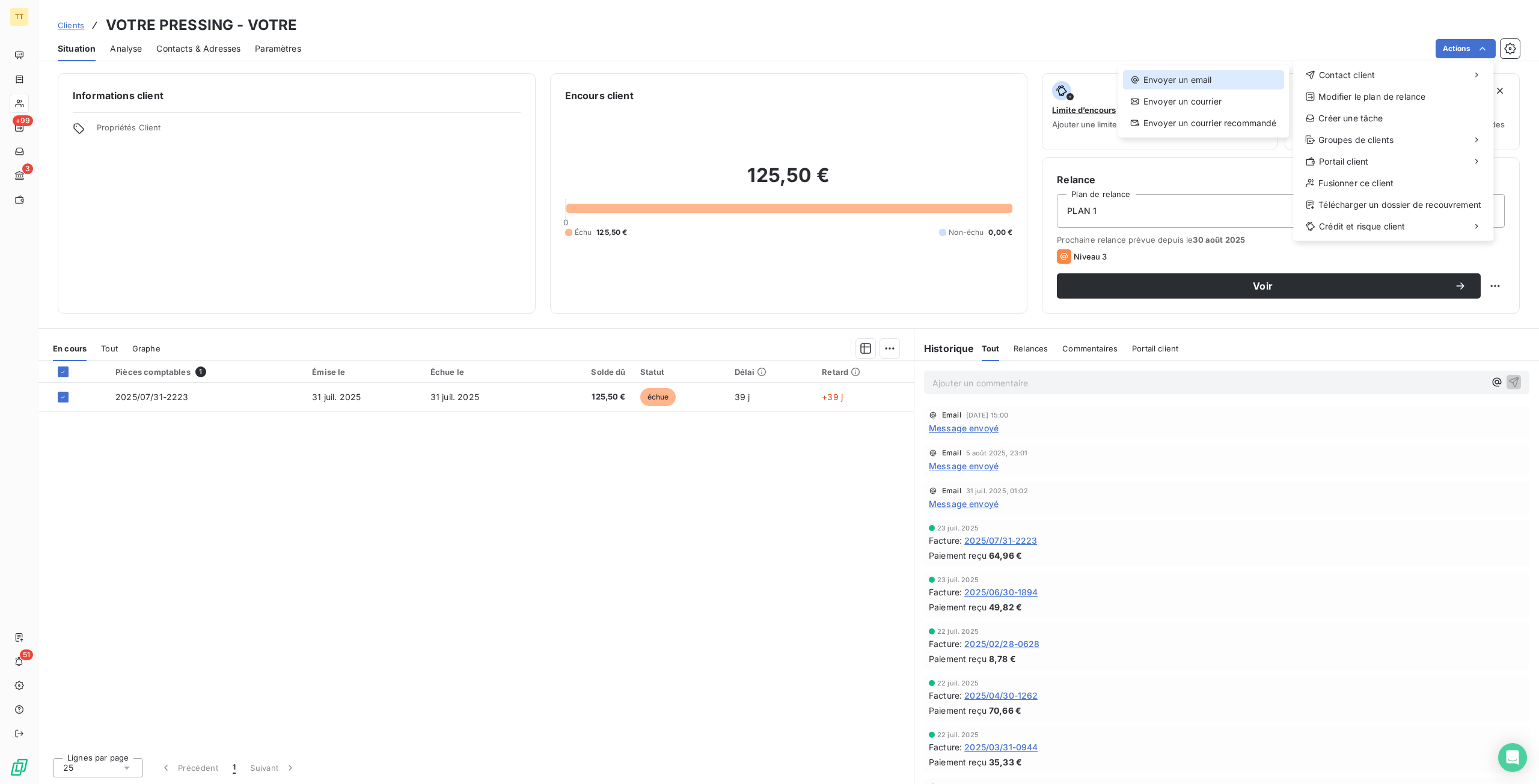
click at [1252, 81] on div "Envoyer un email" at bounding box center [1203, 80] width 161 height 19
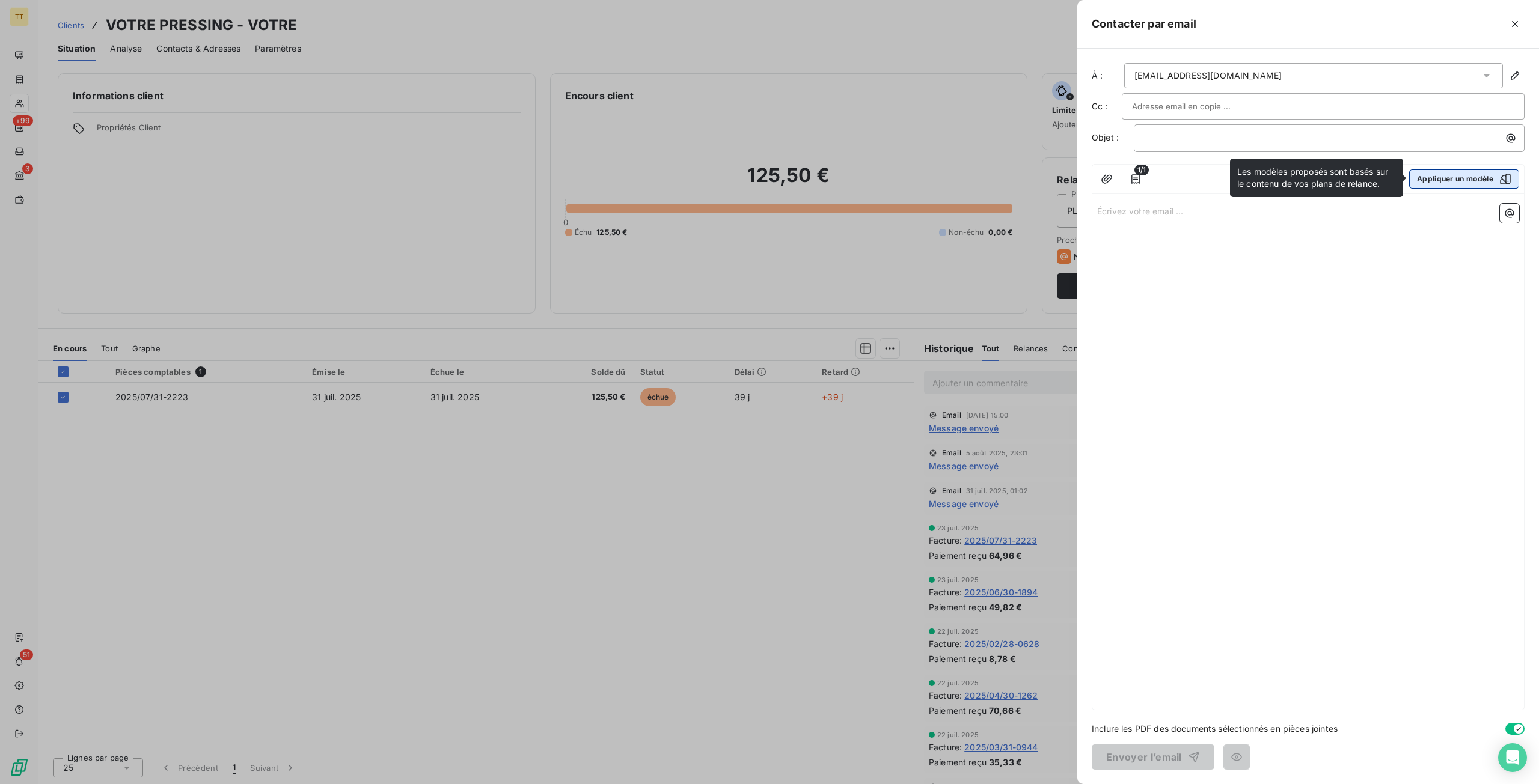
click at [1425, 182] on button "Appliquer un modèle" at bounding box center [1463, 179] width 110 height 19
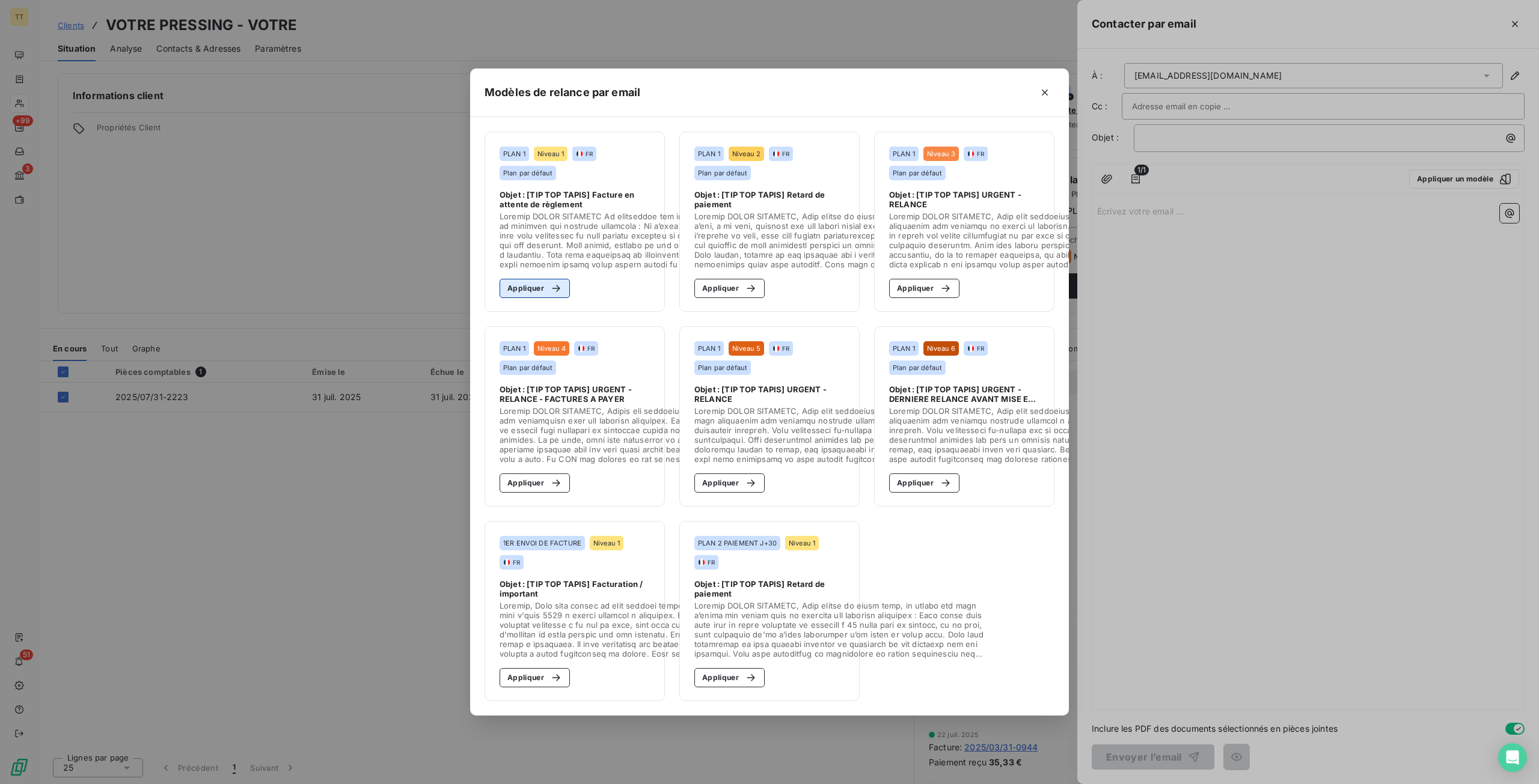
click at [516, 278] on button "Appliquer" at bounding box center [534, 288] width 70 height 19
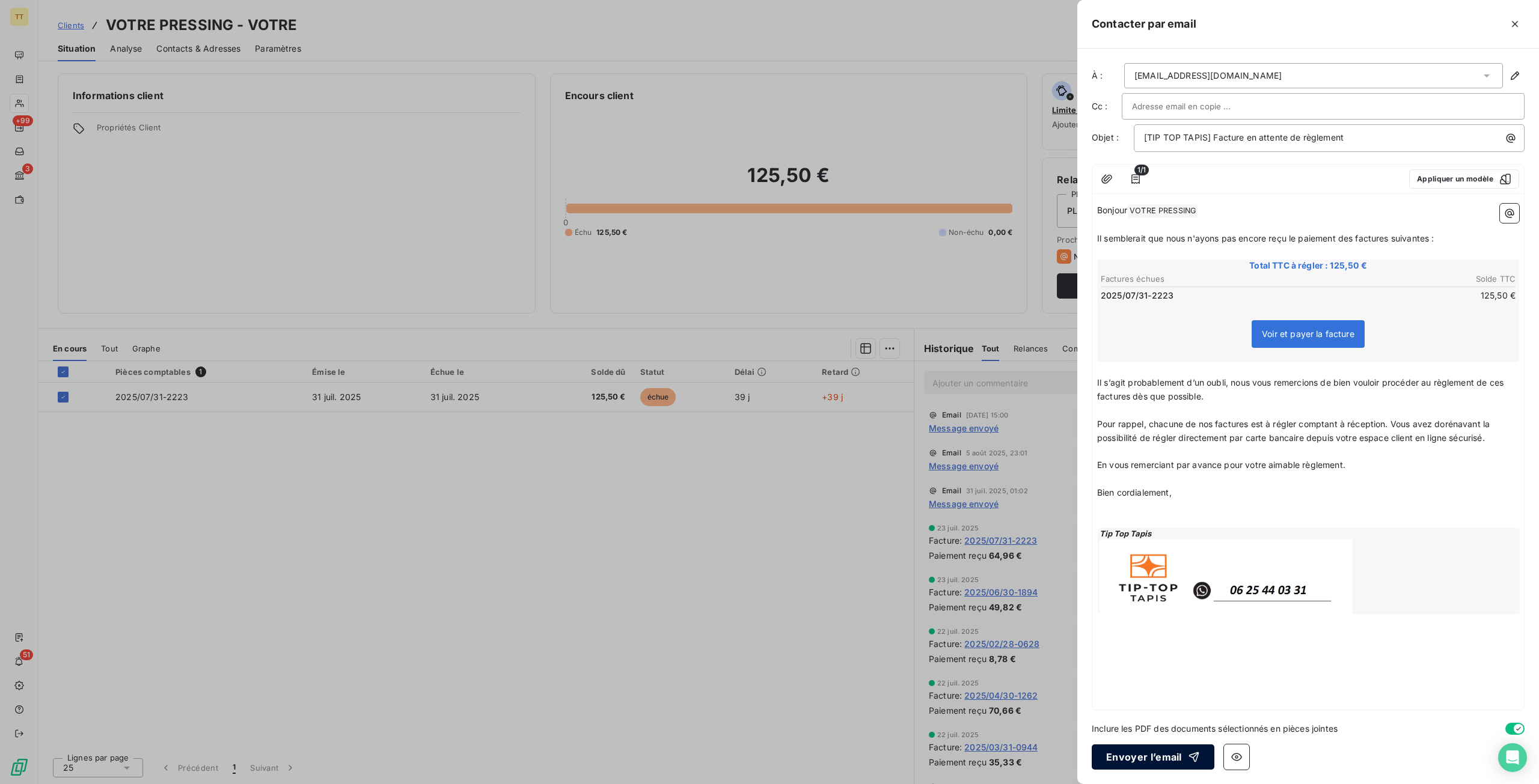
click at [1151, 765] on button "Envoyer l’email" at bounding box center [1153, 757] width 122 height 25
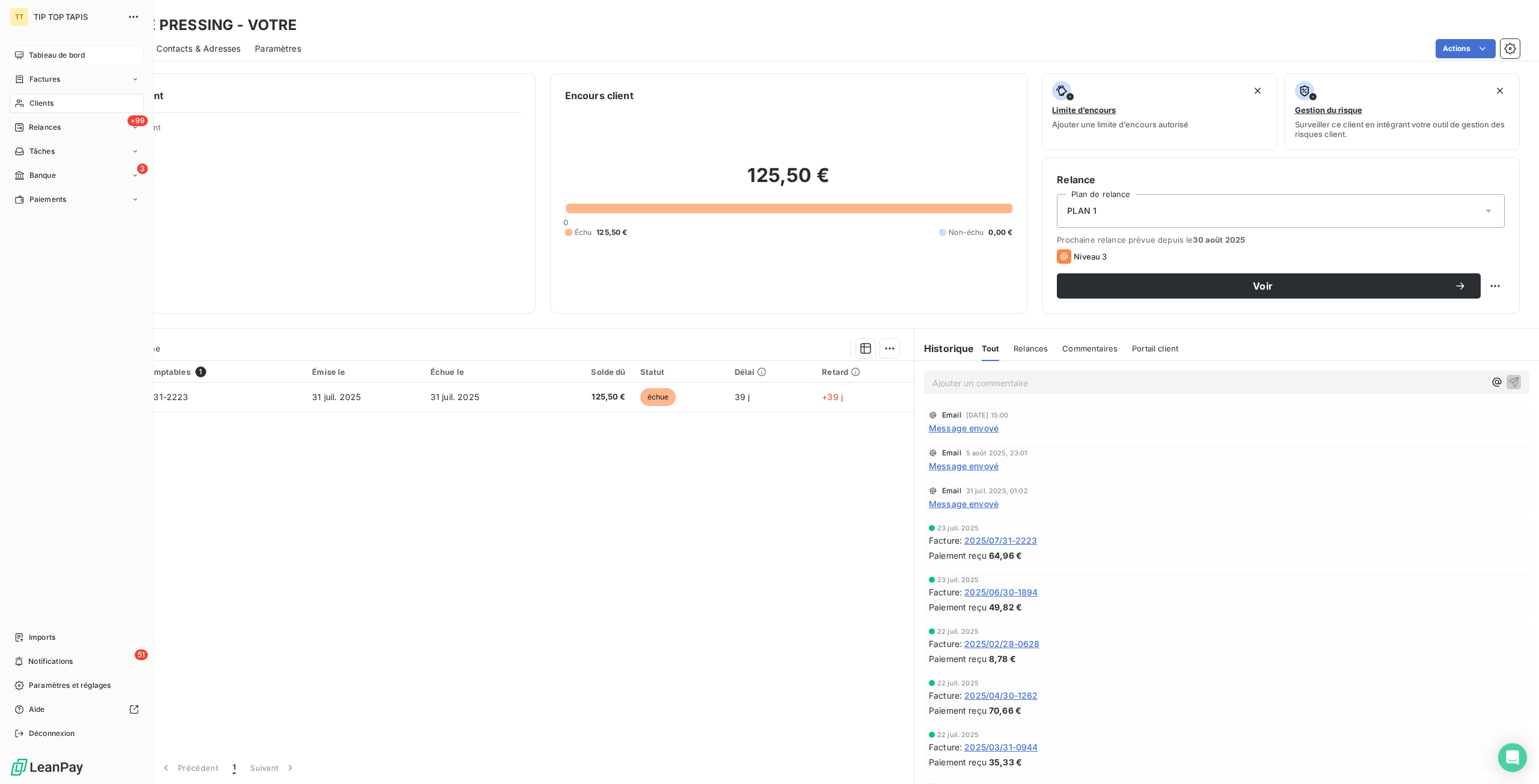
click at [60, 49] on div "Tableau de bord" at bounding box center [76, 55] width 134 height 19
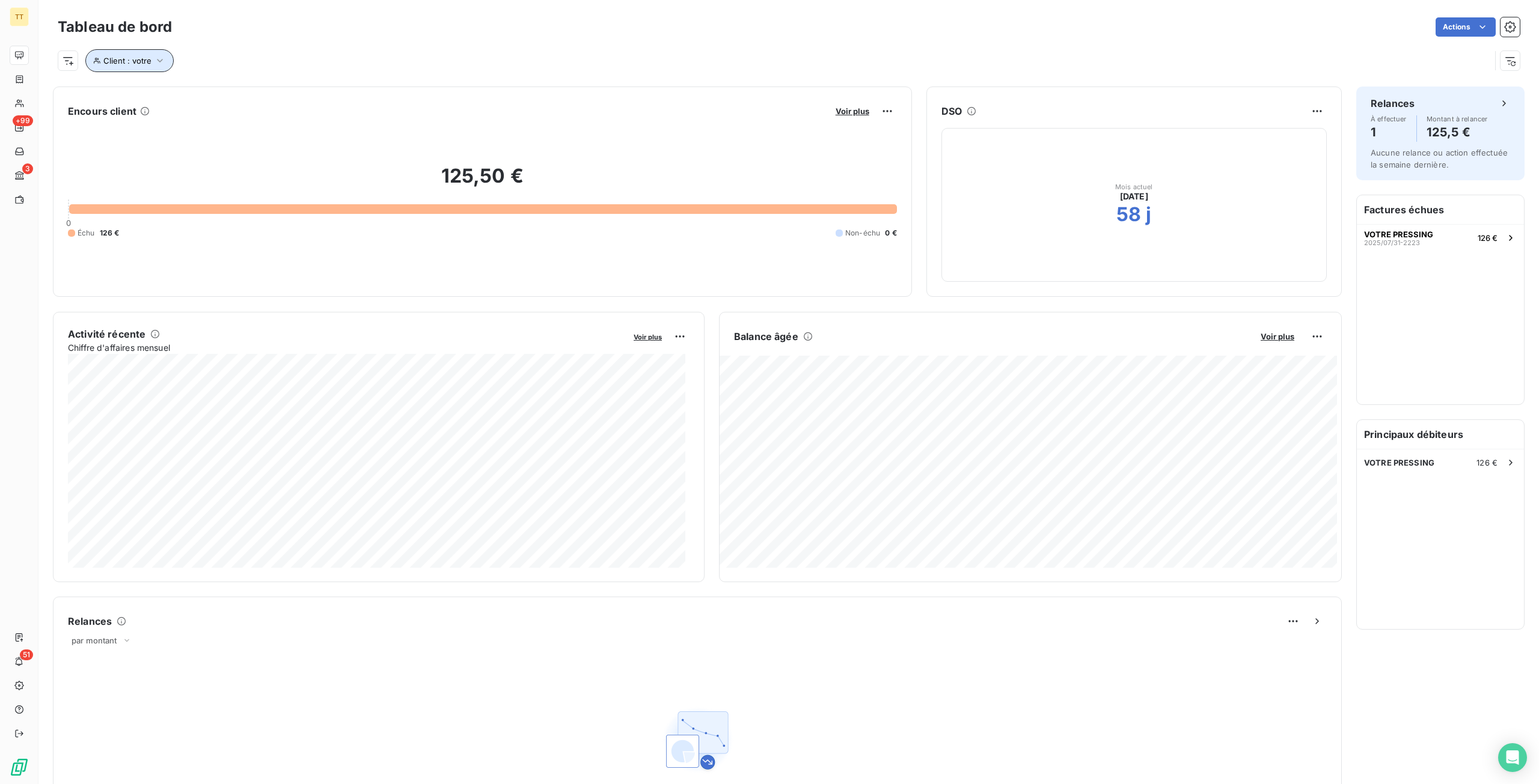
click at [129, 65] on button "Client : votre" at bounding box center [129, 61] width 88 height 23
drag, startPoint x: 307, startPoint y: 99, endPoint x: 222, endPoint y: 96, distance: 85.1
click at [222, 96] on div "Client Contient like votre" at bounding box center [257, 92] width 329 height 25
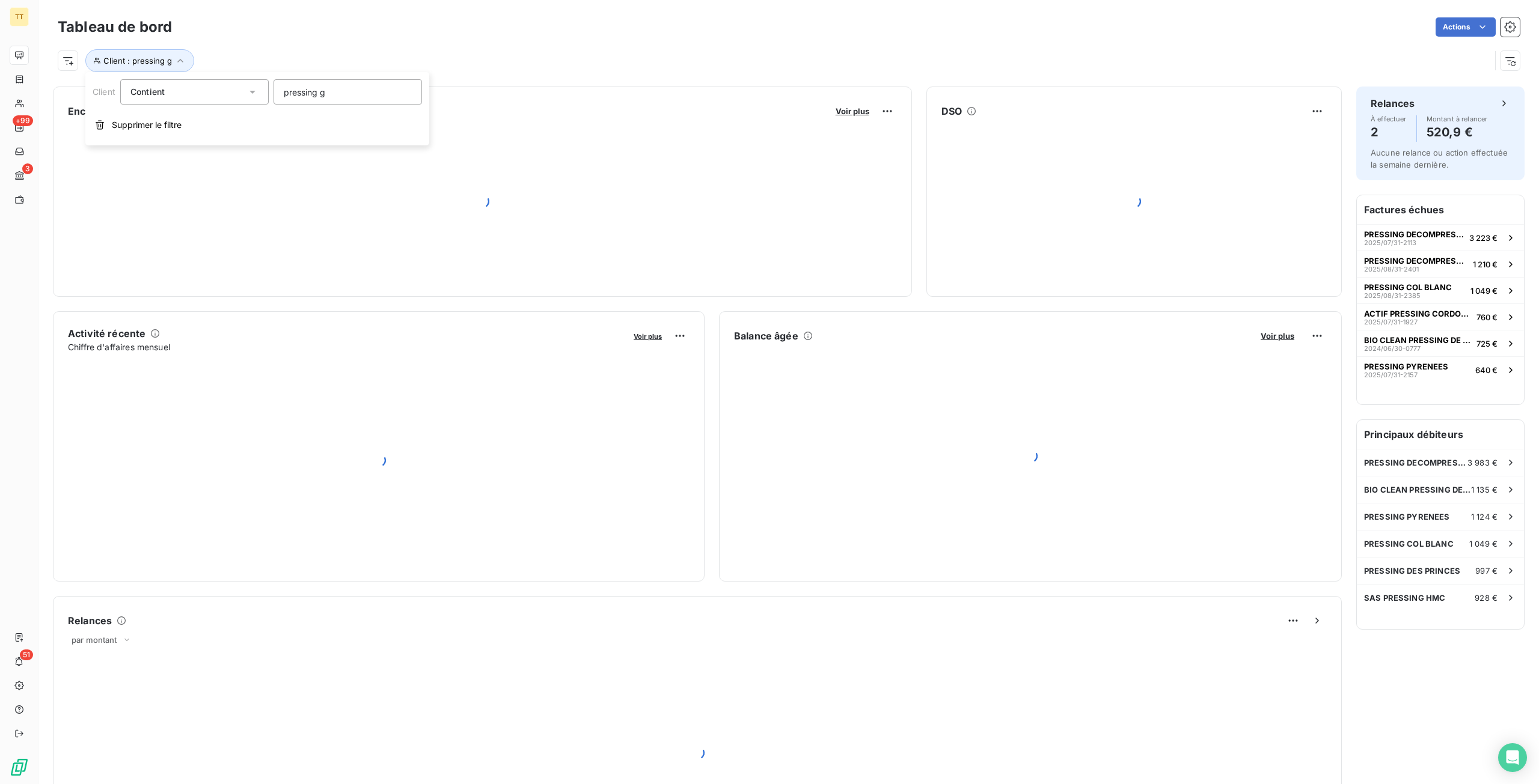
type input "pressing go"
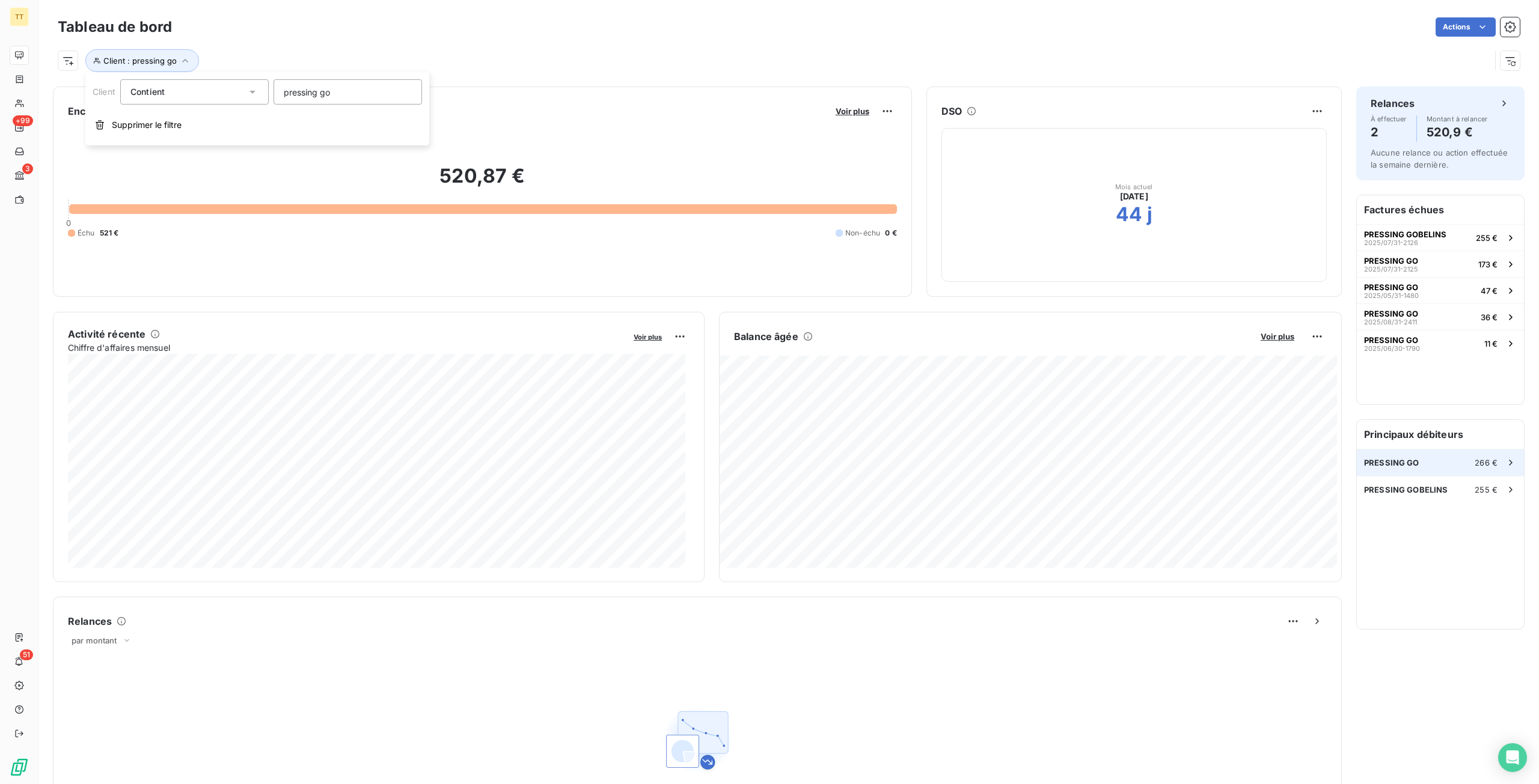
click at [1455, 466] on div "PRESSING GO 266 €" at bounding box center [1440, 462] width 167 height 27
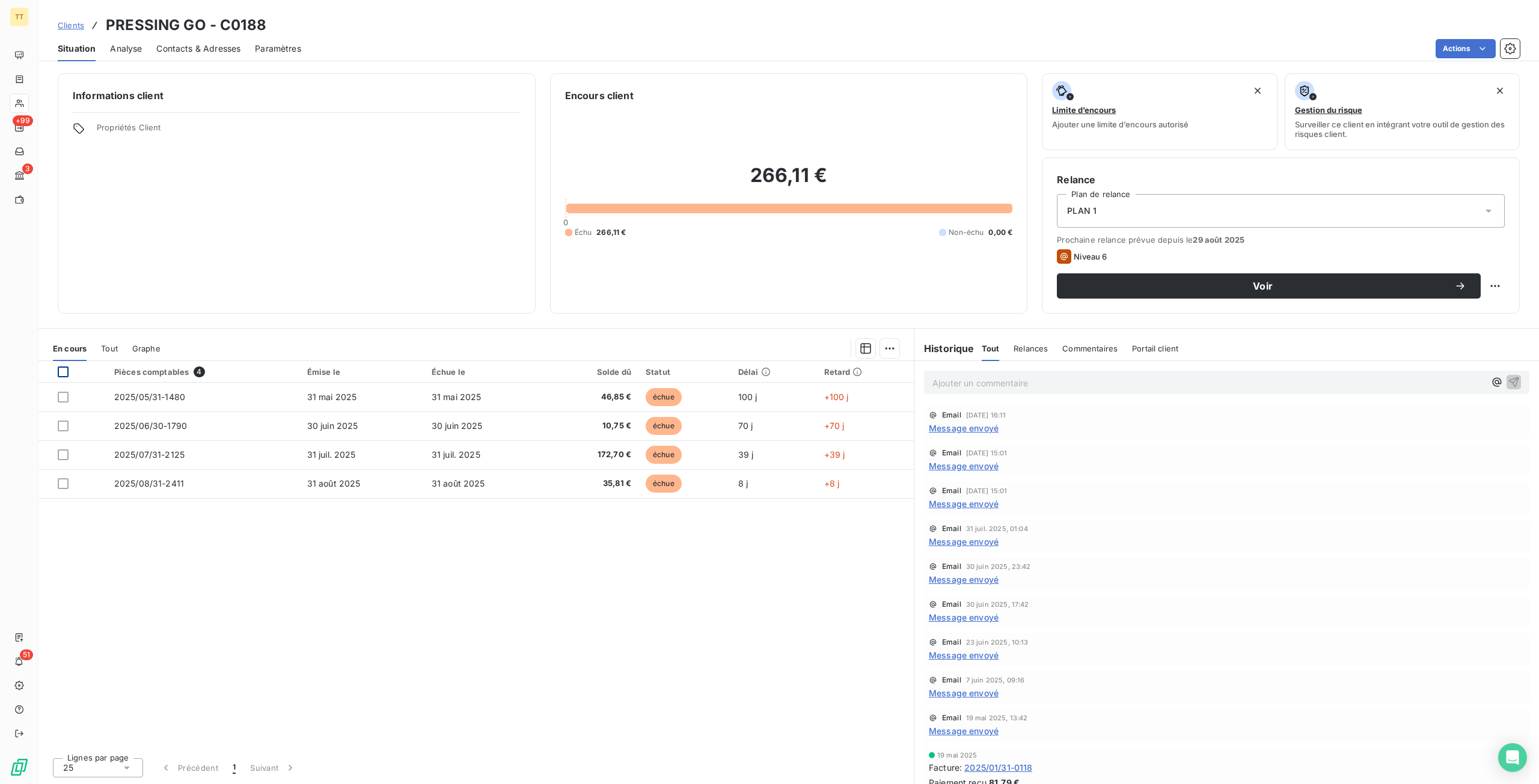
click at [64, 371] on div at bounding box center [63, 372] width 11 height 11
click at [1446, 48] on html "TT +99 3 51 Clients PRESSING GO - C0188 Situation Analyse Contacts & Adresses P…" at bounding box center [769, 392] width 1539 height 784
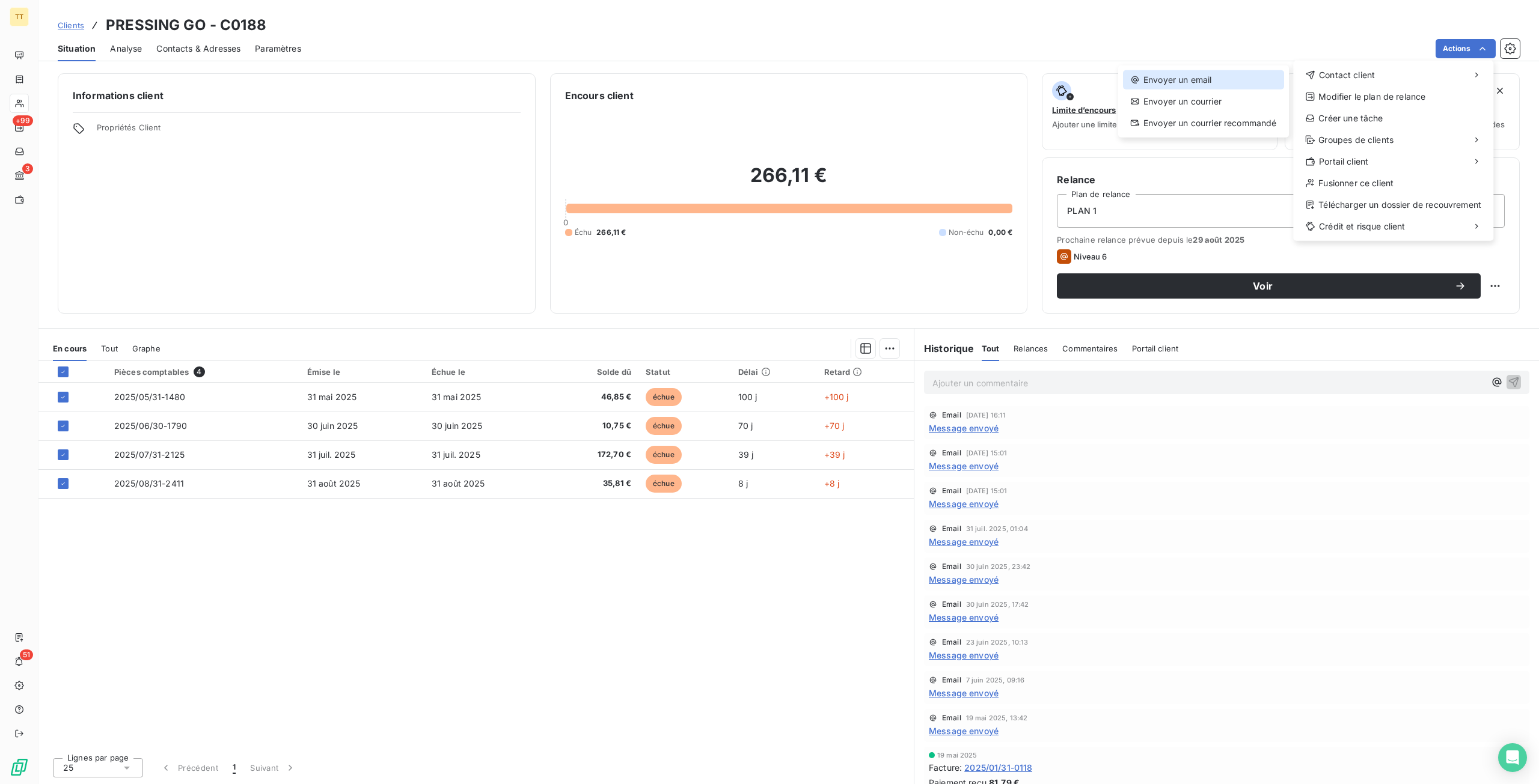
click at [1241, 83] on div "Envoyer un email" at bounding box center [1203, 80] width 161 height 19
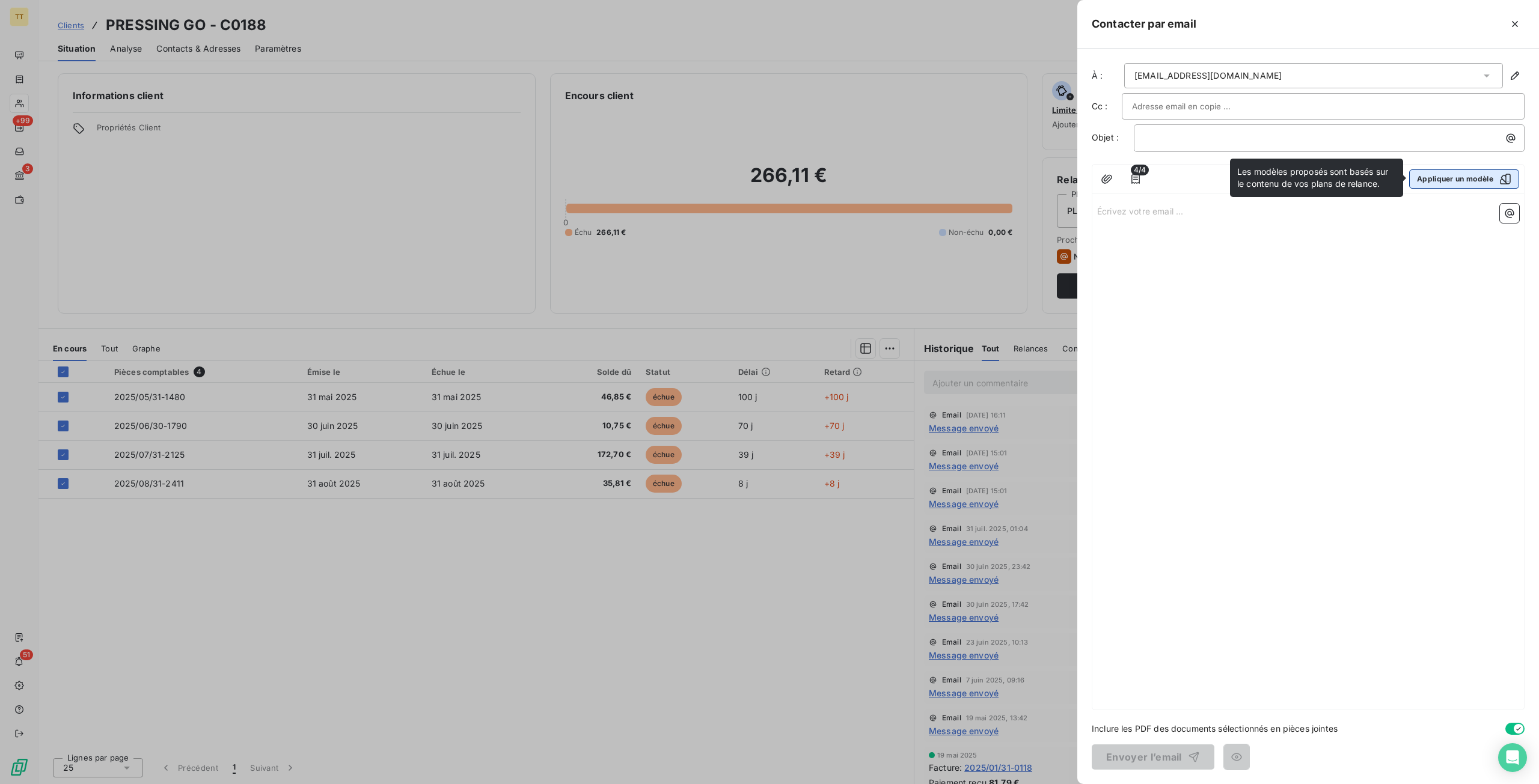
click at [1412, 175] on button "Appliquer un modèle" at bounding box center [1463, 179] width 110 height 19
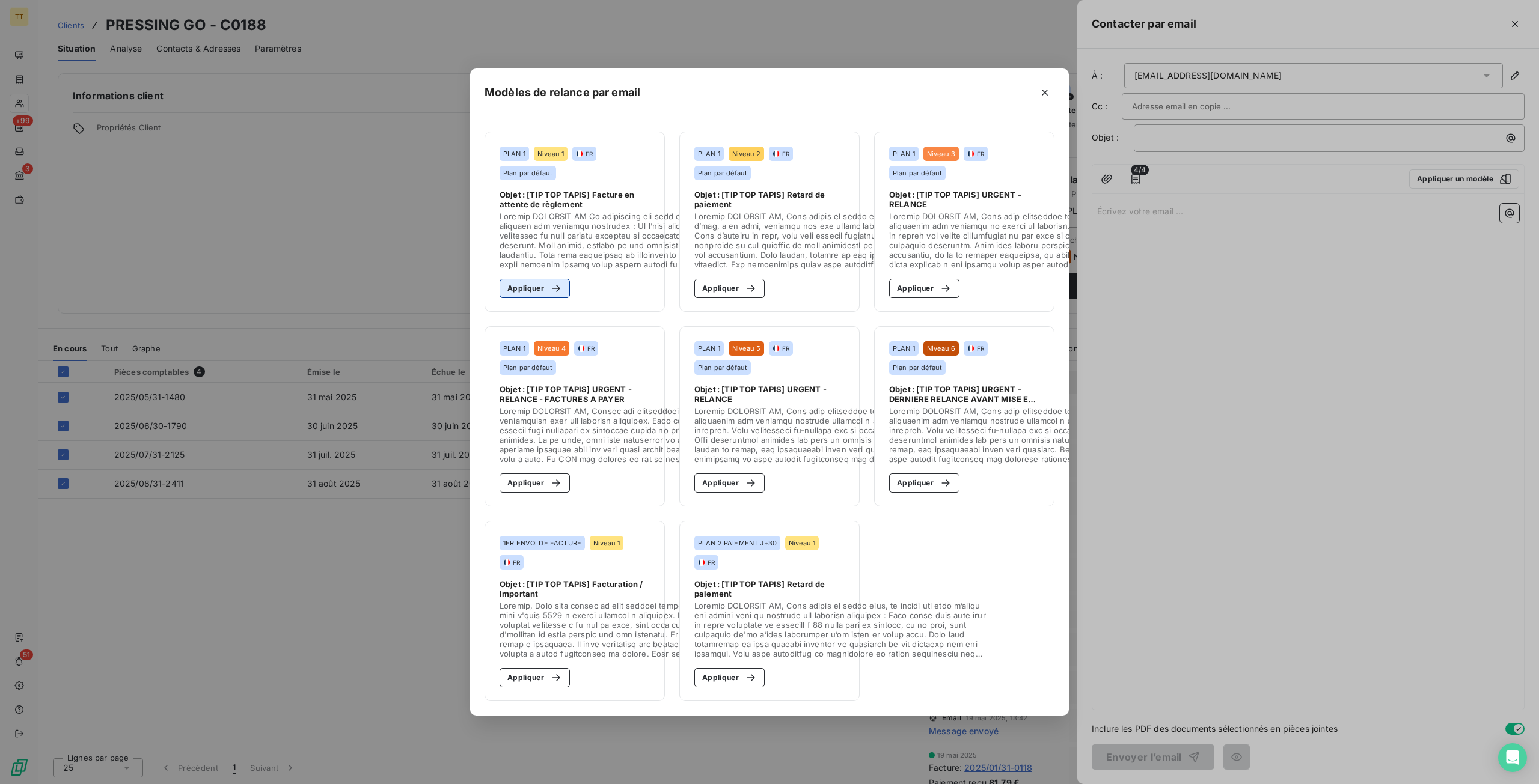
click at [532, 280] on button "Appliquer" at bounding box center [534, 288] width 70 height 19
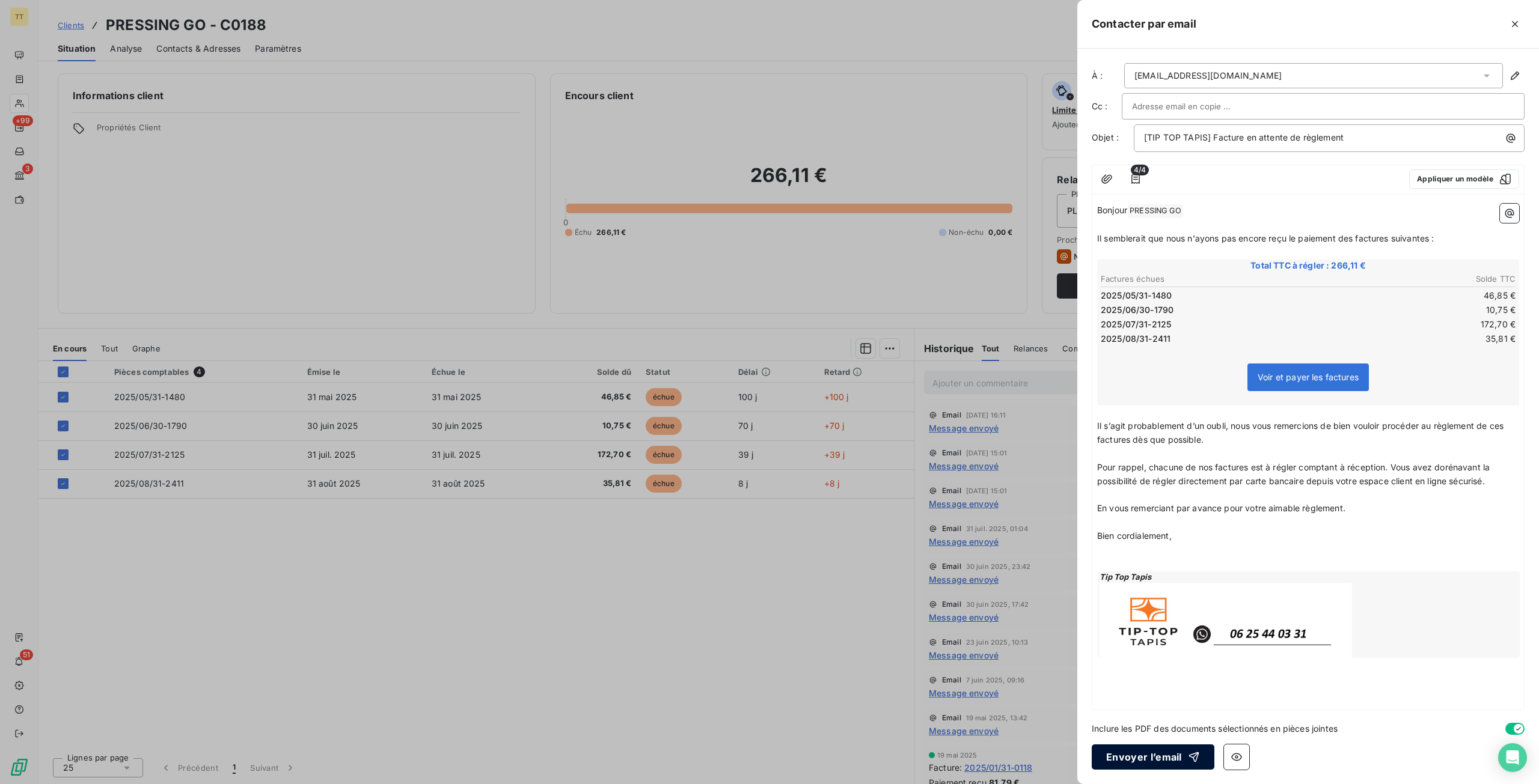
click at [1133, 762] on button "Envoyer l’email" at bounding box center [1153, 757] width 122 height 25
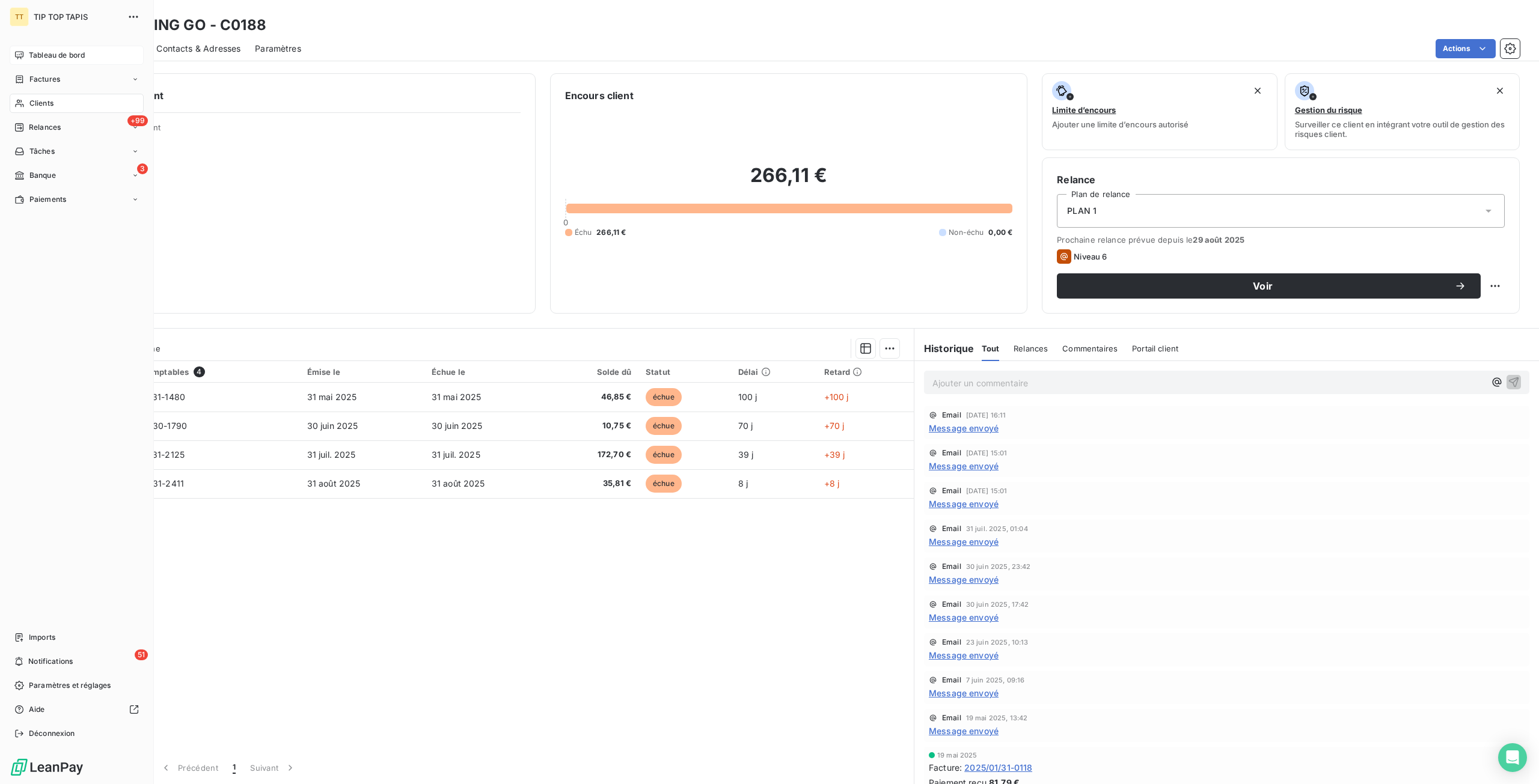
click at [23, 63] on div "Tableau de bord" at bounding box center [76, 55] width 134 height 19
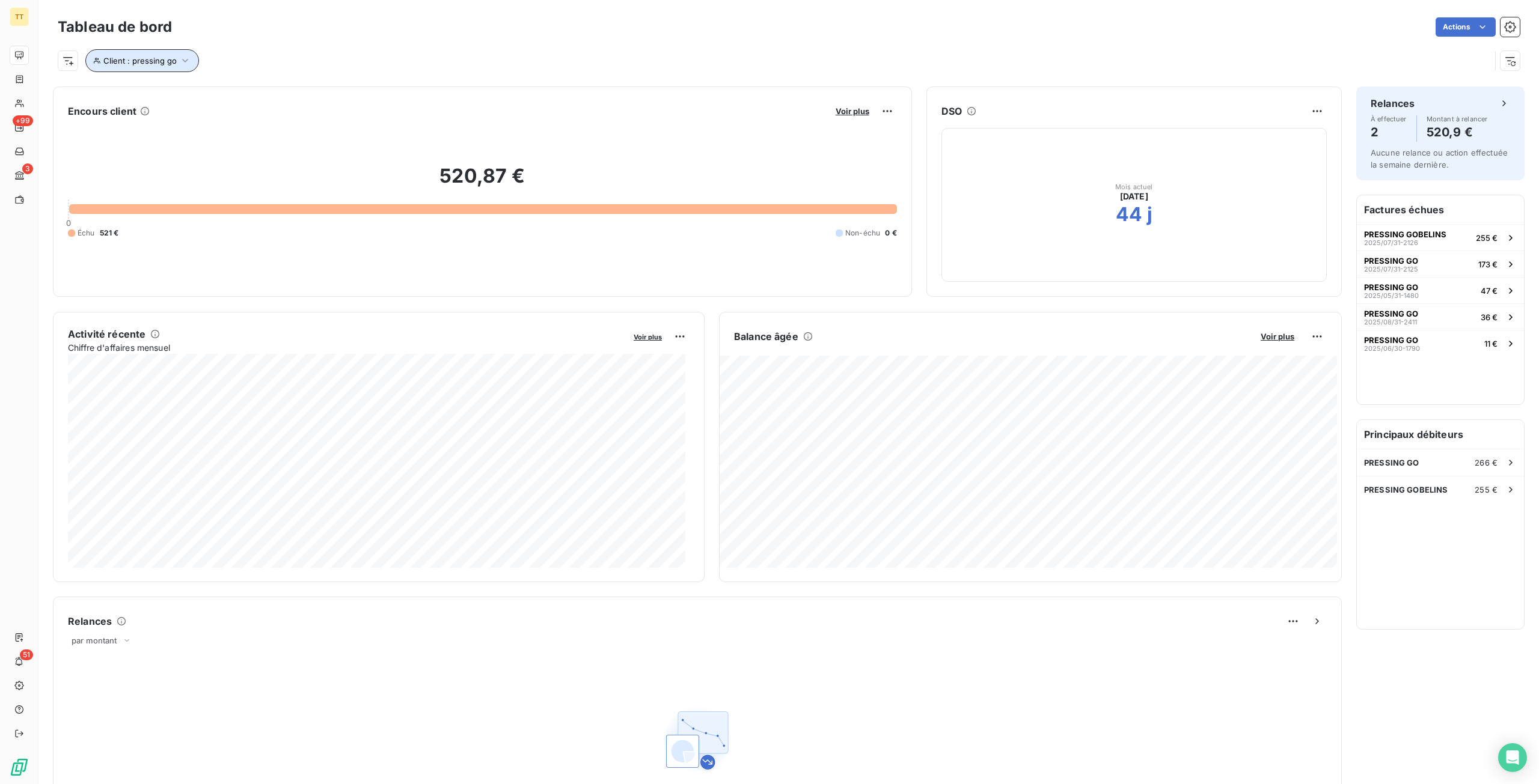
click at [150, 57] on span "Client : pressing go" at bounding box center [140, 60] width 74 height 10
drag, startPoint x: 375, startPoint y: 97, endPoint x: 233, endPoint y: 94, distance: 142.0
click at [233, 94] on div "Client Contient like pressing go" at bounding box center [257, 92] width 329 height 25
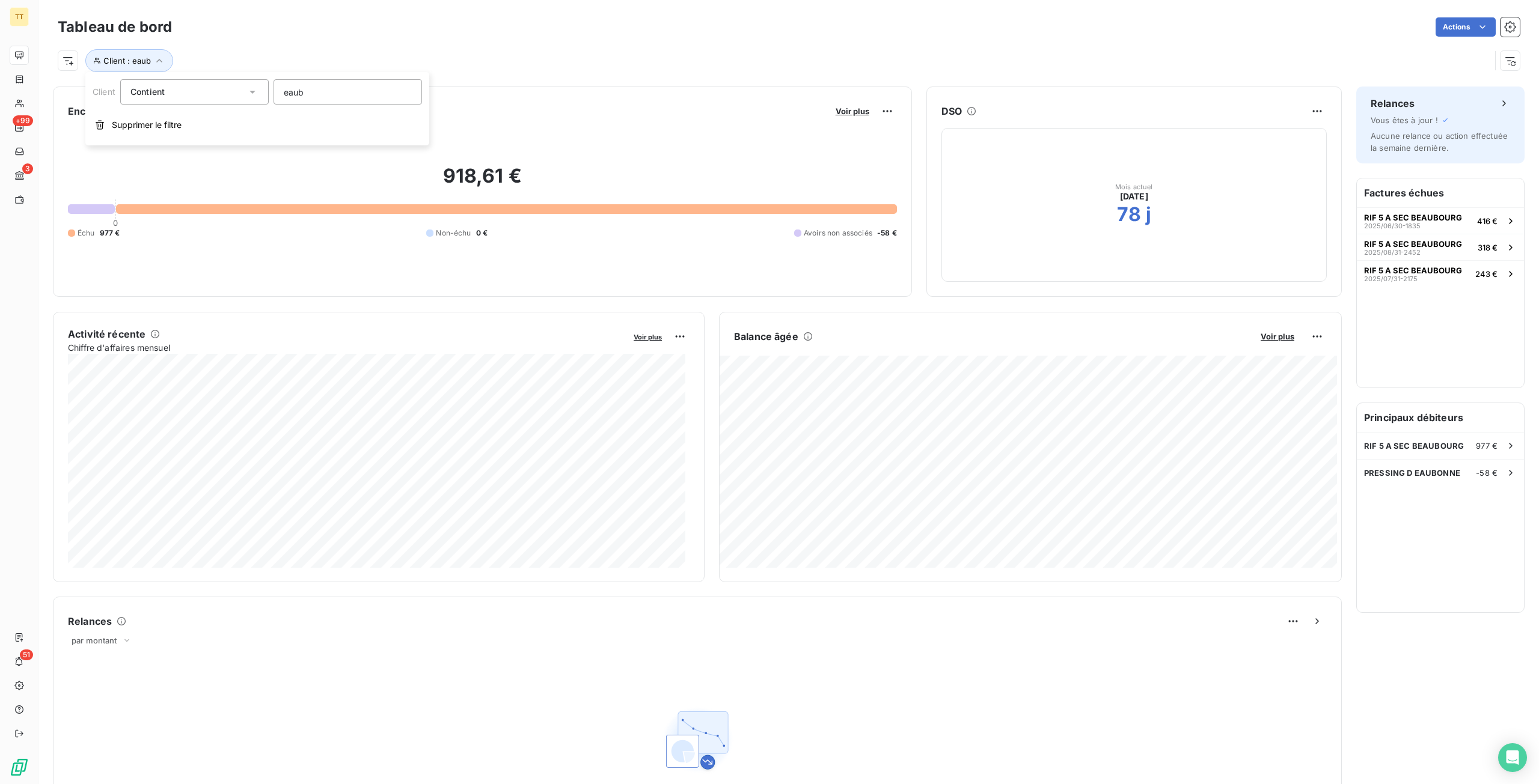
drag, startPoint x: 329, startPoint y: 96, endPoint x: 242, endPoint y: 91, distance: 87.1
click at [242, 91] on div "Client Contient eaub" at bounding box center [257, 92] width 329 height 25
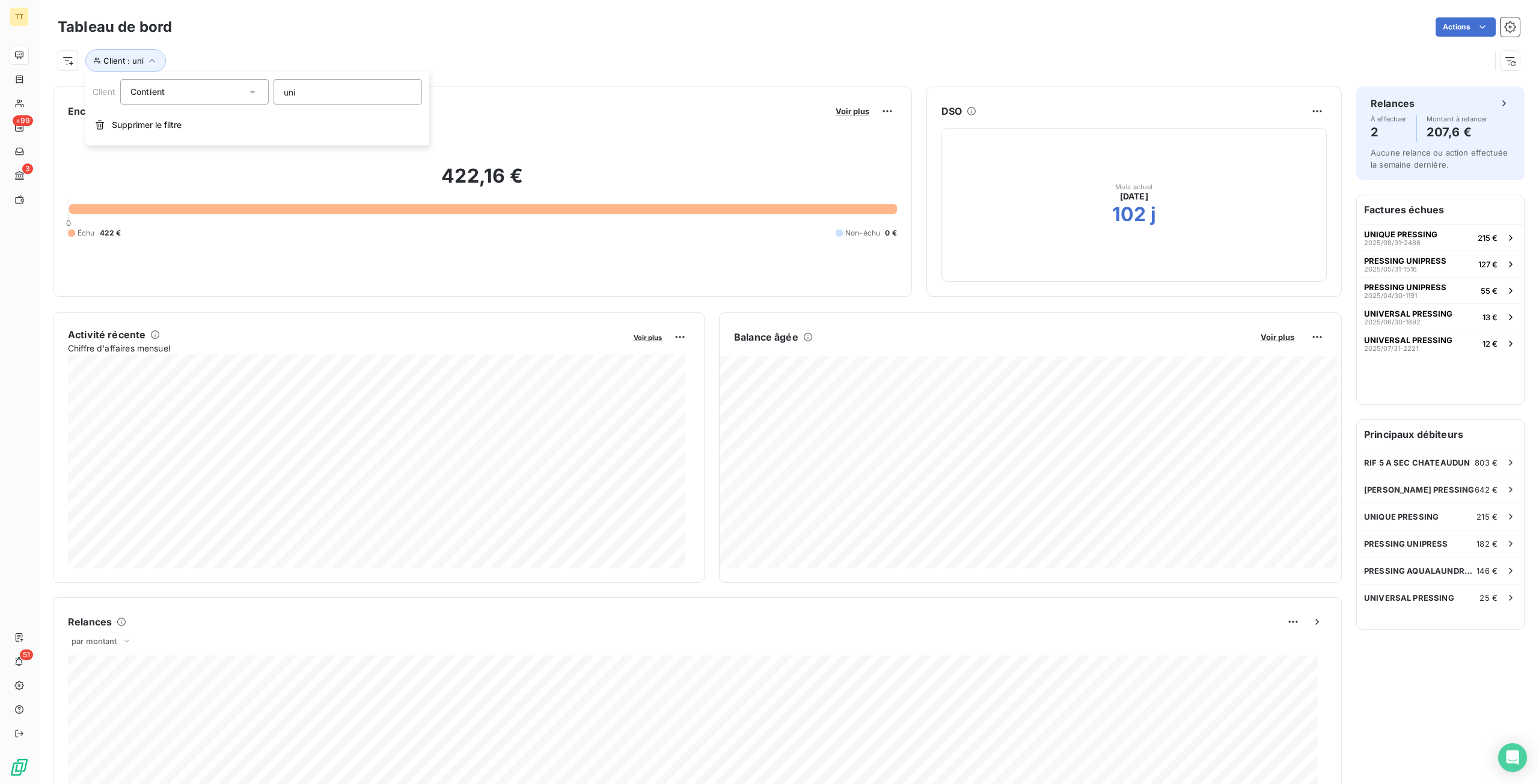
type input "uniq"
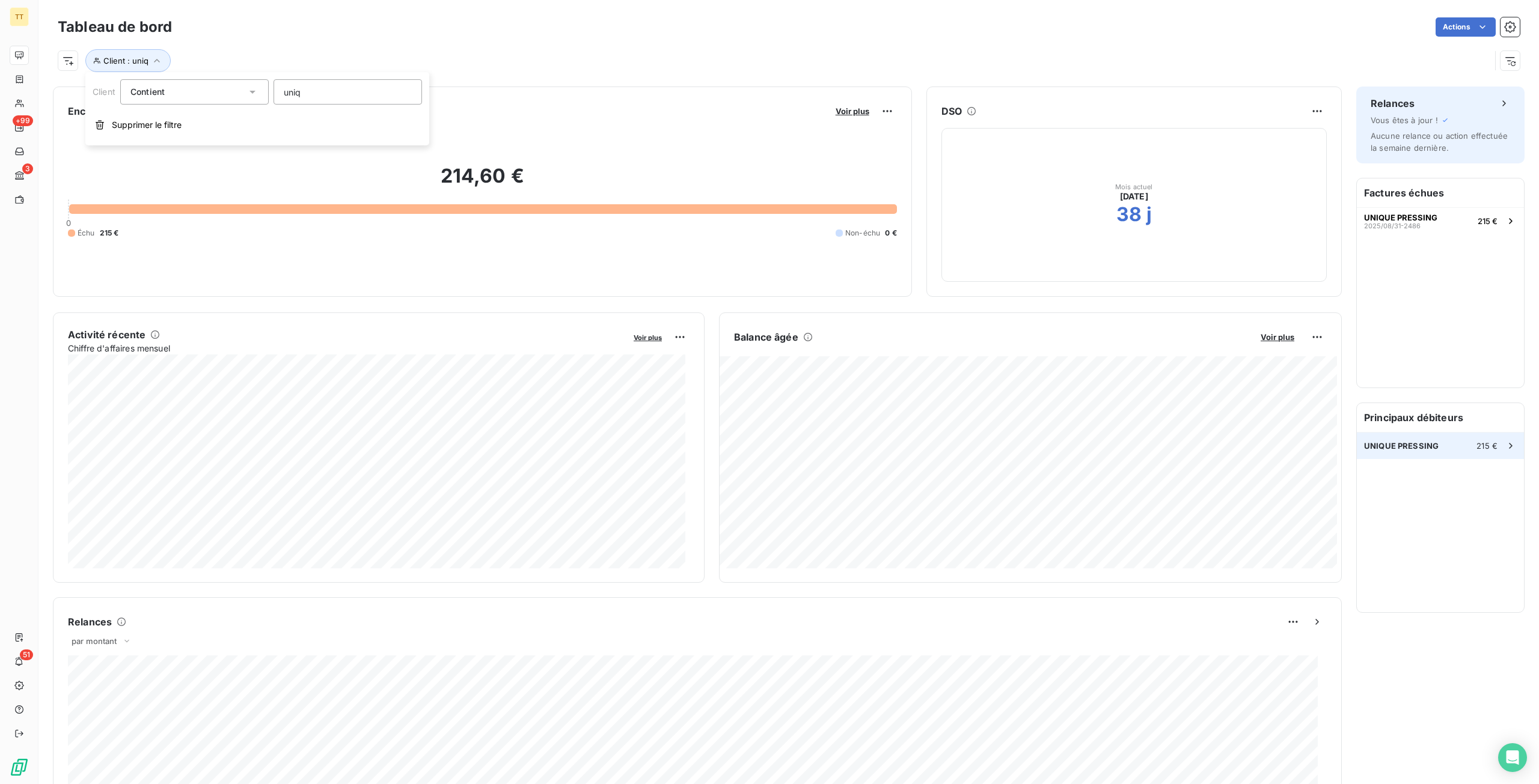
click at [1391, 443] on span "UNIQUE PRESSING" at bounding box center [1401, 445] width 74 height 10
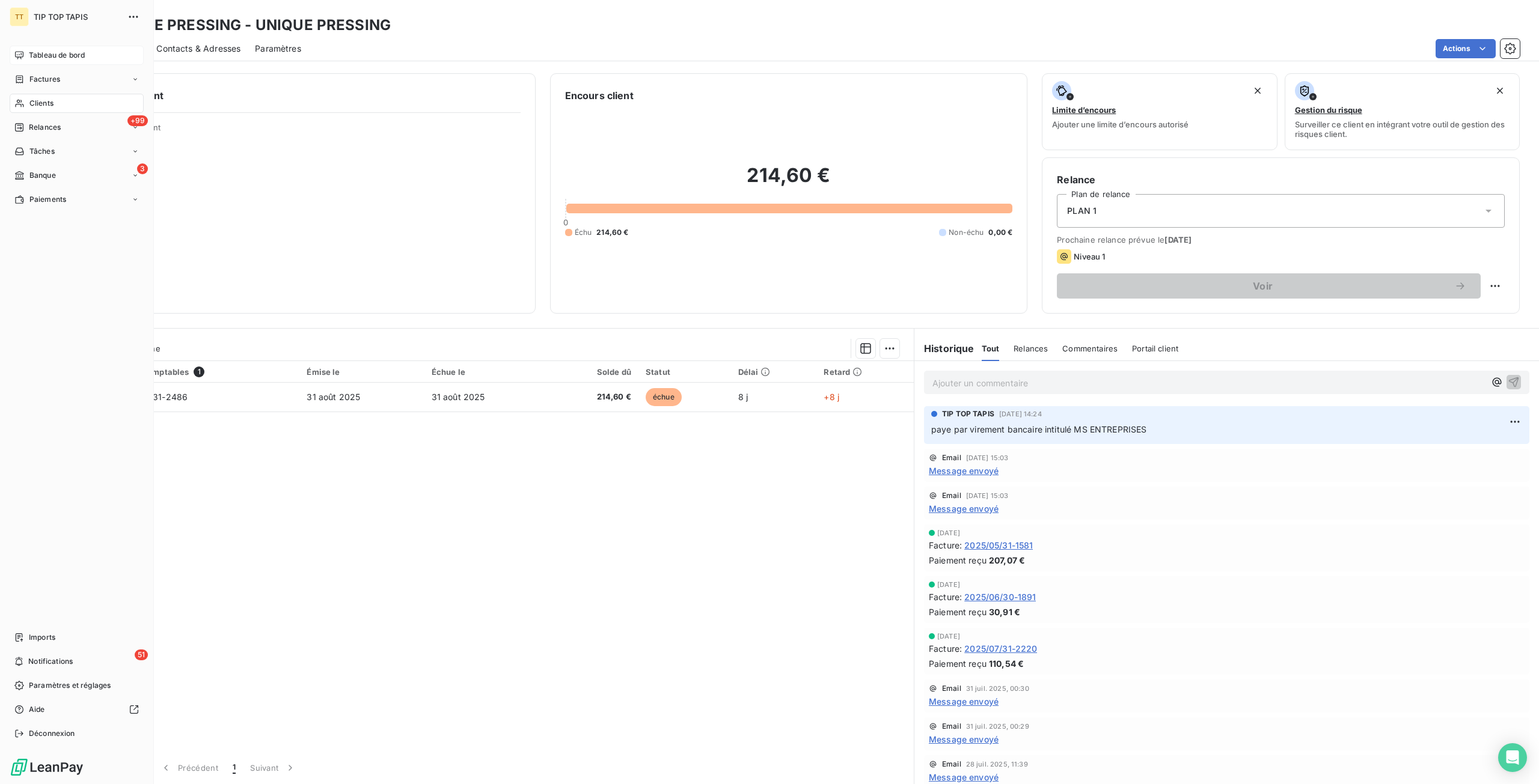
click at [70, 52] on span "Tableau de bord" at bounding box center [56, 55] width 56 height 11
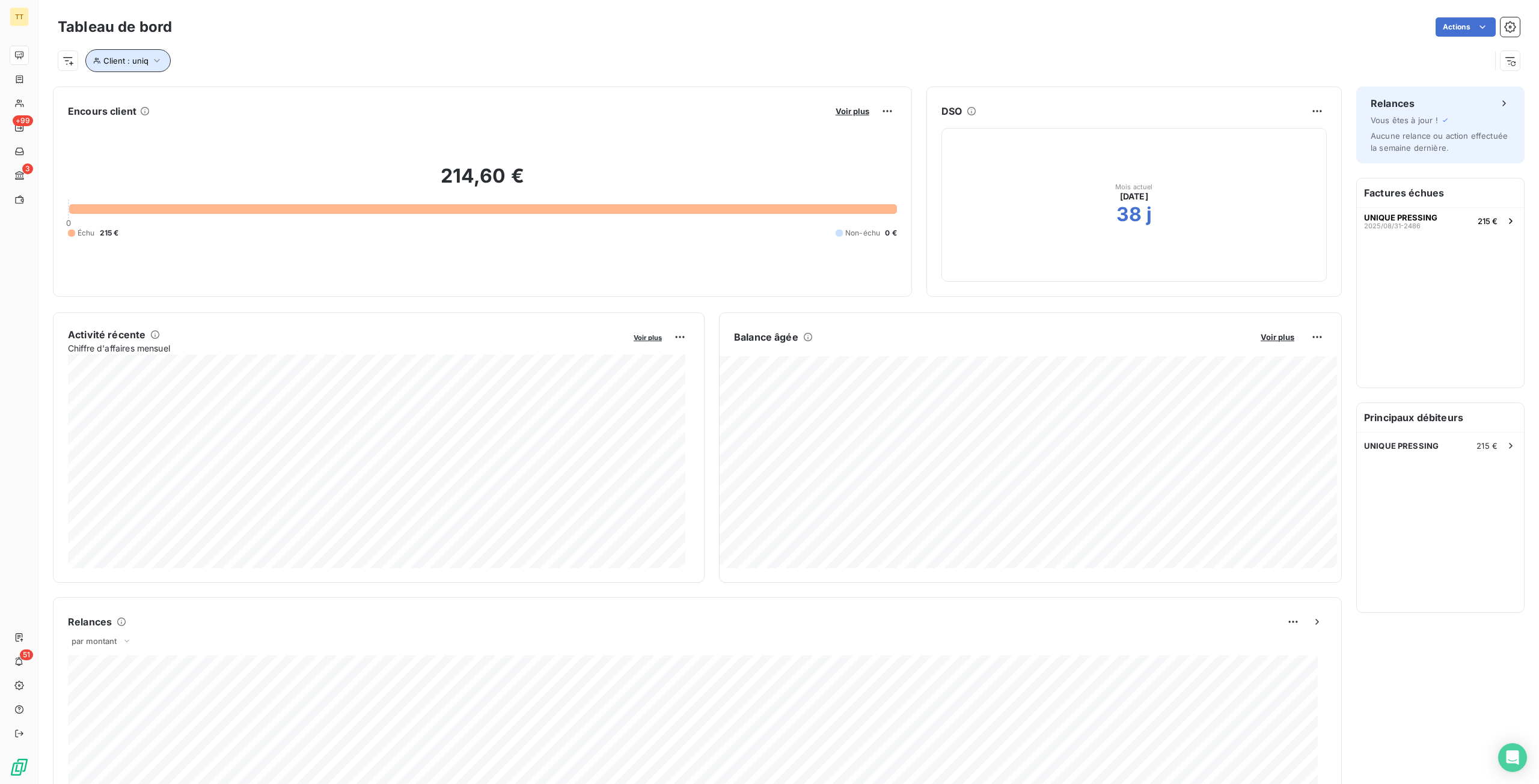
click at [151, 65] on icon "button" at bounding box center [157, 60] width 12 height 12
drag, startPoint x: 232, startPoint y: 95, endPoint x: 199, endPoint y: 96, distance: 33.0
click at [199, 96] on div "Client Contient like uniq" at bounding box center [257, 92] width 329 height 25
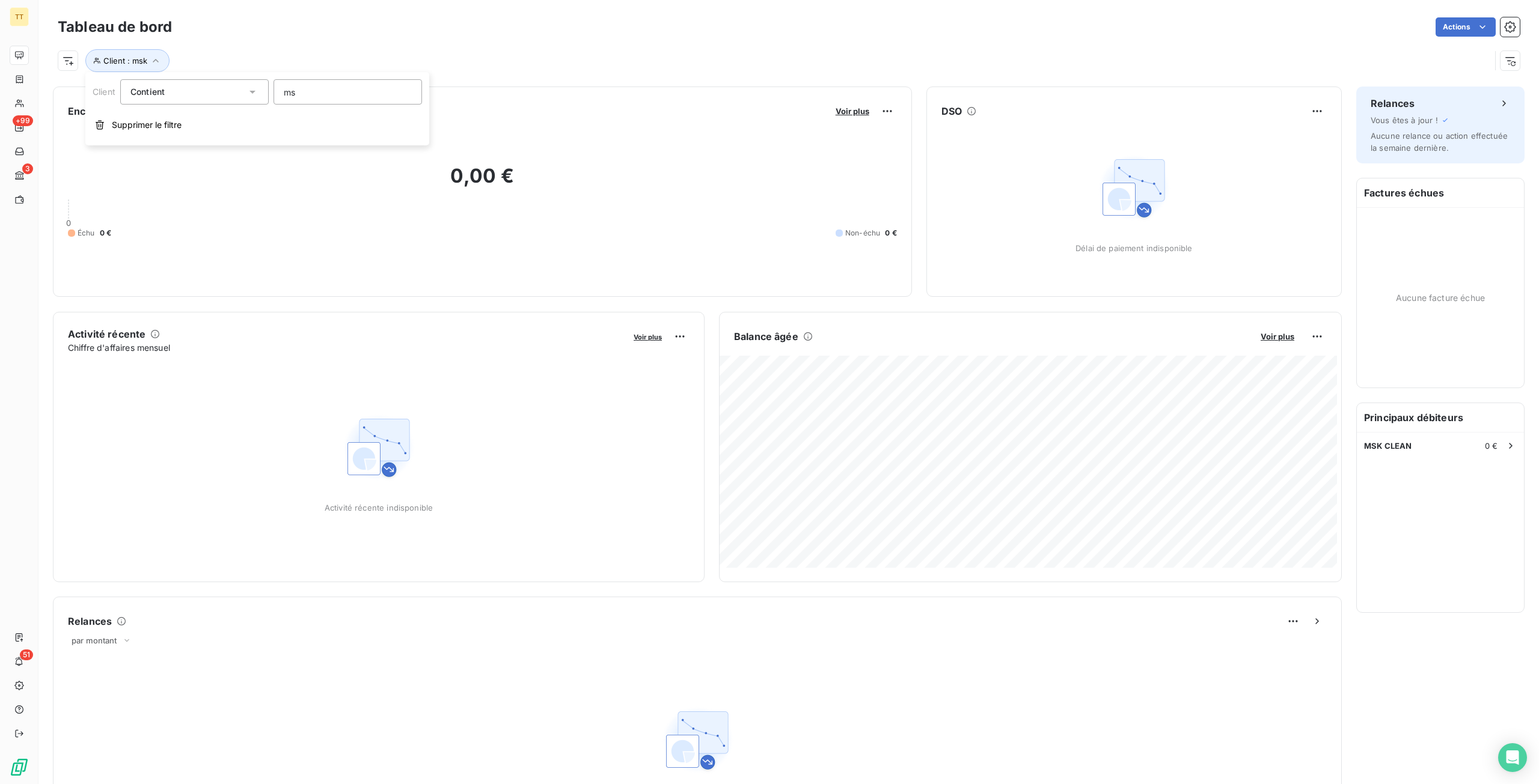
type input "m"
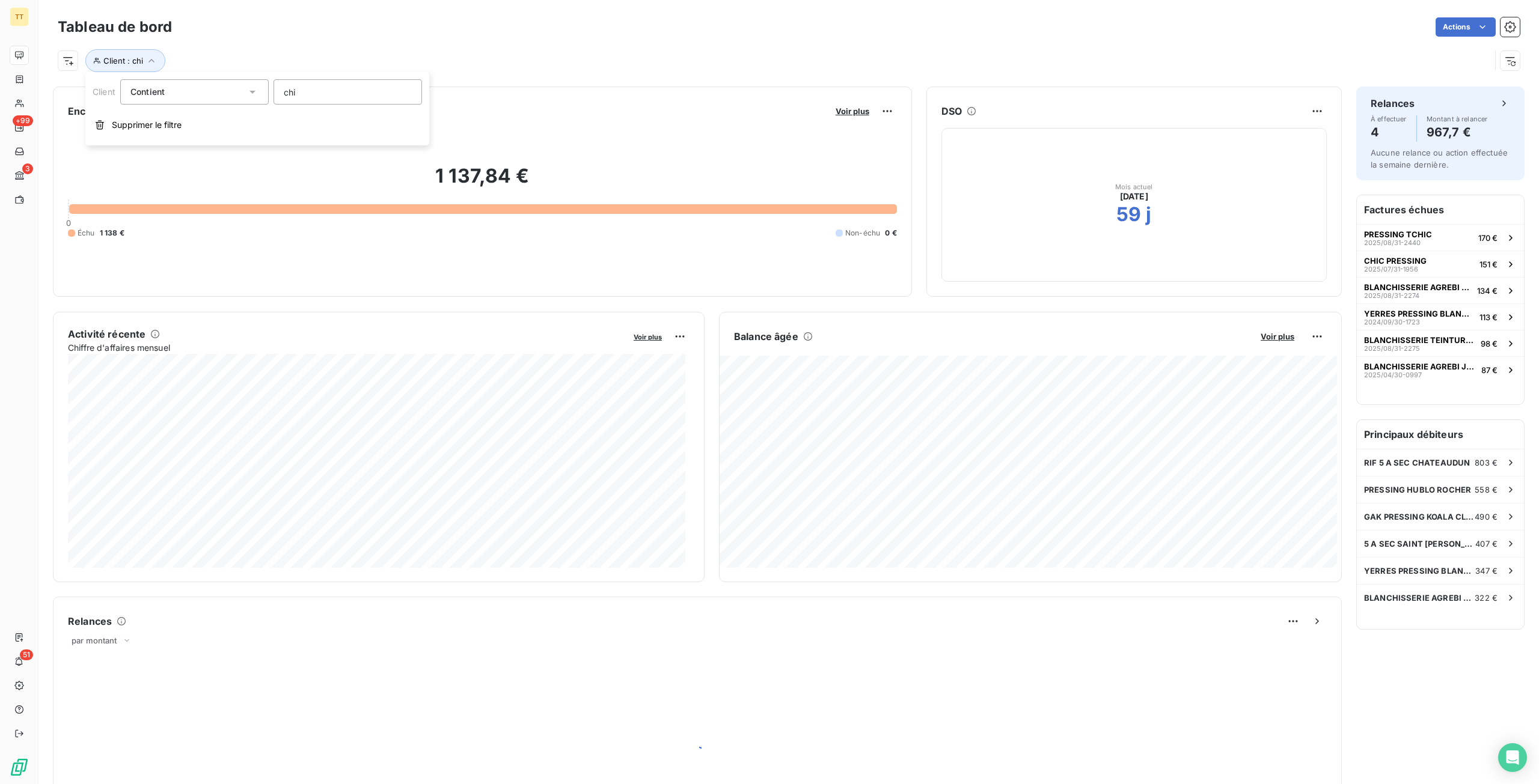
type input "chic"
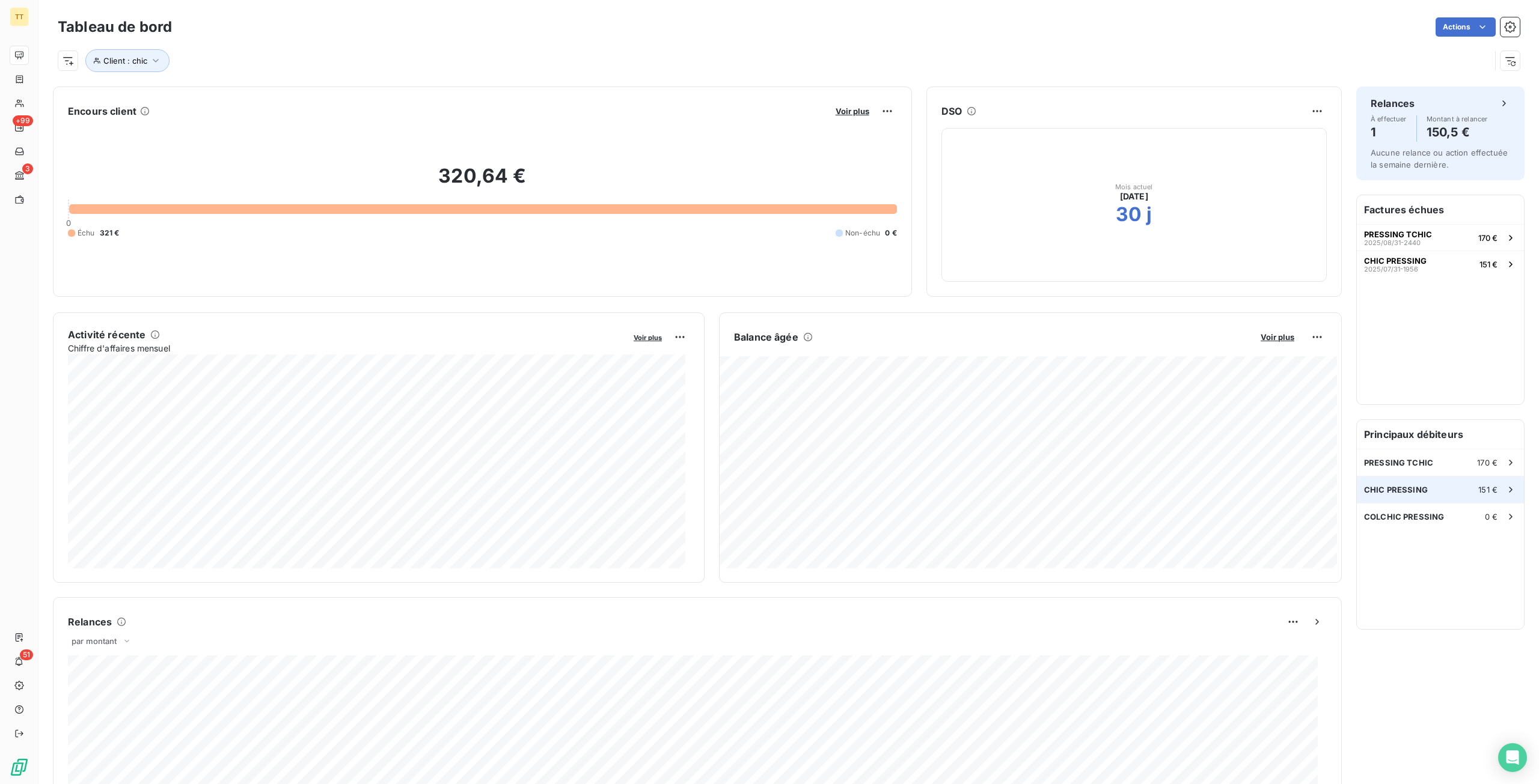
click at [1427, 483] on div "CHIC PRESSING 151 €" at bounding box center [1440, 490] width 167 height 27
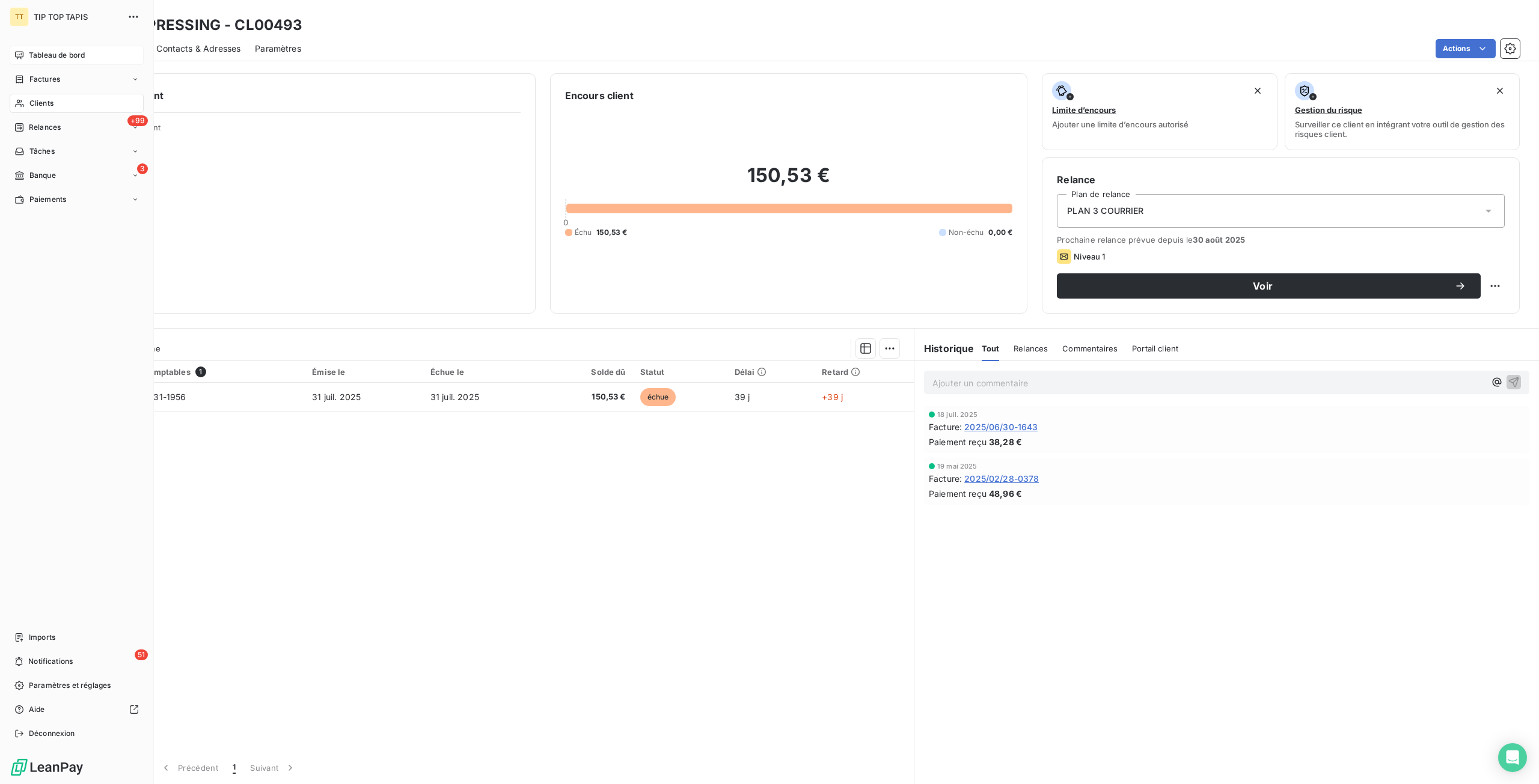
click at [29, 51] on span "Tableau de bord" at bounding box center [56, 55] width 56 height 11
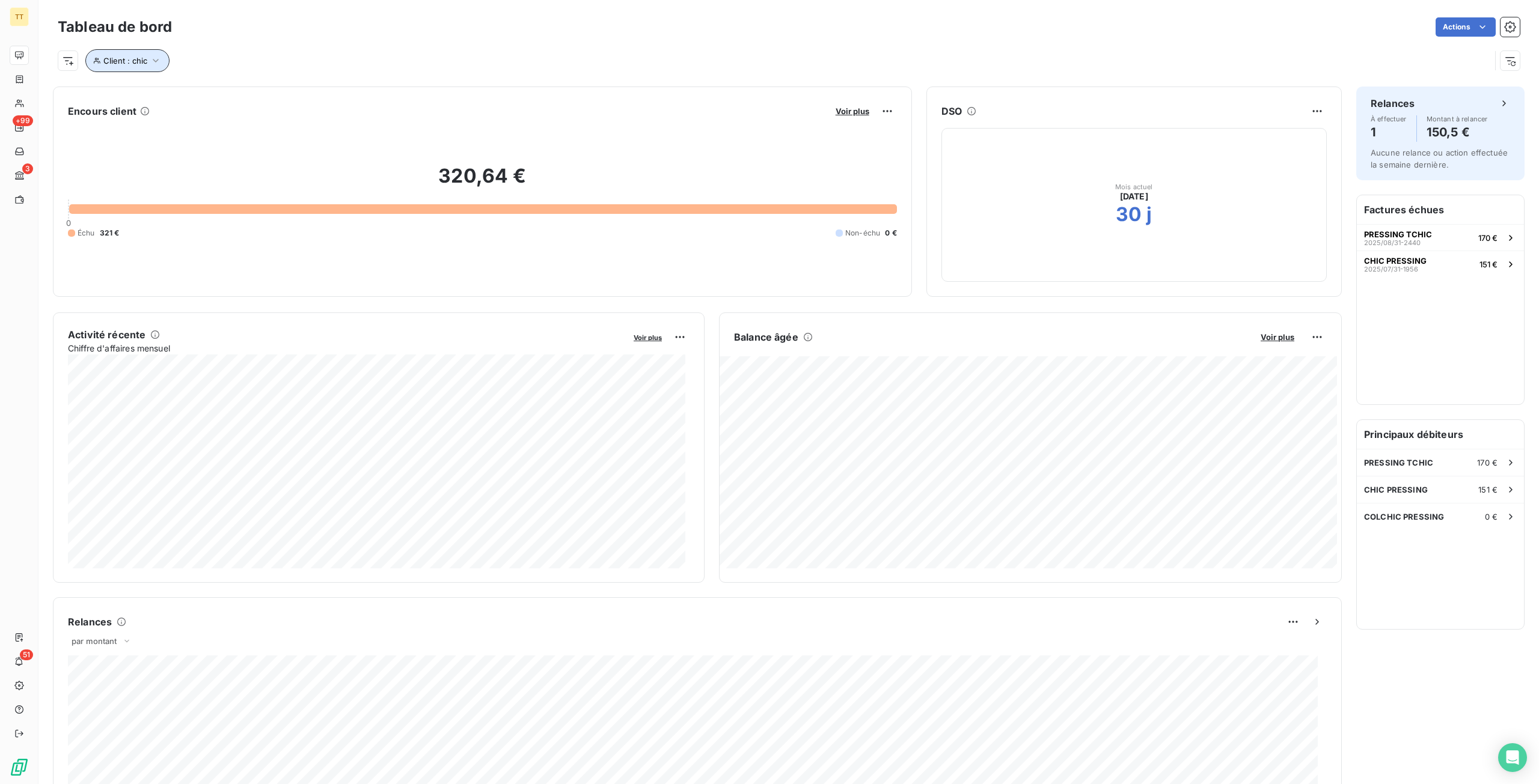
click at [145, 62] on span "Client : chic" at bounding box center [125, 60] width 44 height 10
drag, startPoint x: 367, startPoint y: 89, endPoint x: 53, endPoint y: 75, distance: 314.3
click at [53, 75] on body "TT +99 3 51 Tableau de bord Actions Client : chic Encours client Voir plus 320,…" at bounding box center [769, 392] width 1539 height 784
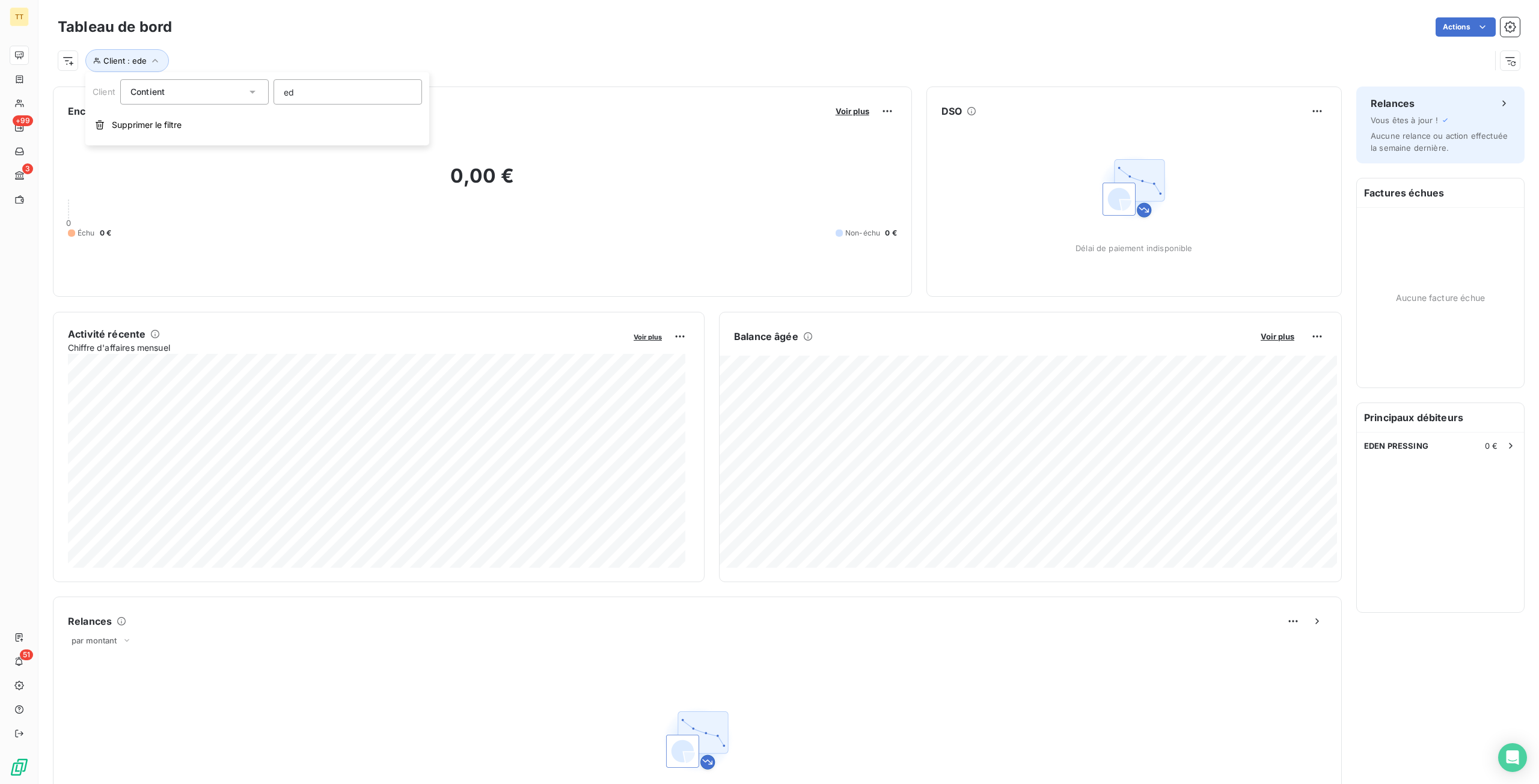
type input "e"
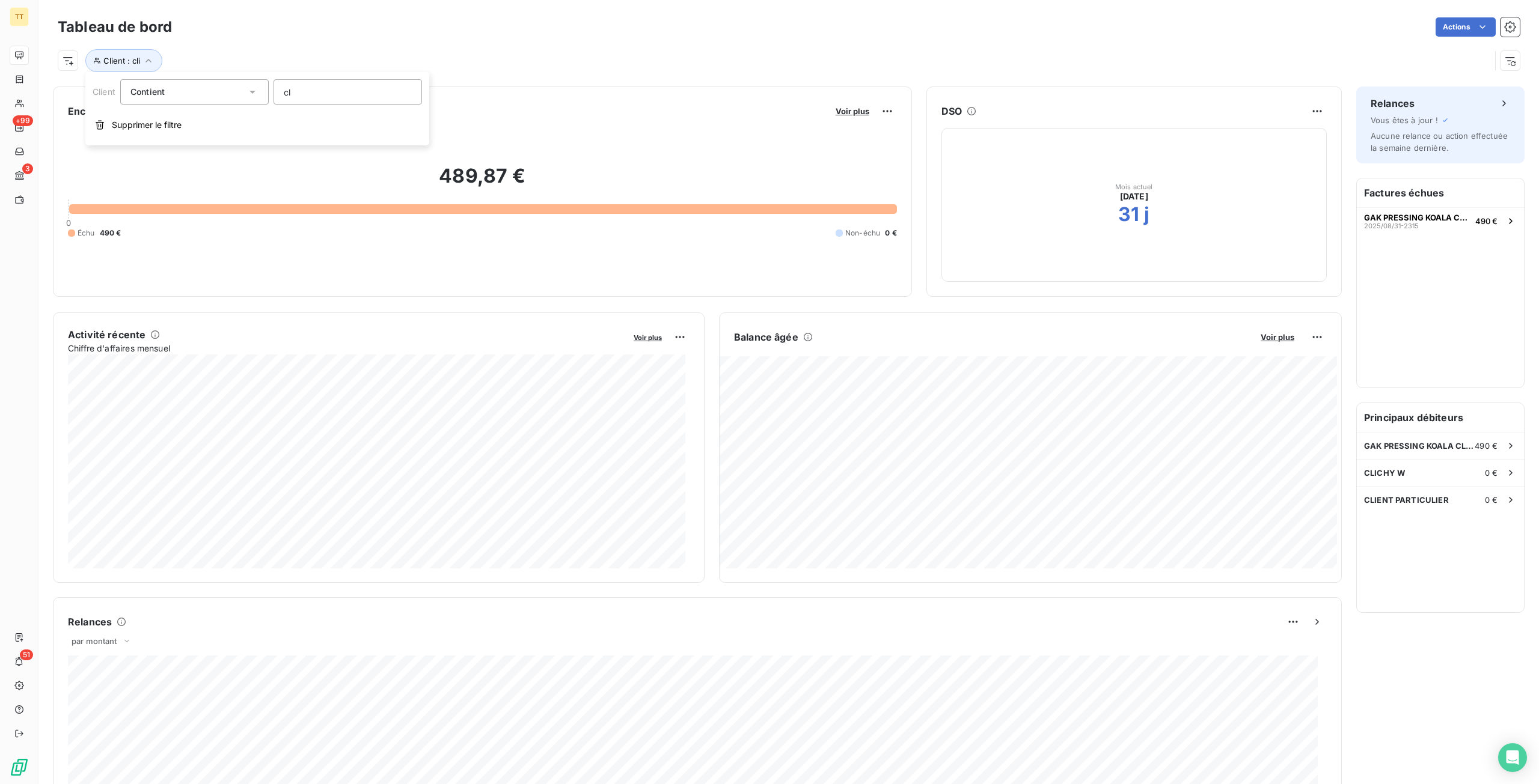
type input "c"
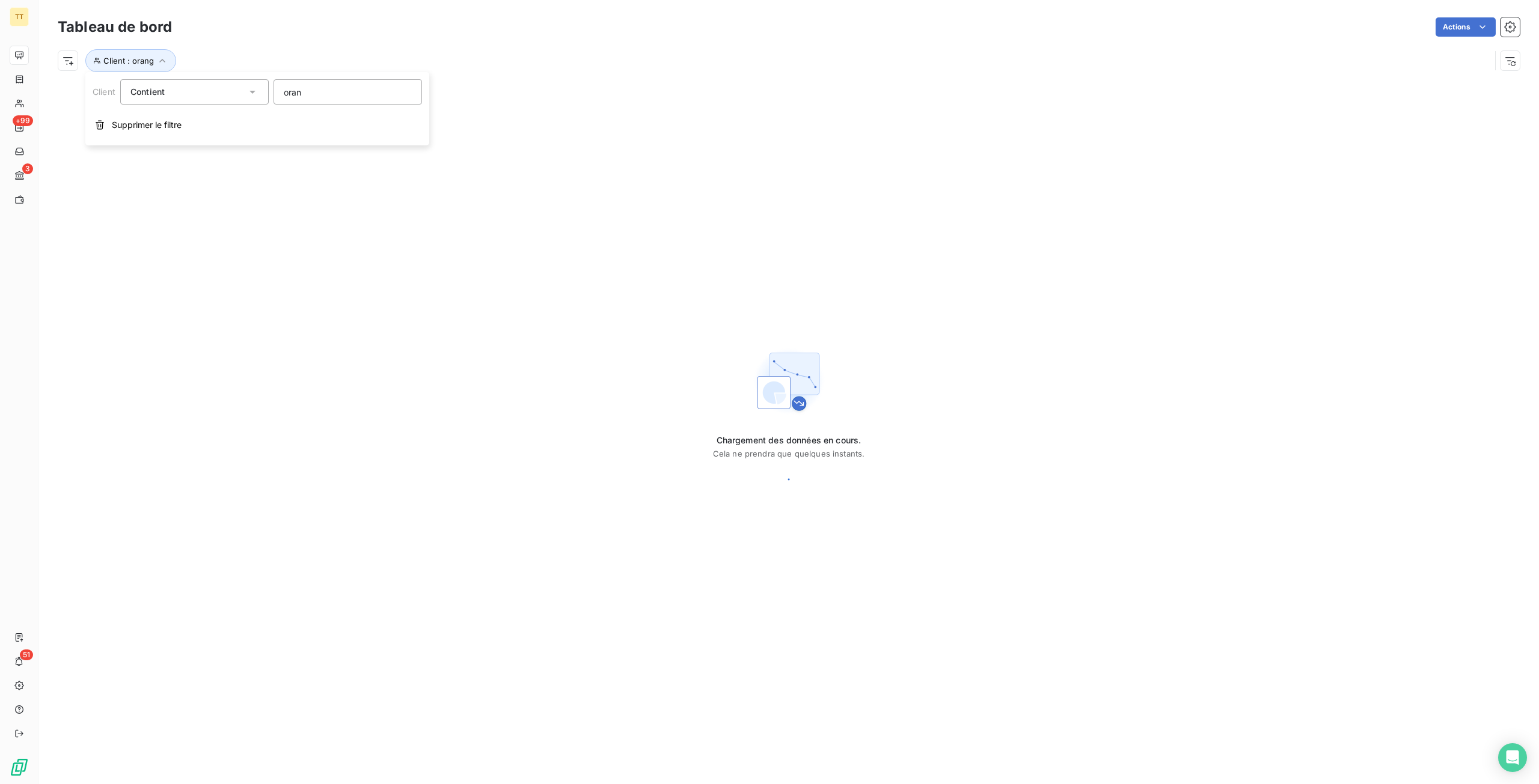
type input "orang"
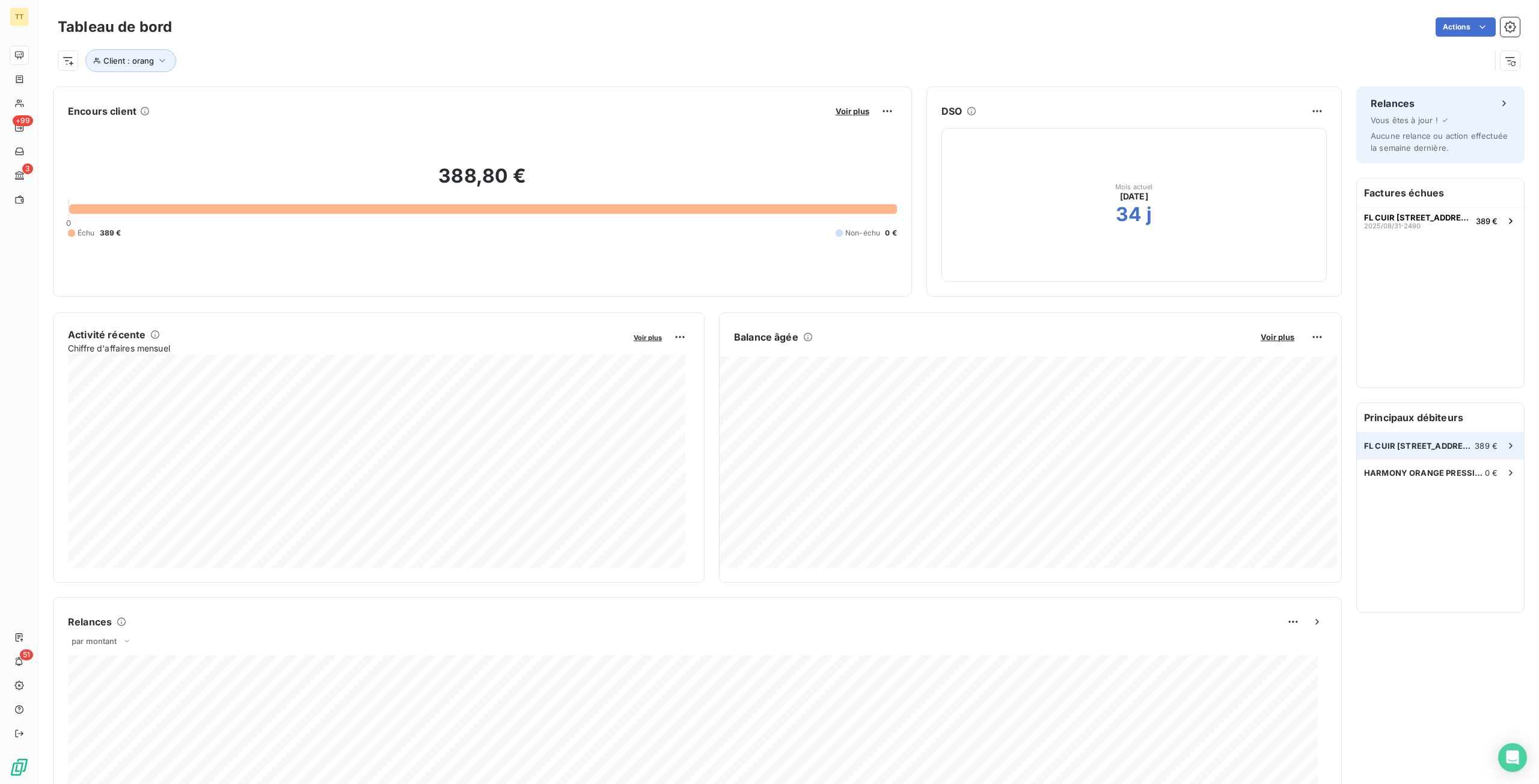
click at [1434, 450] on div "FL CUIR [STREET_ADDRESS] 389 €" at bounding box center [1440, 446] width 167 height 27
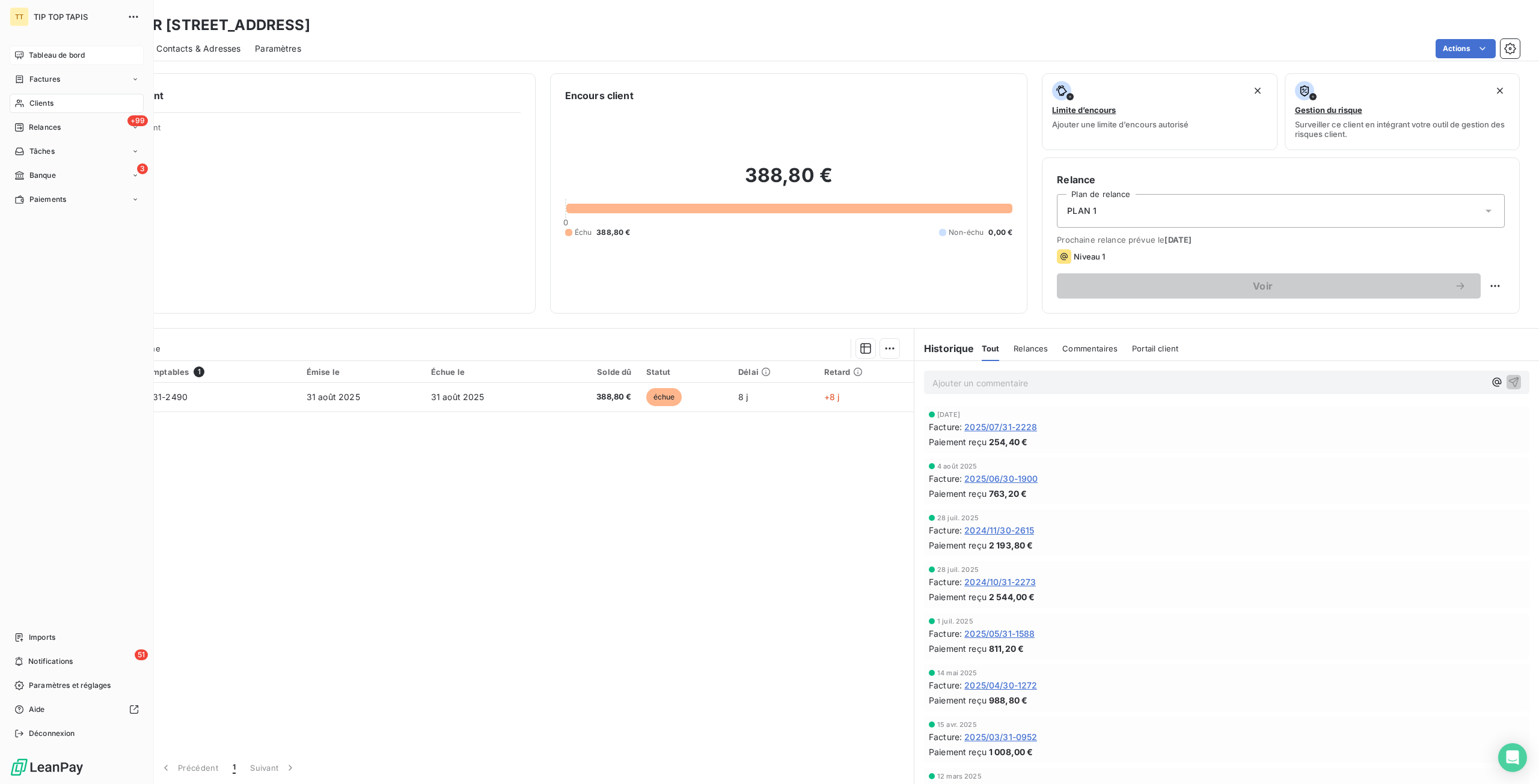
click at [30, 53] on span "Tableau de bord" at bounding box center [56, 55] width 56 height 11
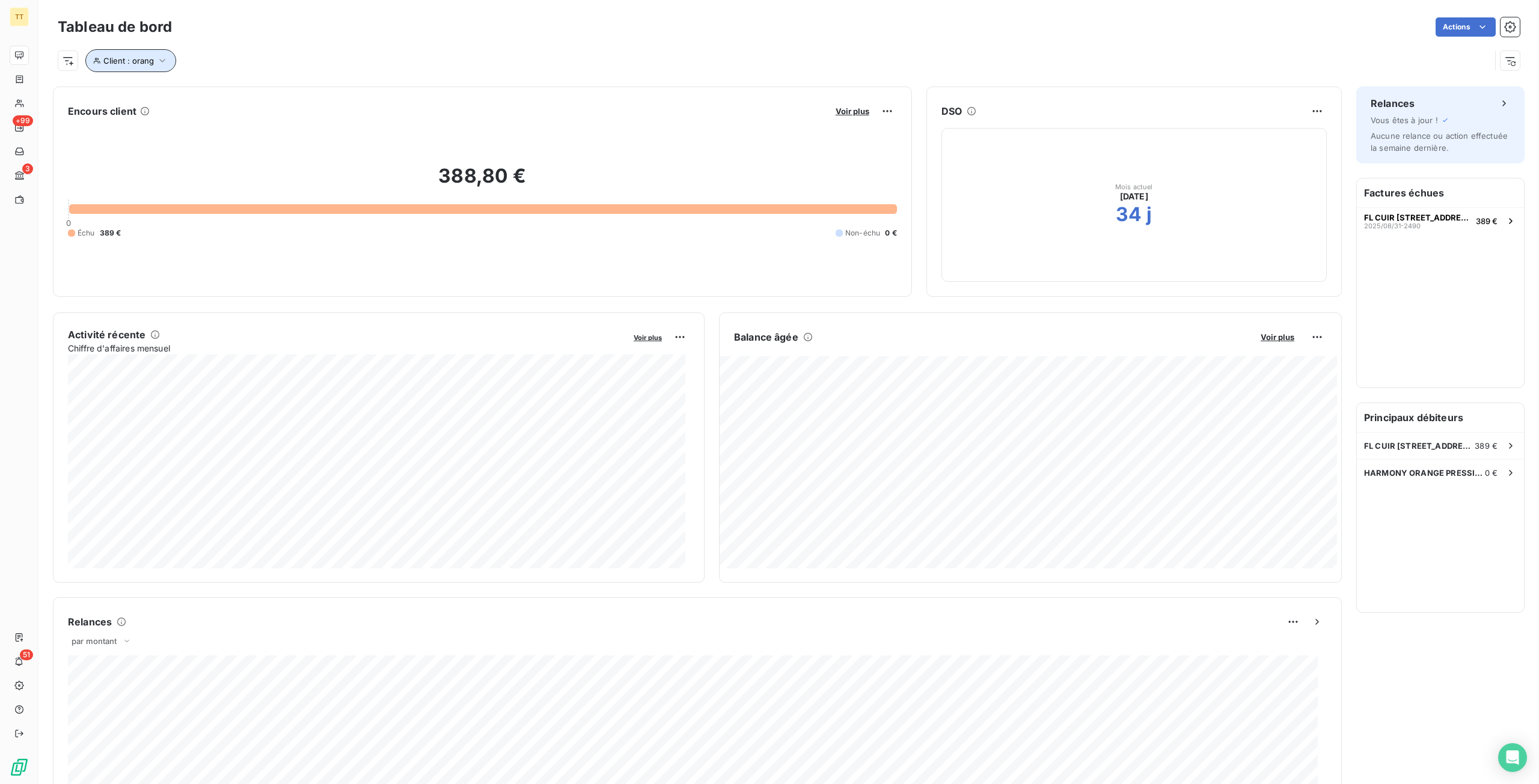
click at [157, 63] on icon "button" at bounding box center [162, 60] width 12 height 12
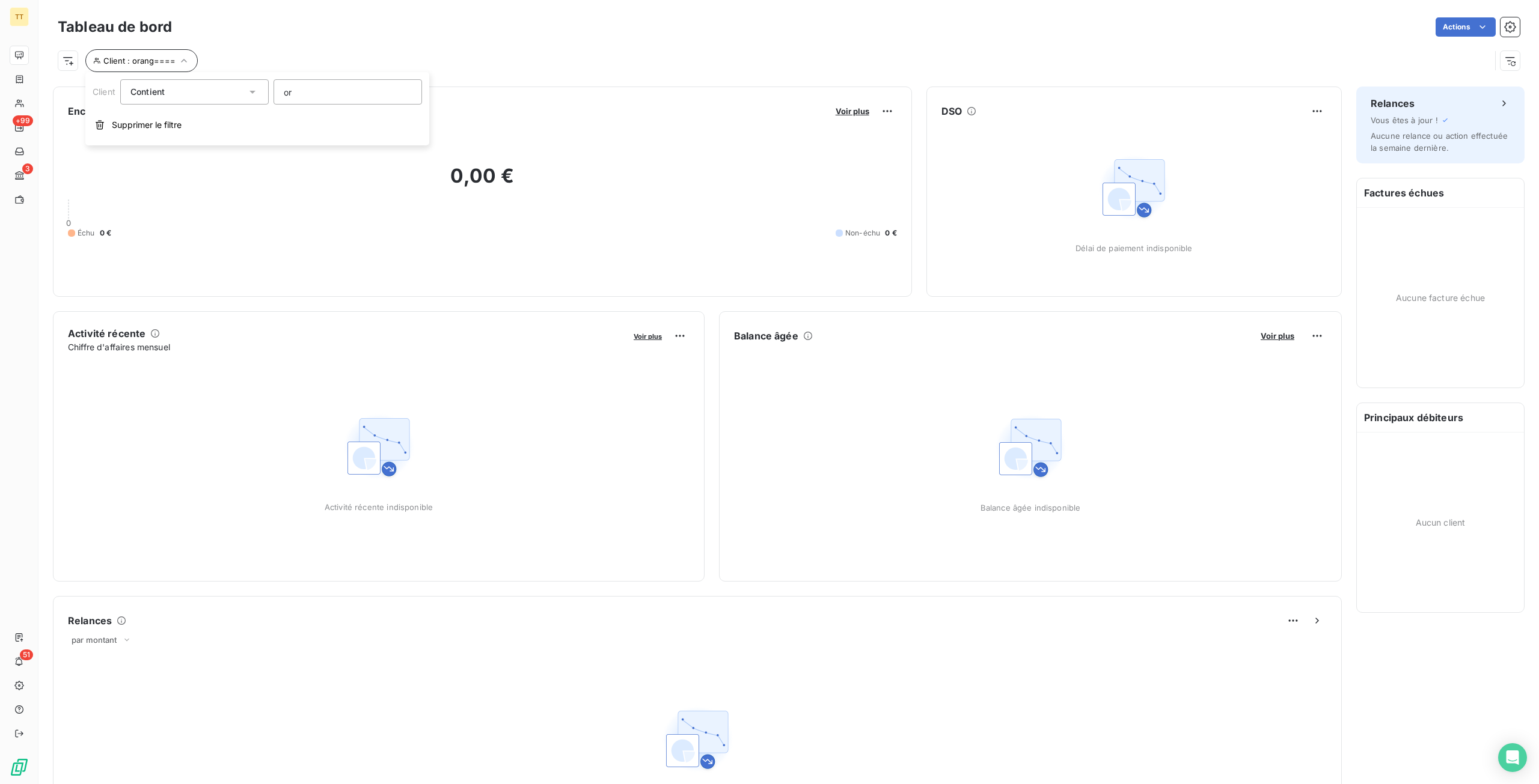
type input "o"
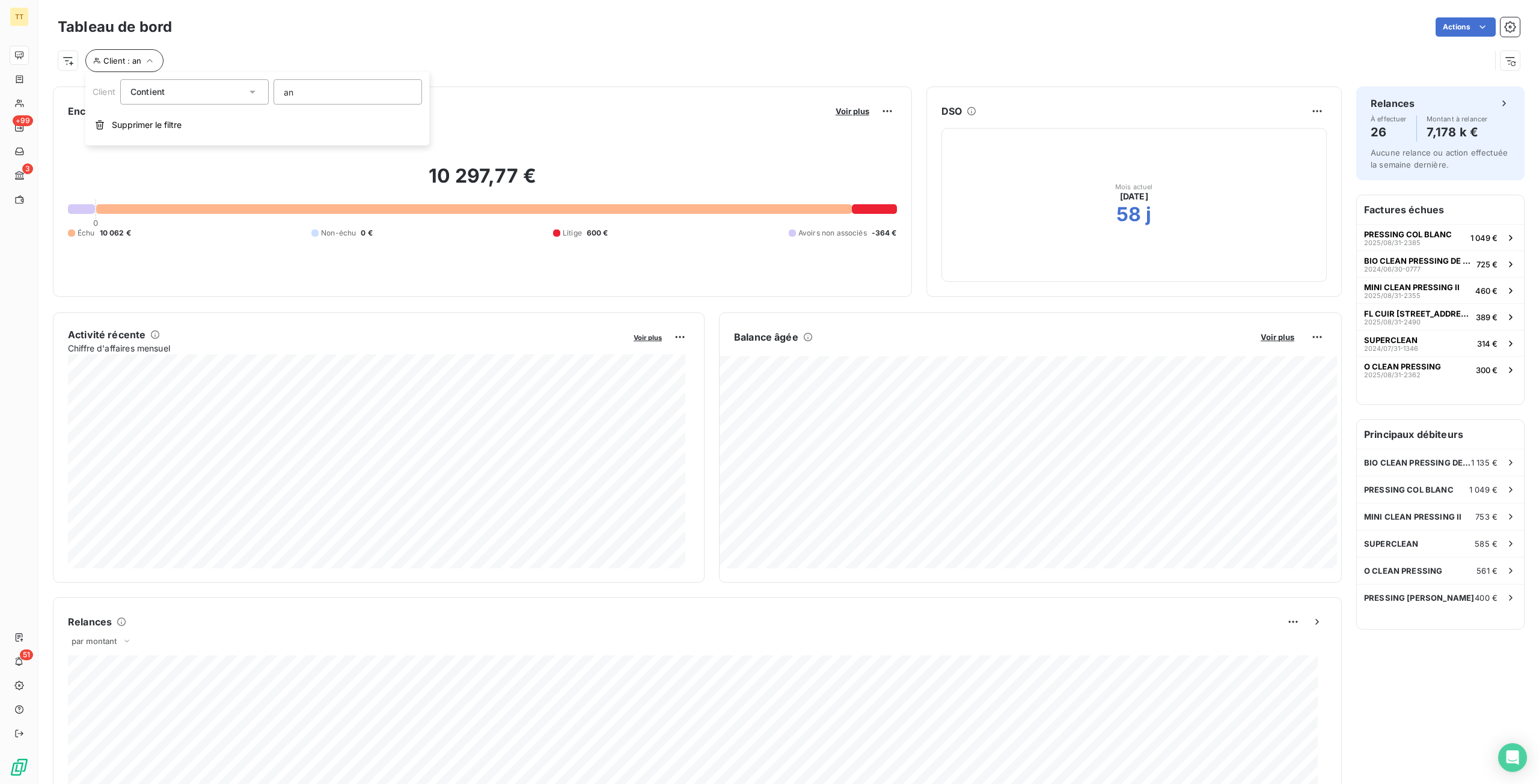
type input "a"
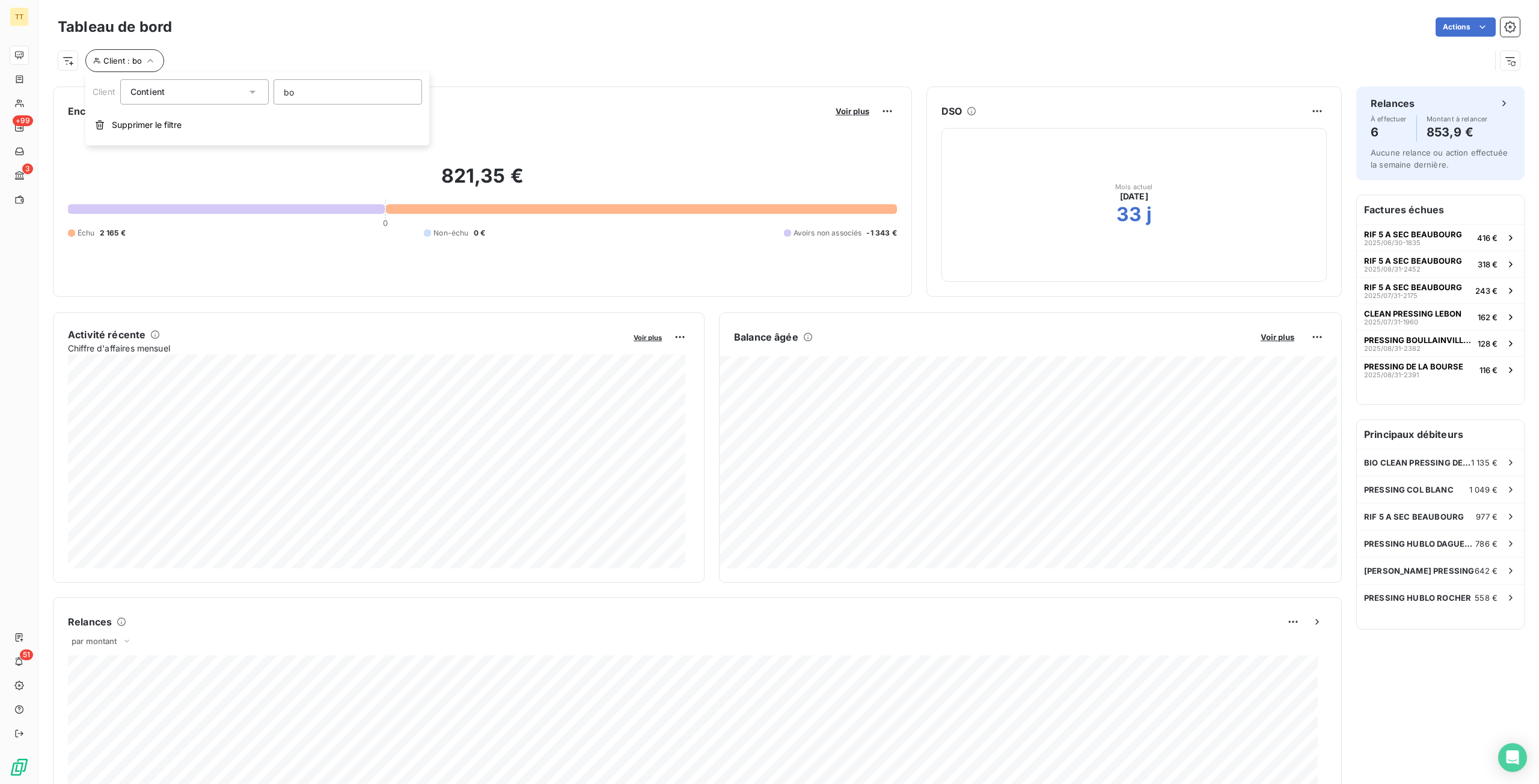
type input "[PERSON_NAME]"
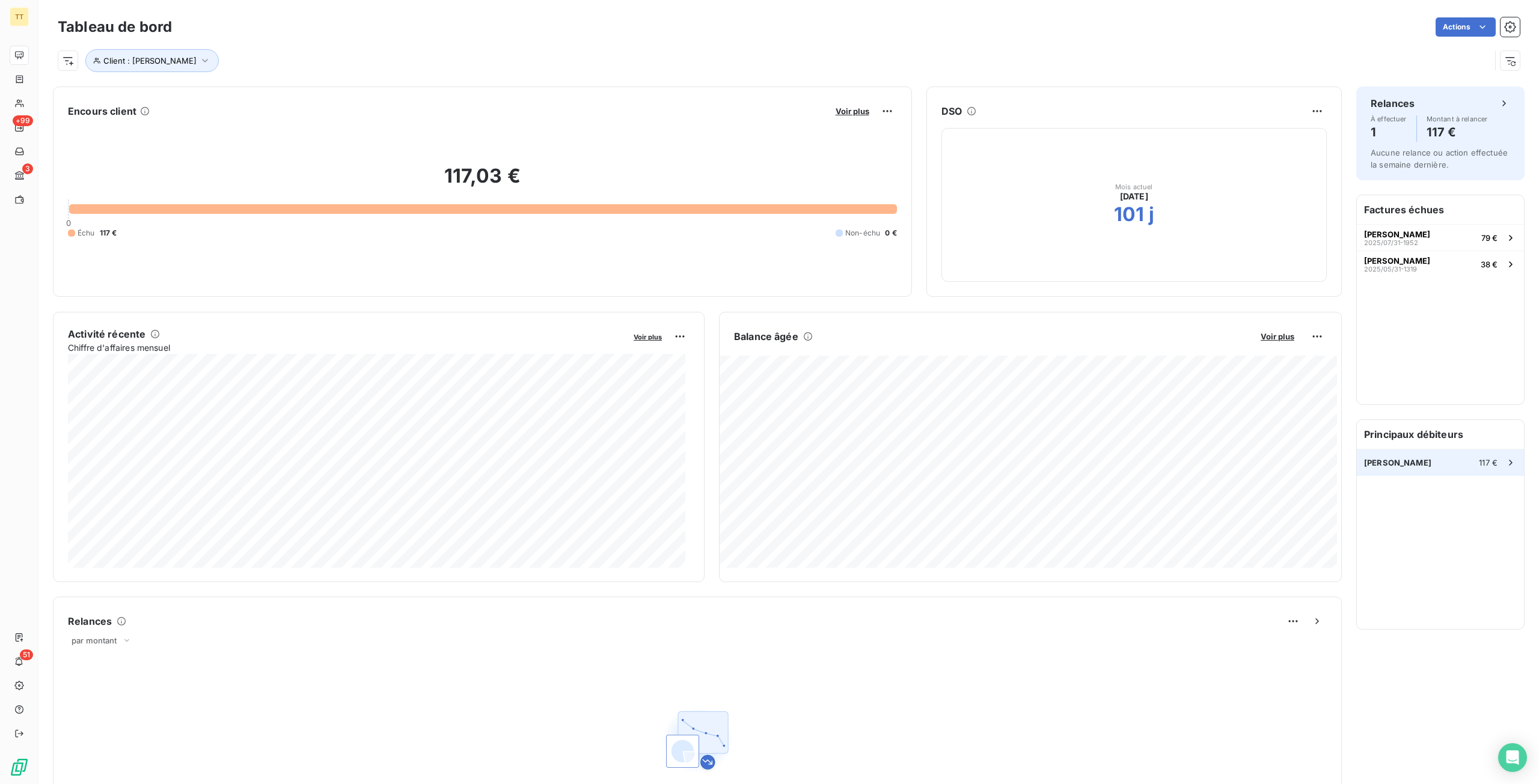
click at [1465, 468] on div "[PERSON_NAME] PRESSING 117 €" at bounding box center [1440, 462] width 167 height 27
